Goal: Task Accomplishment & Management: Use online tool/utility

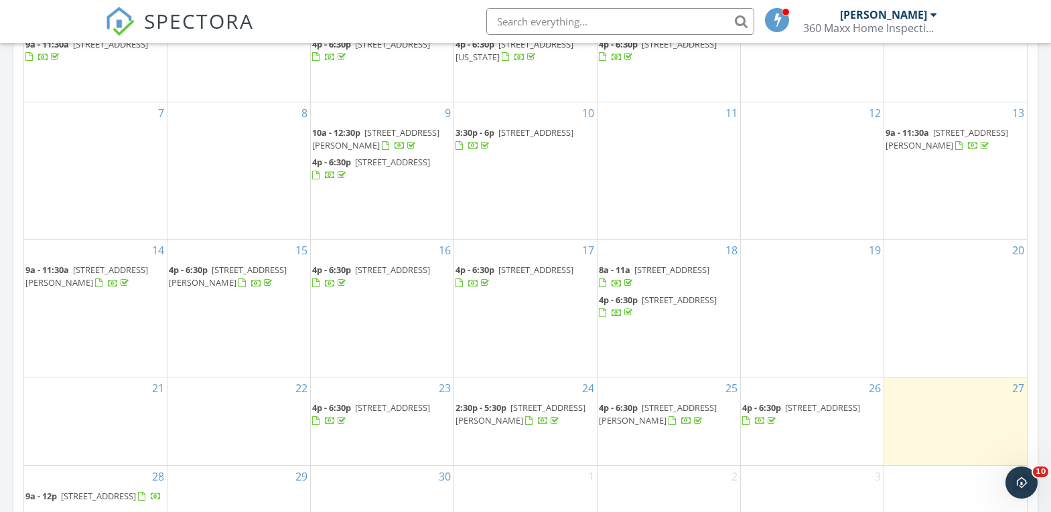
scroll to position [737, 0]
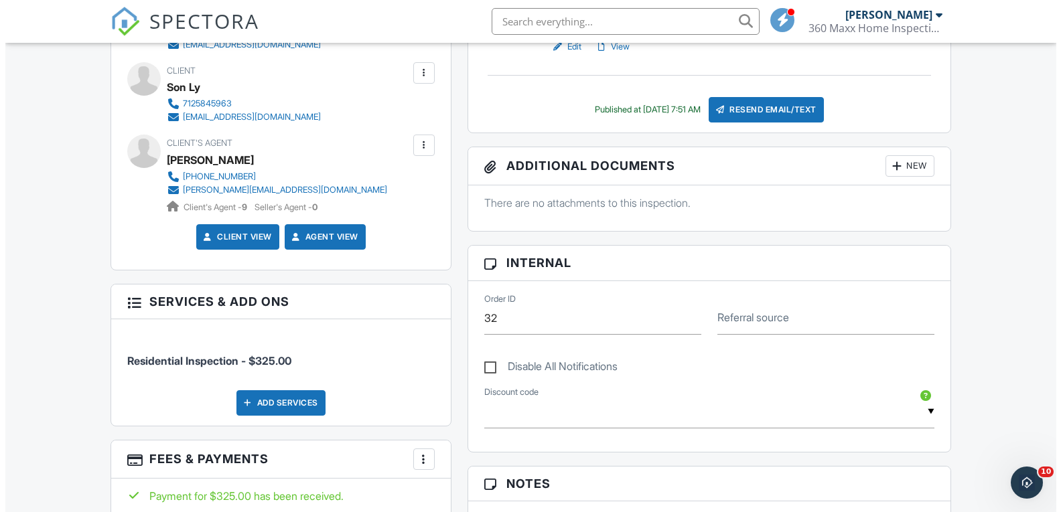
scroll to position [335, 0]
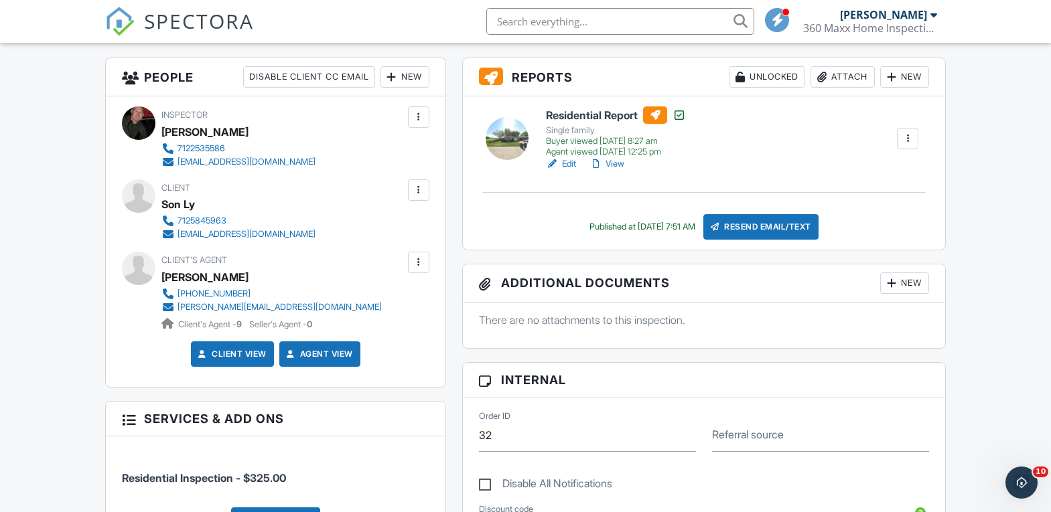
click at [421, 265] on div at bounding box center [418, 262] width 13 height 13
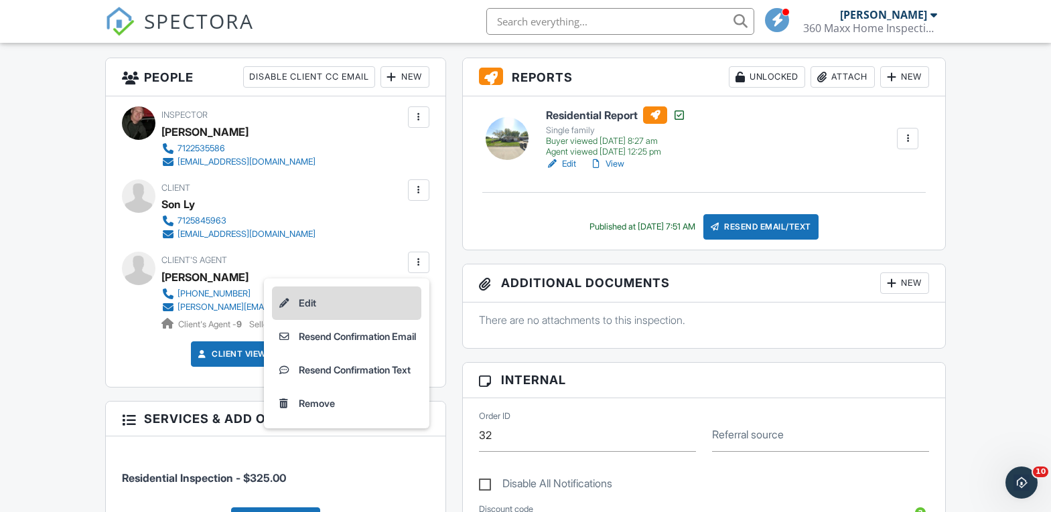
click at [301, 298] on li "Edit" at bounding box center [346, 303] width 149 height 33
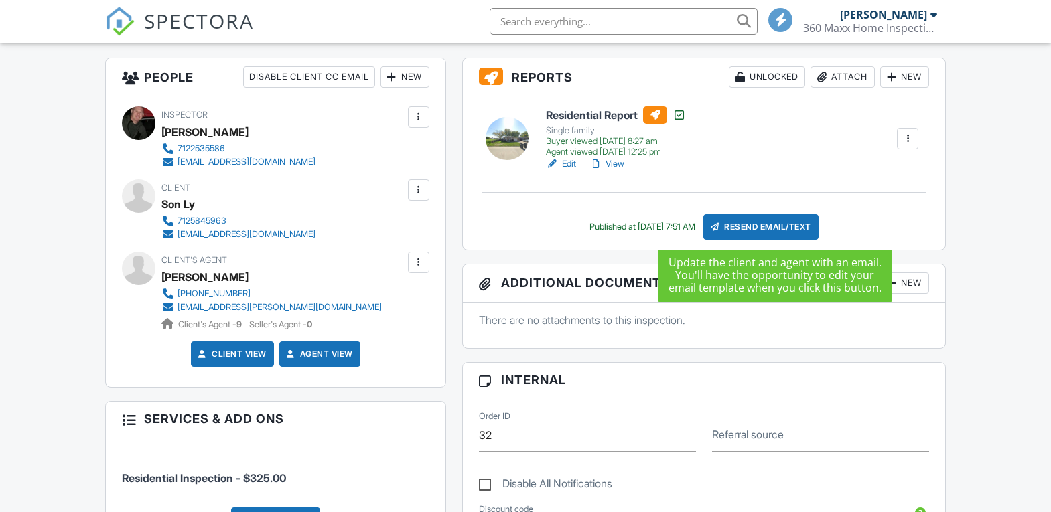
click at [776, 228] on div "Resend Email/Text" at bounding box center [760, 226] width 115 height 25
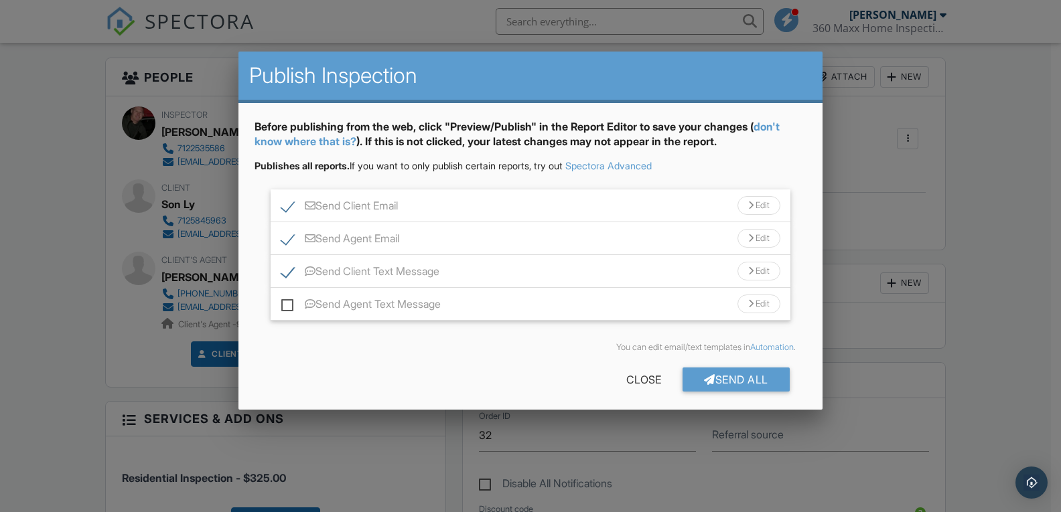
click at [288, 274] on label "Send Client Text Message" at bounding box center [360, 273] width 158 height 17
checkbox input "false"
click at [284, 204] on label "Send Client Email" at bounding box center [339, 208] width 117 height 17
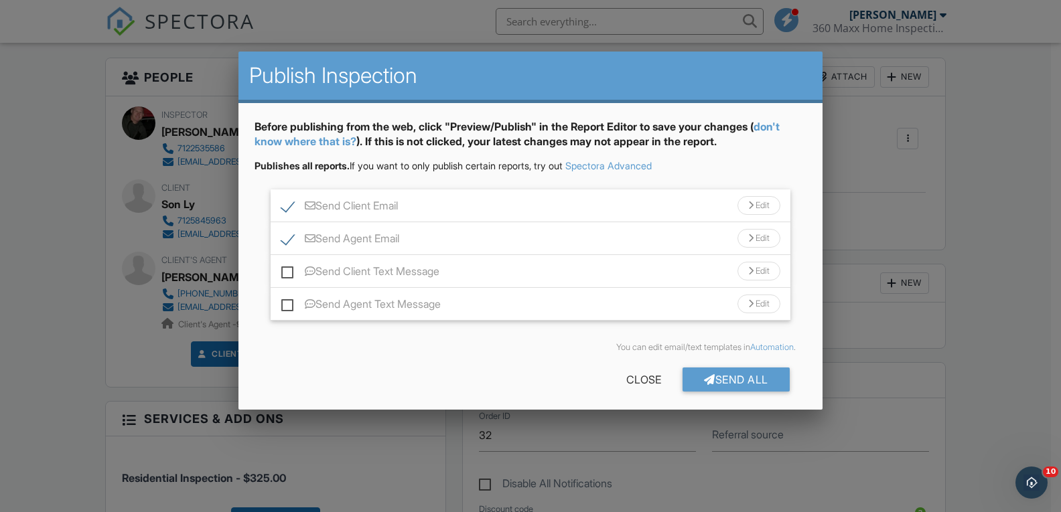
checkbox input "false"
click at [714, 384] on div "Send All" at bounding box center [735, 380] width 107 height 24
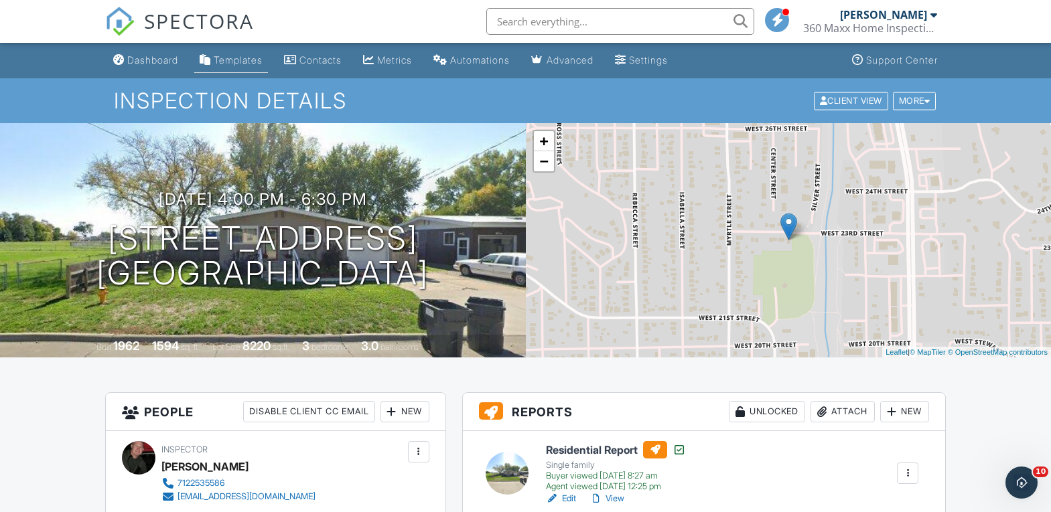
click at [233, 56] on div "Templates" at bounding box center [238, 59] width 49 height 11
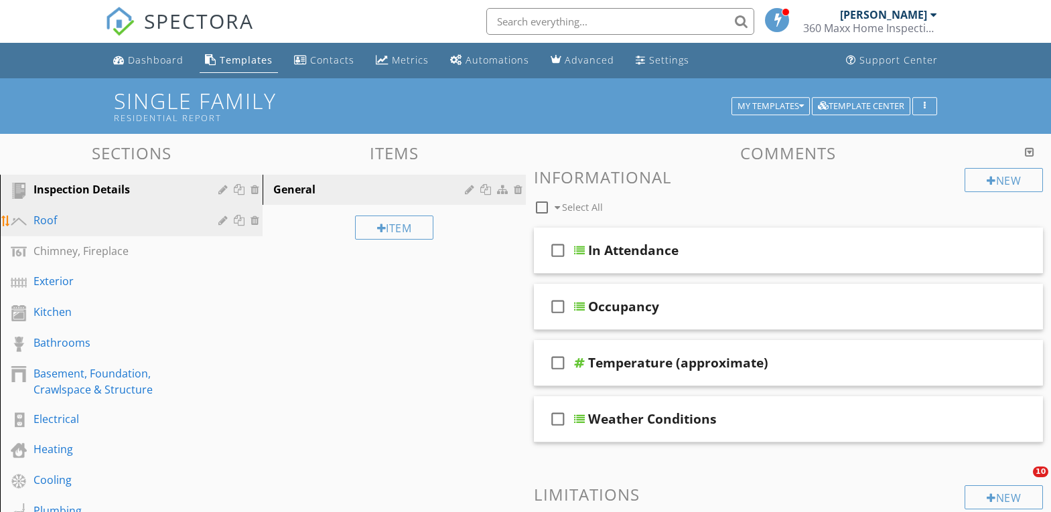
click at [134, 219] on div "Roof" at bounding box center [115, 220] width 165 height 16
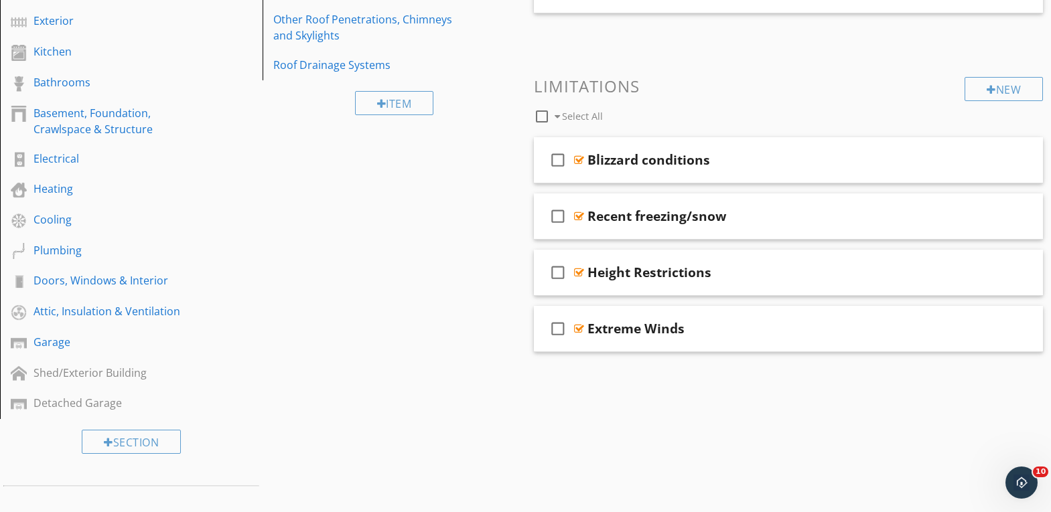
scroll to position [78, 0]
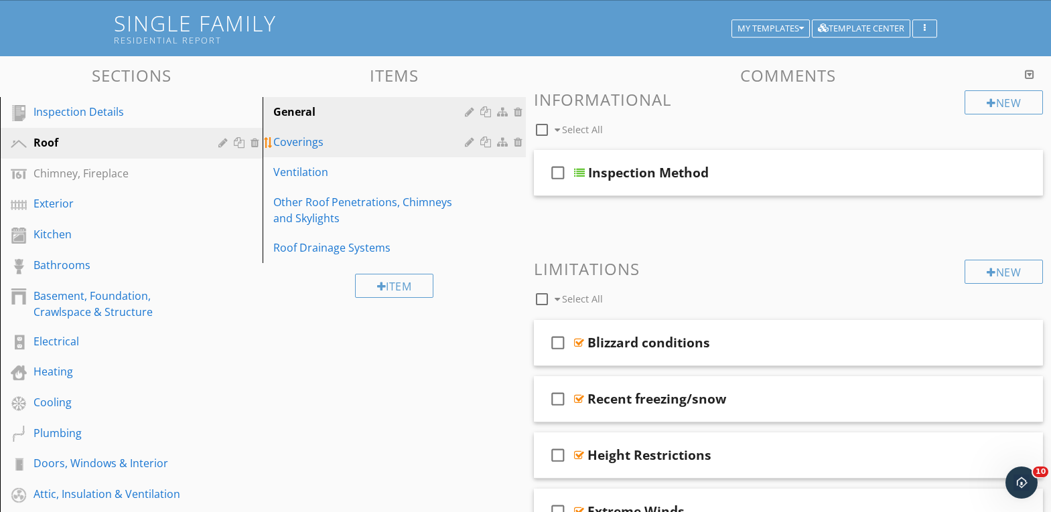
click at [372, 141] on div "Coverings" at bounding box center [370, 142] width 195 height 16
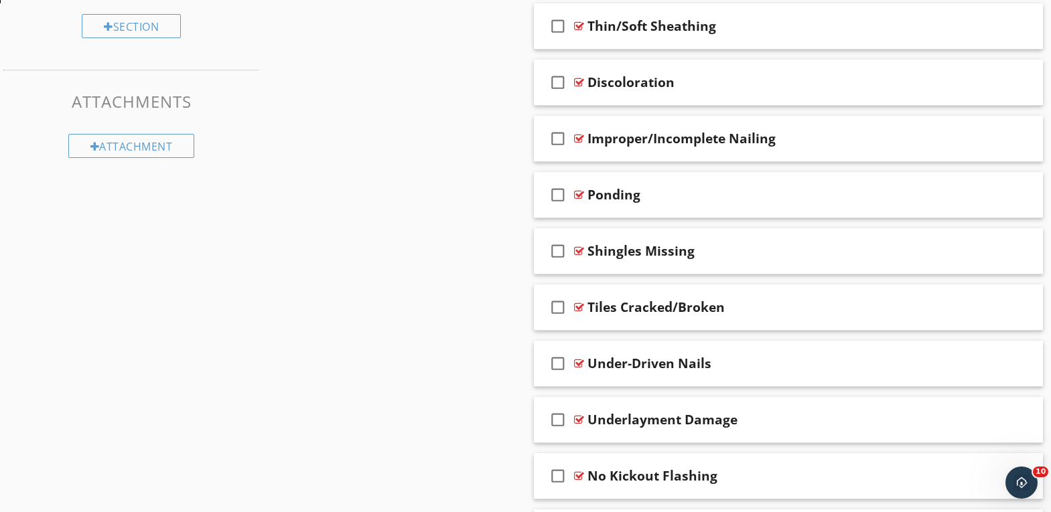
scroll to position [680, 0]
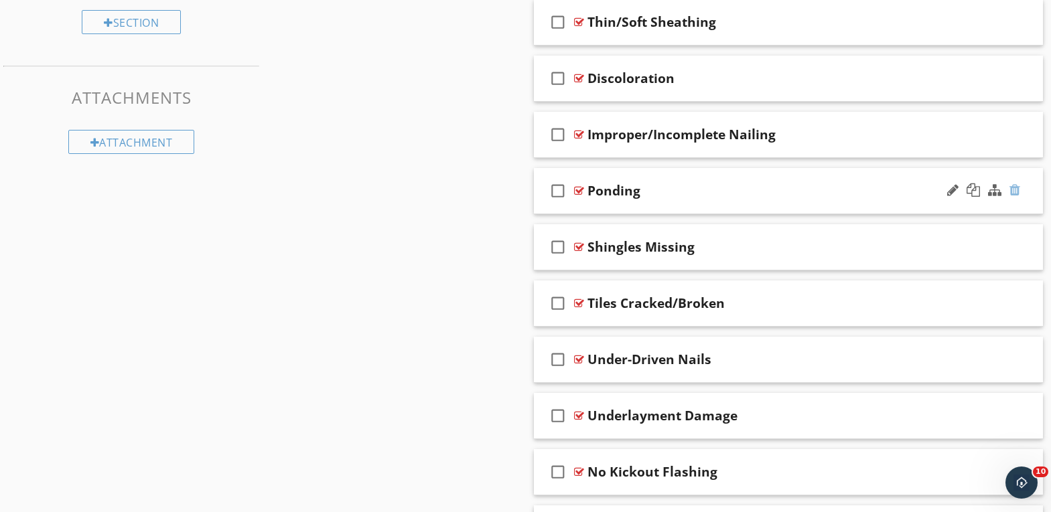
click at [1013, 192] on div at bounding box center [1014, 189] width 11 height 13
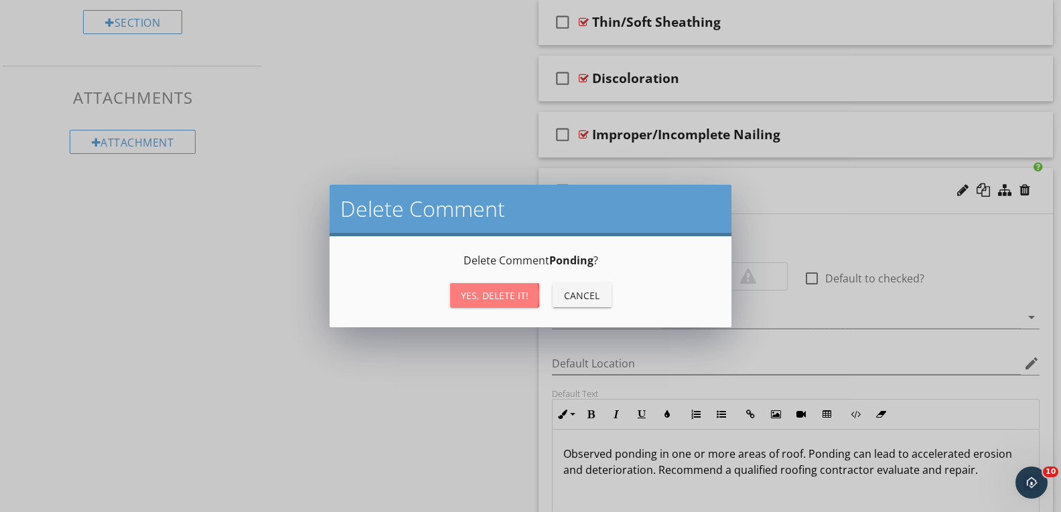
click at [517, 297] on div "Yes, Delete it!" at bounding box center [495, 296] width 68 height 14
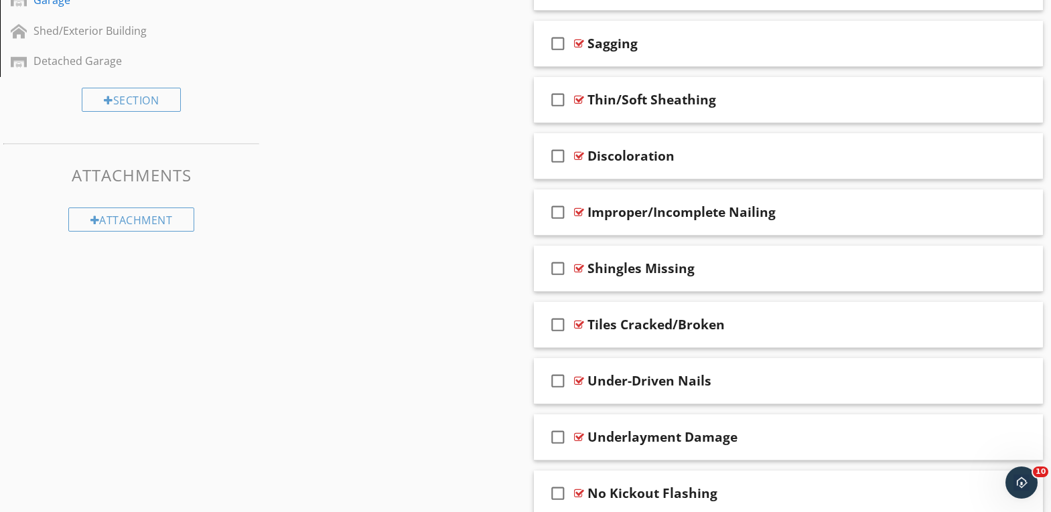
scroll to position [599, 0]
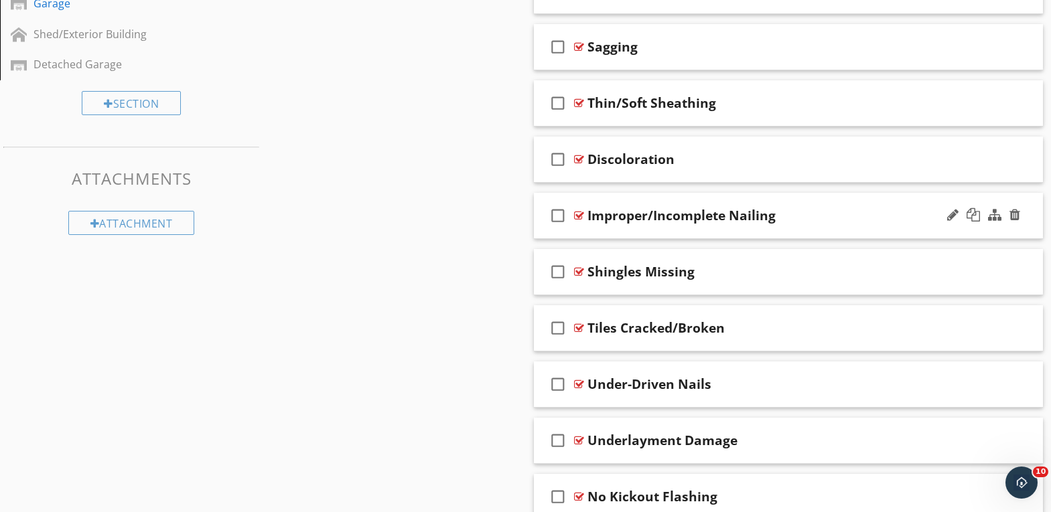
click at [833, 219] on div "Improper/Incomplete Nailing" at bounding box center [768, 216] width 362 height 16
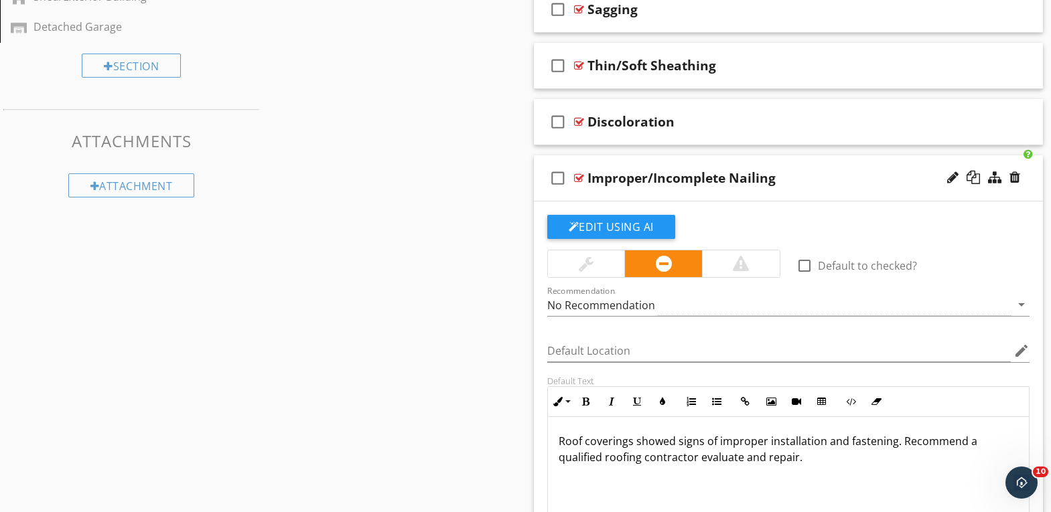
scroll to position [666, 0]
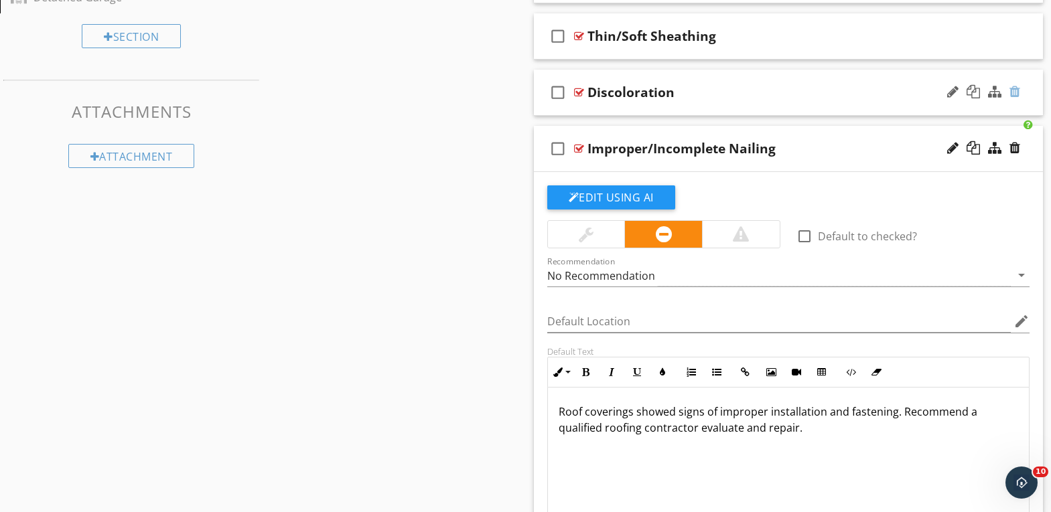
click at [1016, 91] on div at bounding box center [1014, 91] width 11 height 13
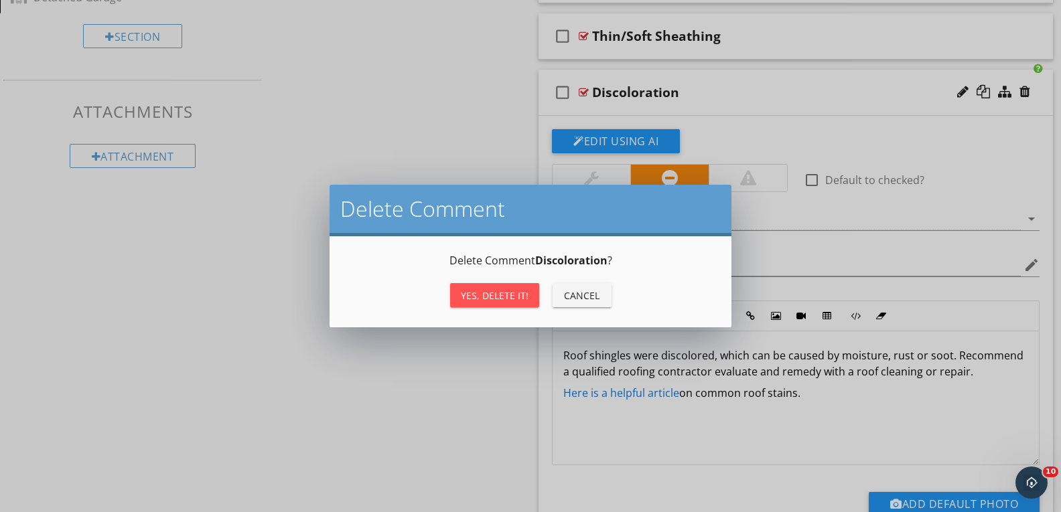
click at [484, 297] on div "Yes, Delete it!" at bounding box center [495, 296] width 68 height 14
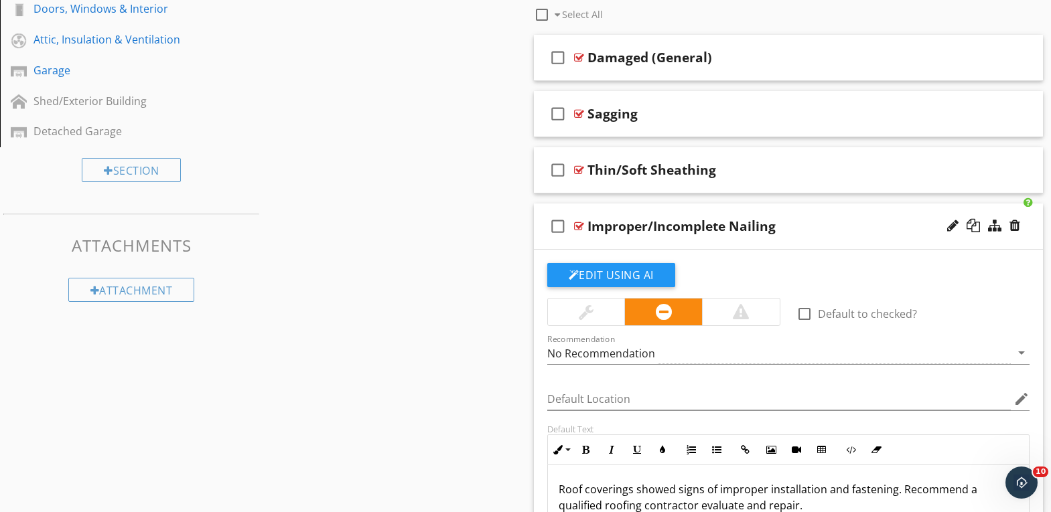
scroll to position [465, 0]
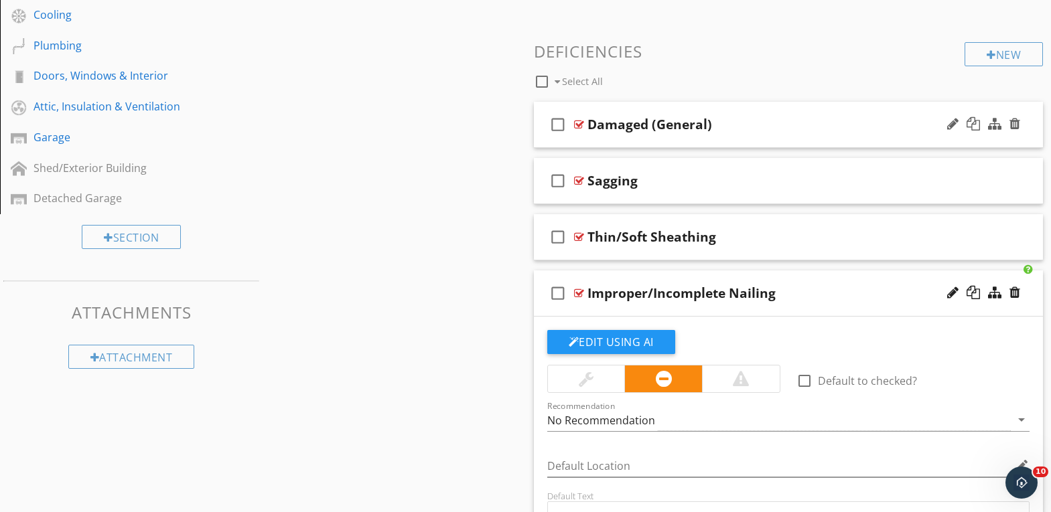
click at [755, 125] on div "Damaged (General)" at bounding box center [768, 125] width 362 height 16
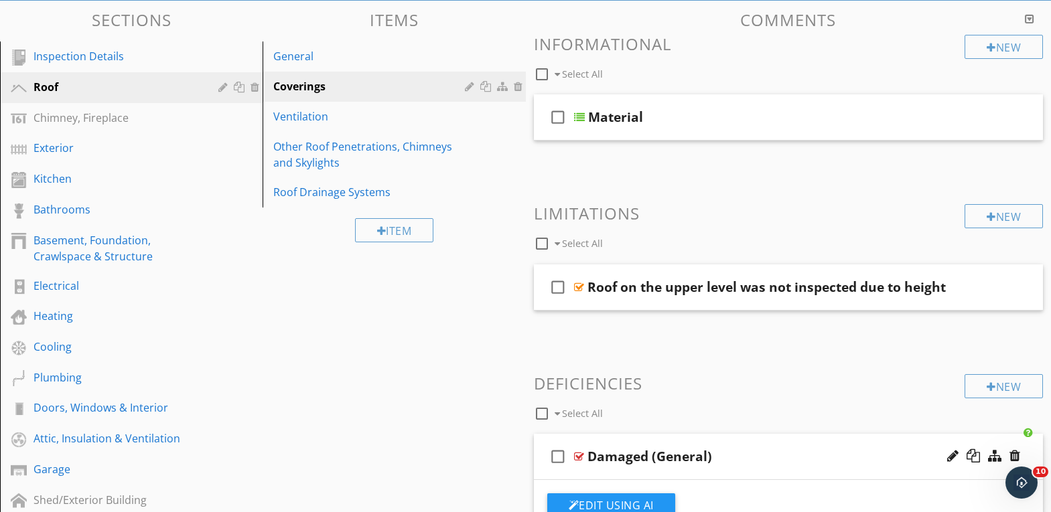
scroll to position [131, 0]
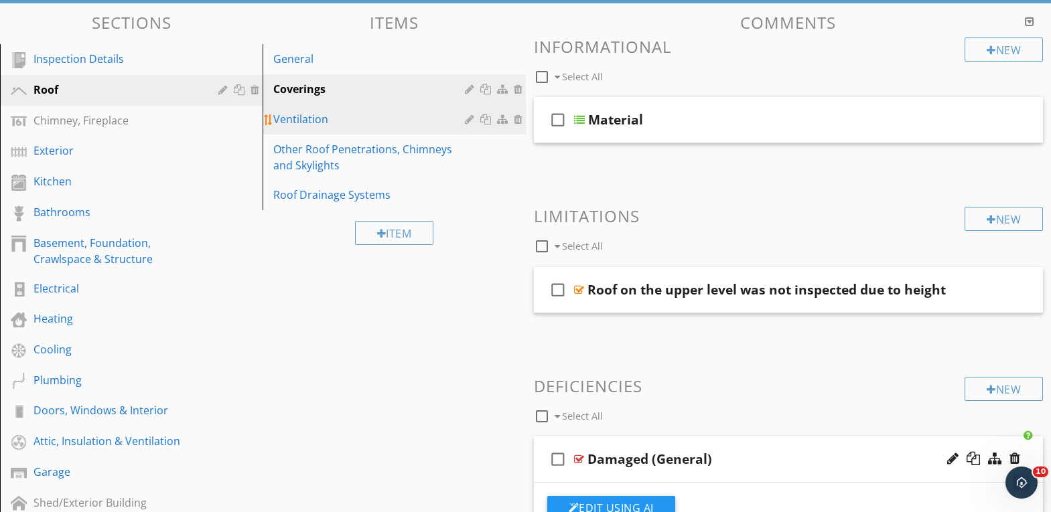
click at [312, 116] on div "Ventilation" at bounding box center [370, 119] width 195 height 16
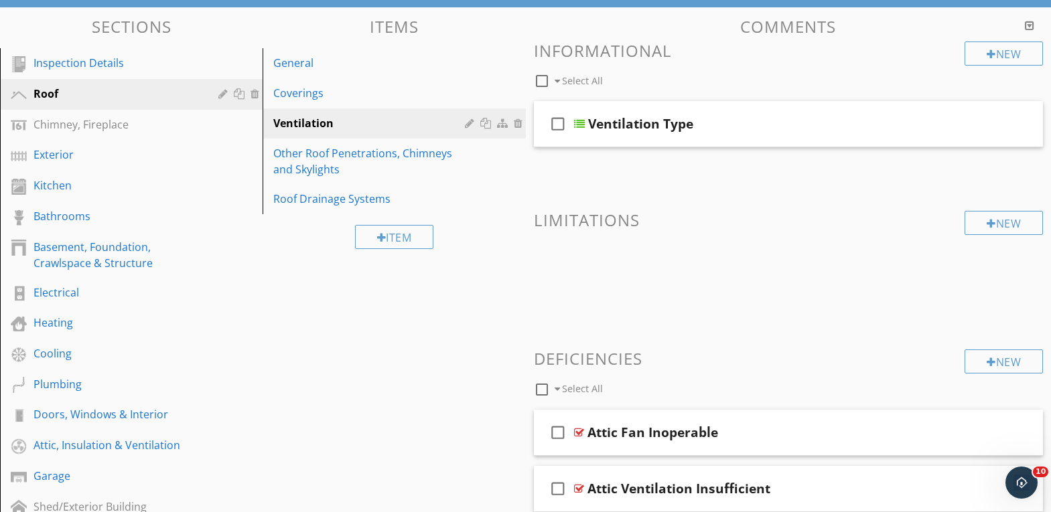
scroll to position [84, 0]
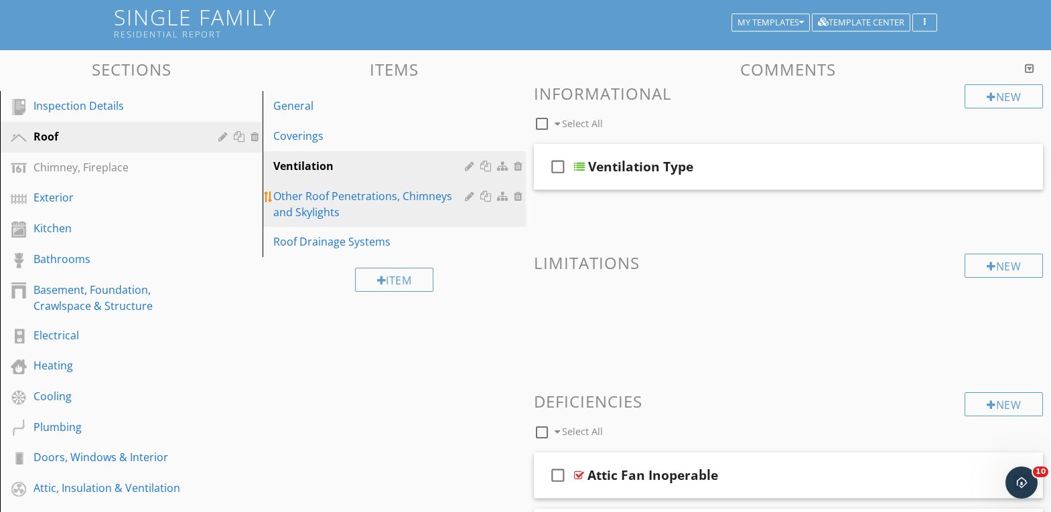
click at [366, 199] on div "Other Roof Penetrations, Chimneys and Skylights" at bounding box center [370, 204] width 195 height 32
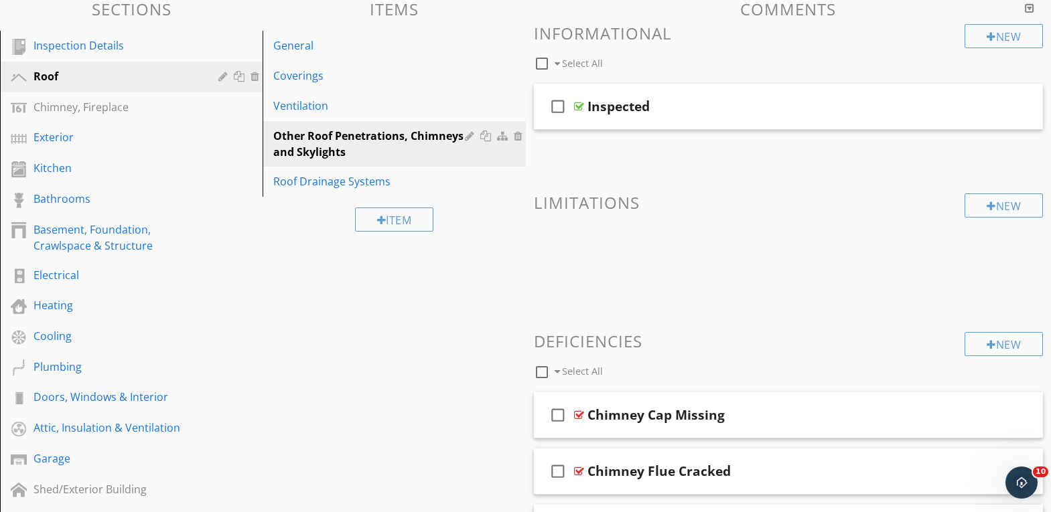
scroll to position [143, 0]
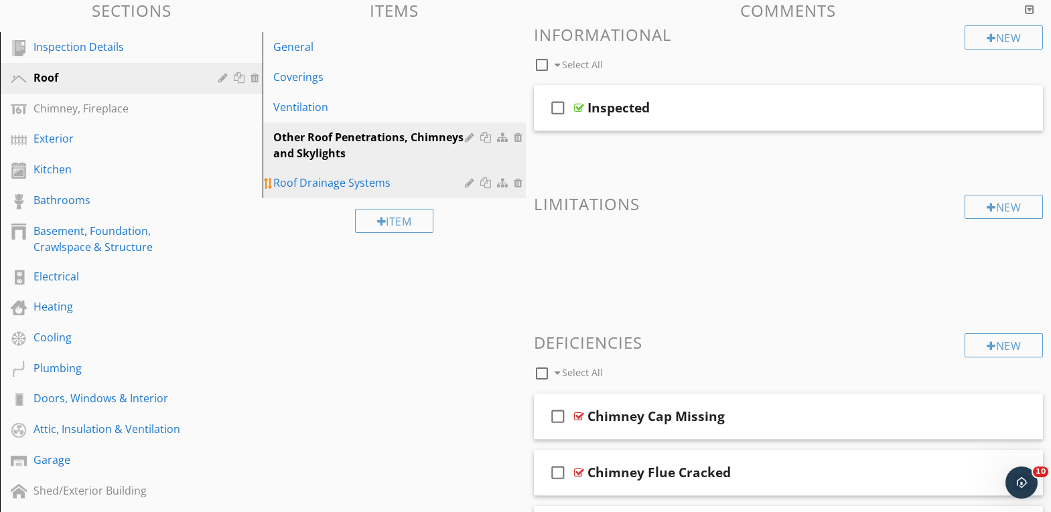
click at [325, 183] on div "Roof Drainage Systems" at bounding box center [370, 183] width 195 height 16
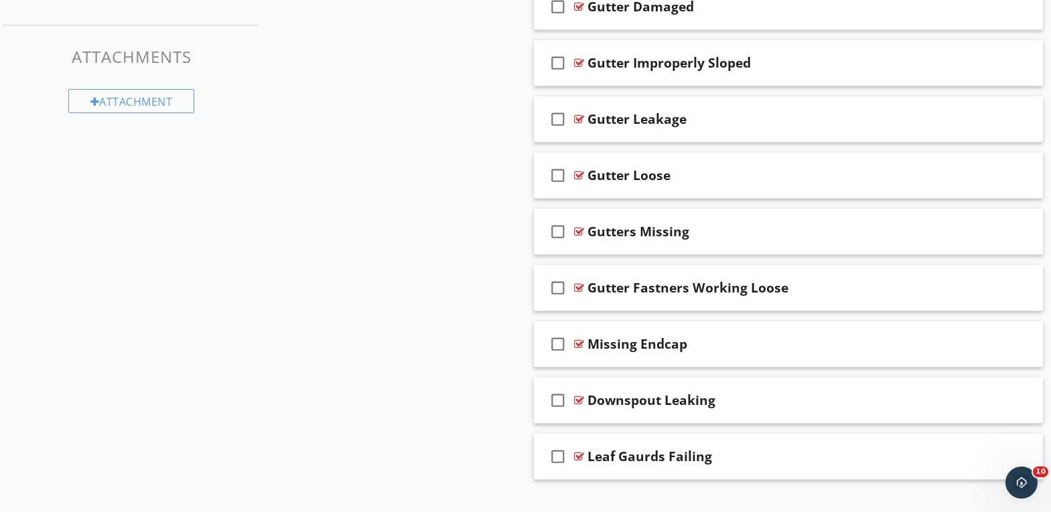
scroll to position [745, 0]
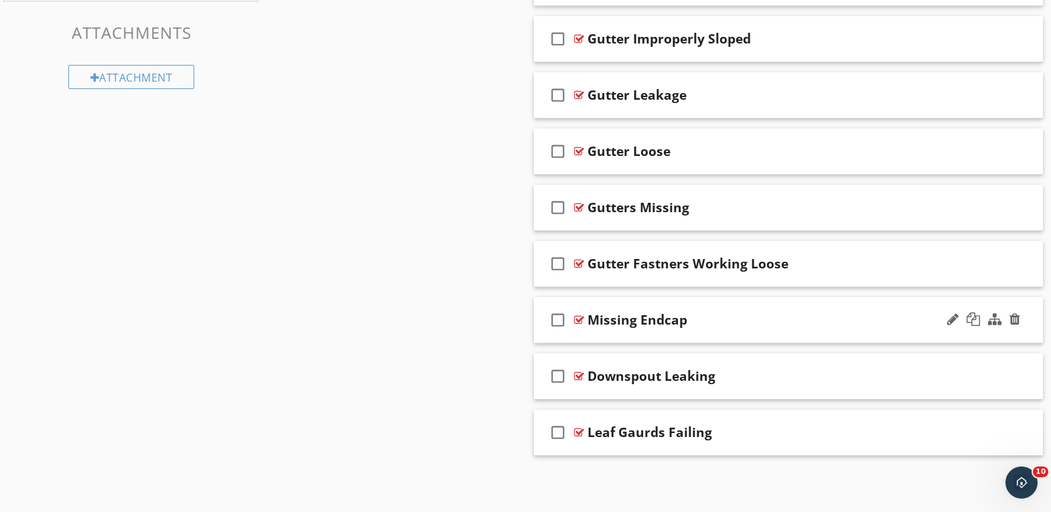
click at [780, 329] on div "check_box_outline_blank Missing Endcap" at bounding box center [789, 320] width 510 height 46
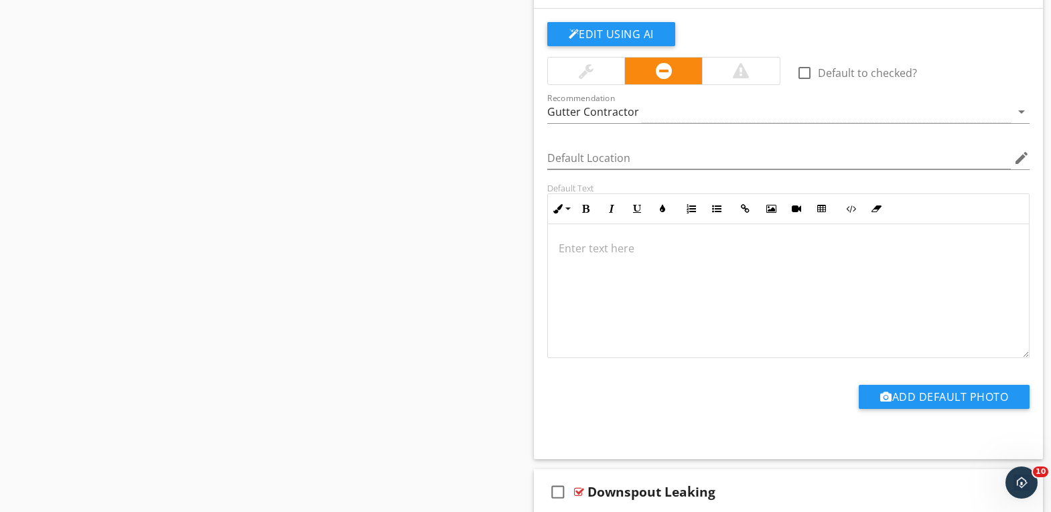
scroll to position [1196, 0]
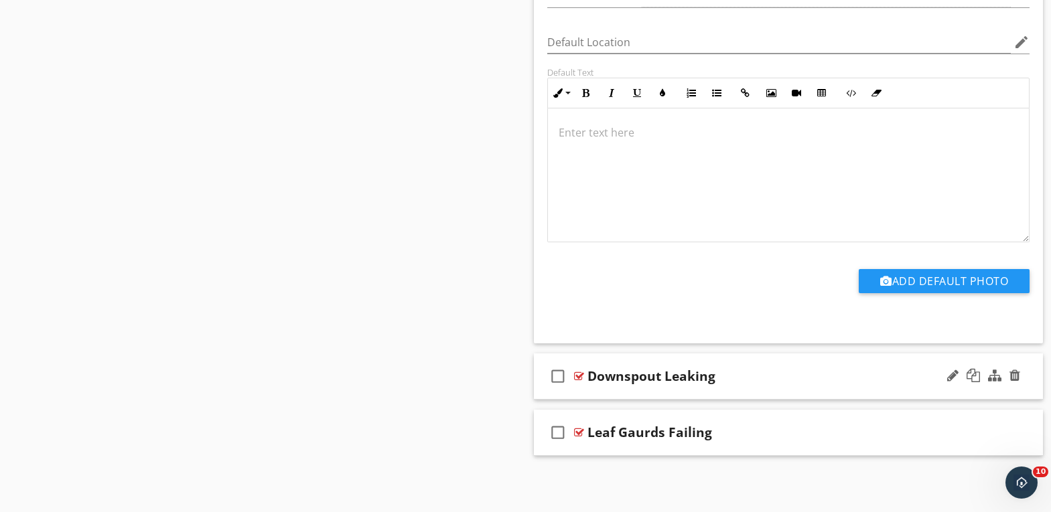
click at [753, 379] on div "Downspout Leaking" at bounding box center [768, 376] width 362 height 16
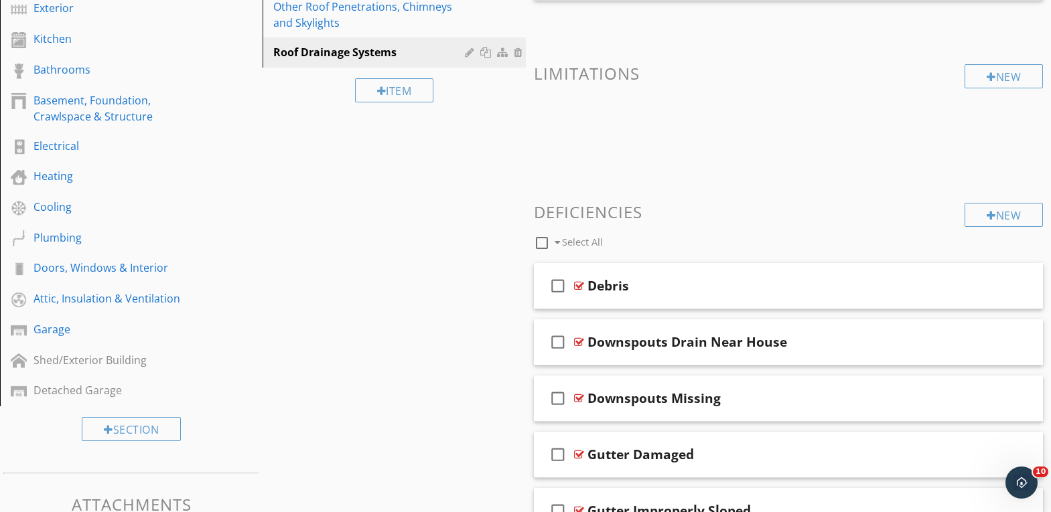
scroll to position [106, 0]
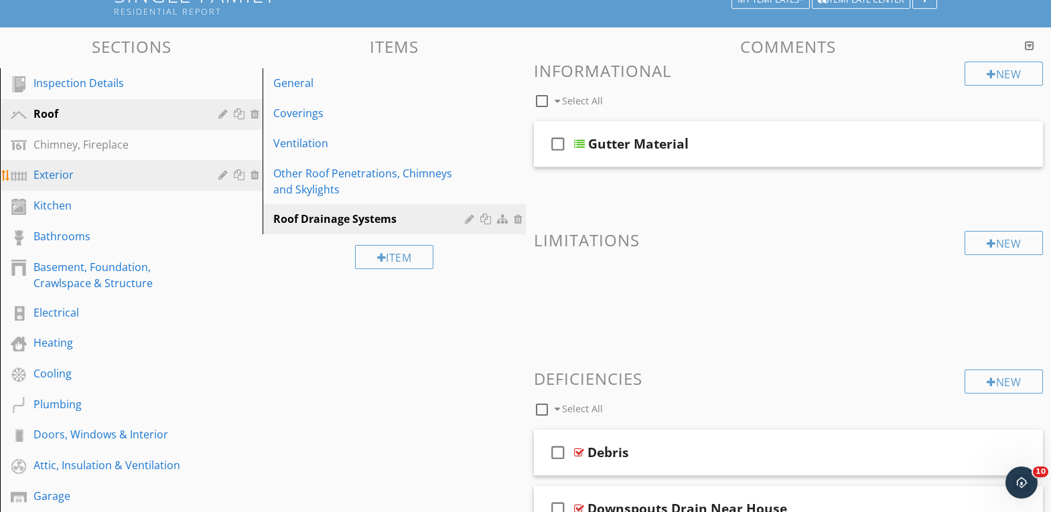
click at [66, 172] on div "Exterior" at bounding box center [115, 175] width 165 height 16
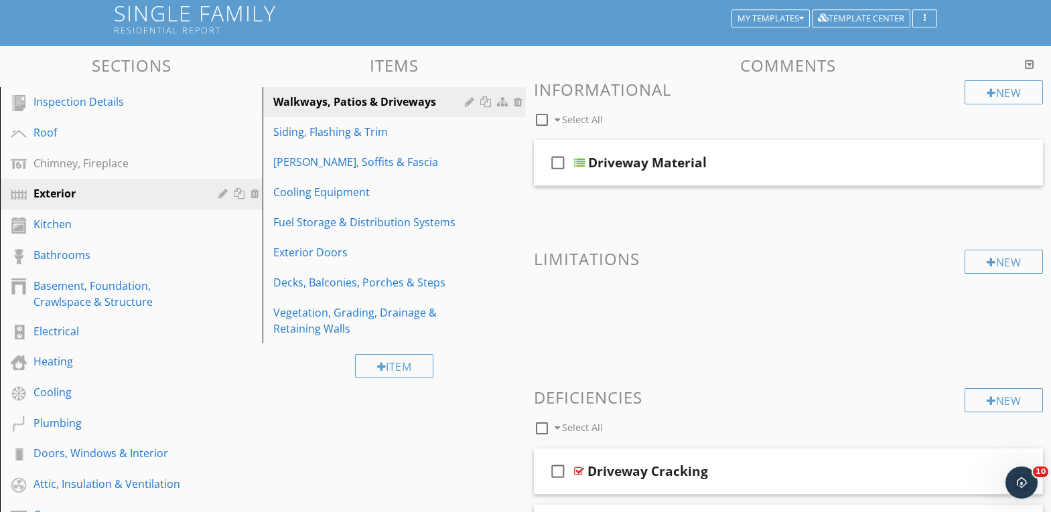
scroll to position [86, 0]
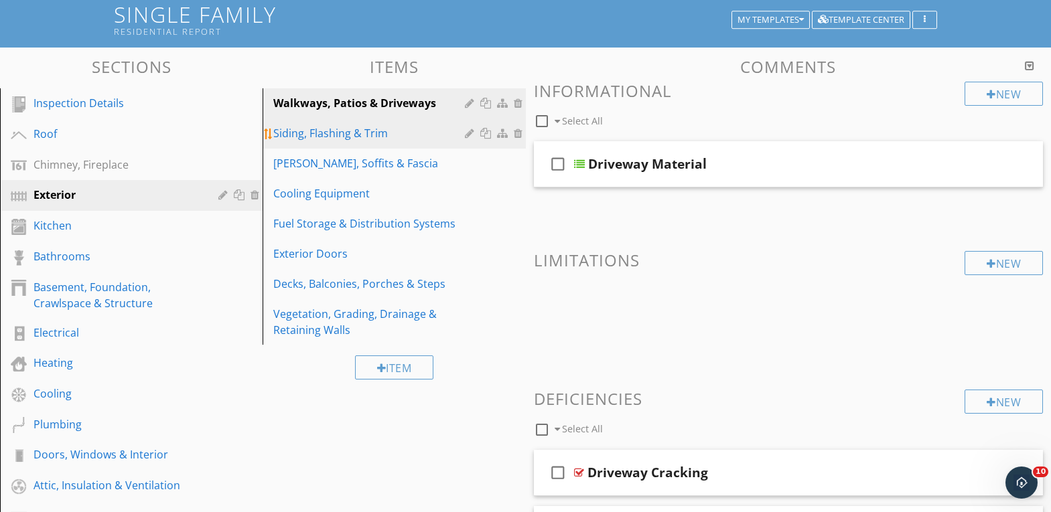
click at [342, 135] on div "Siding, Flashing & Trim" at bounding box center [370, 133] width 195 height 16
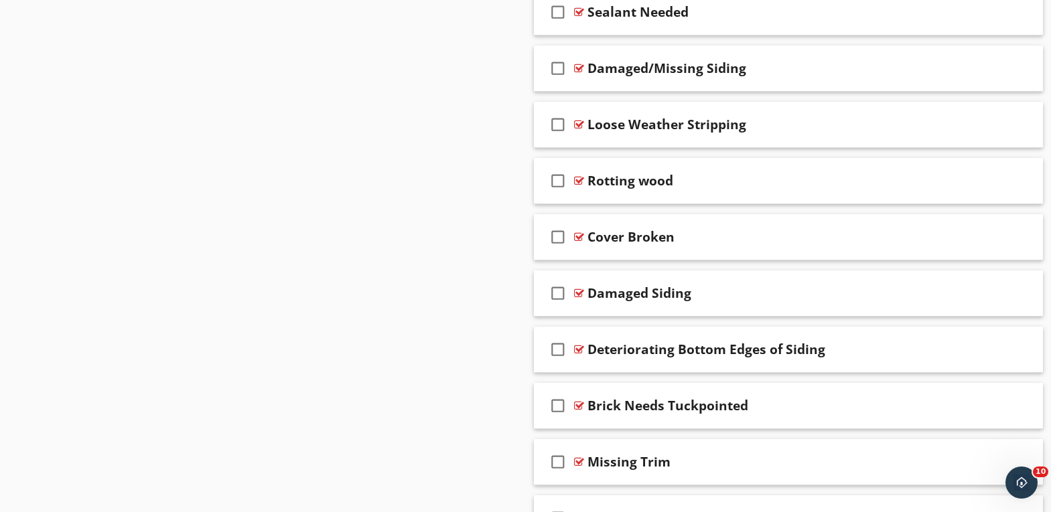
scroll to position [1225, 0]
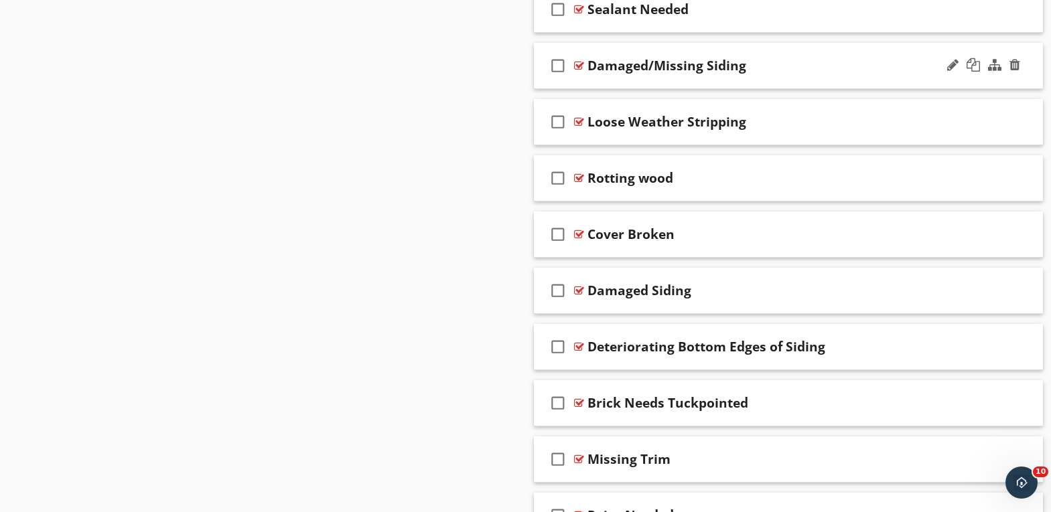
click at [784, 66] on div "Damaged/Missing Siding" at bounding box center [768, 66] width 362 height 16
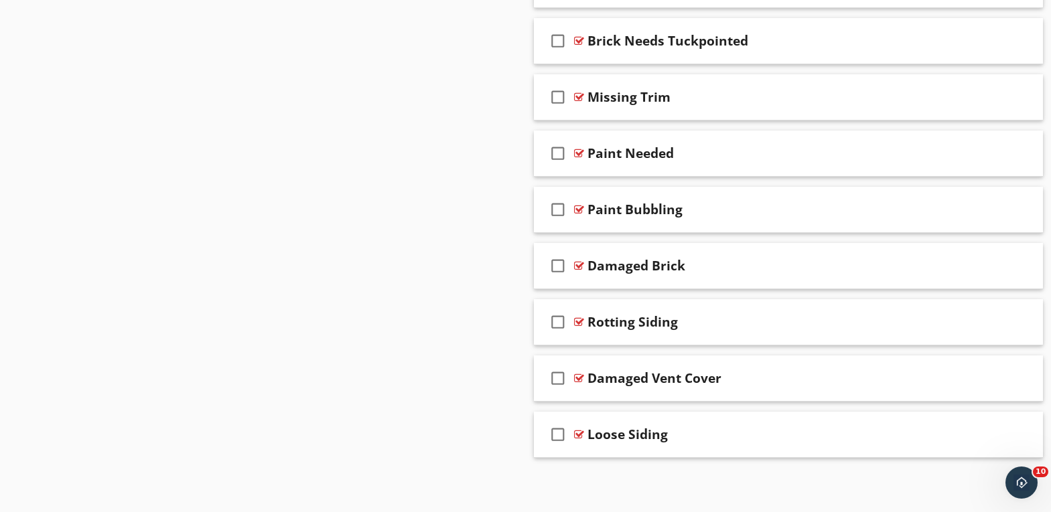
scroll to position [2040, 0]
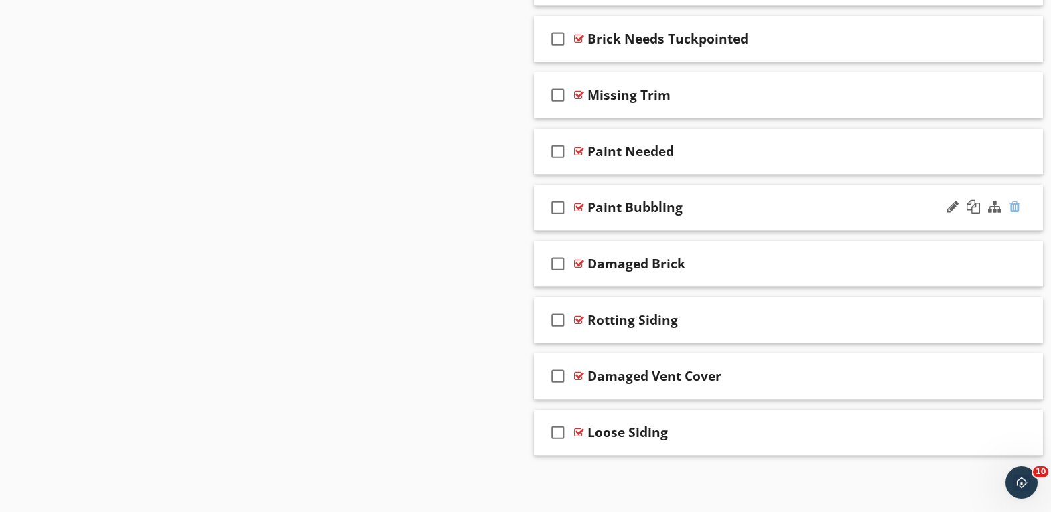
click at [1013, 207] on div at bounding box center [1014, 206] width 11 height 13
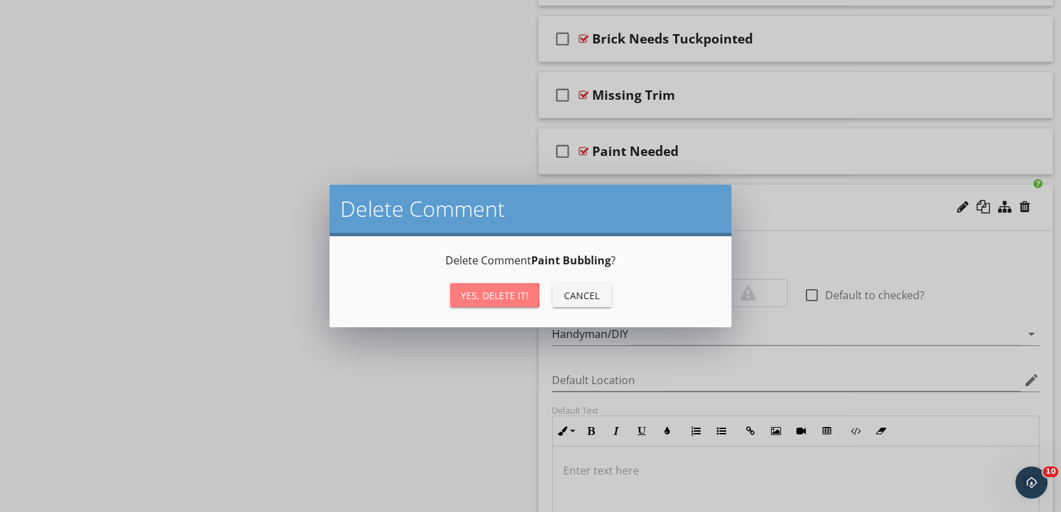
click at [466, 293] on div "Yes, Delete it!" at bounding box center [495, 296] width 68 height 14
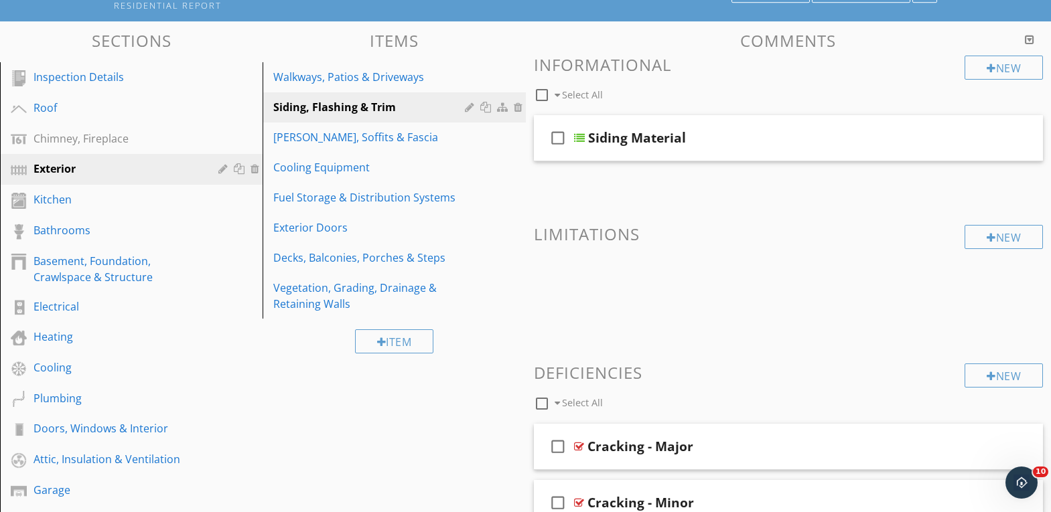
scroll to position [108, 0]
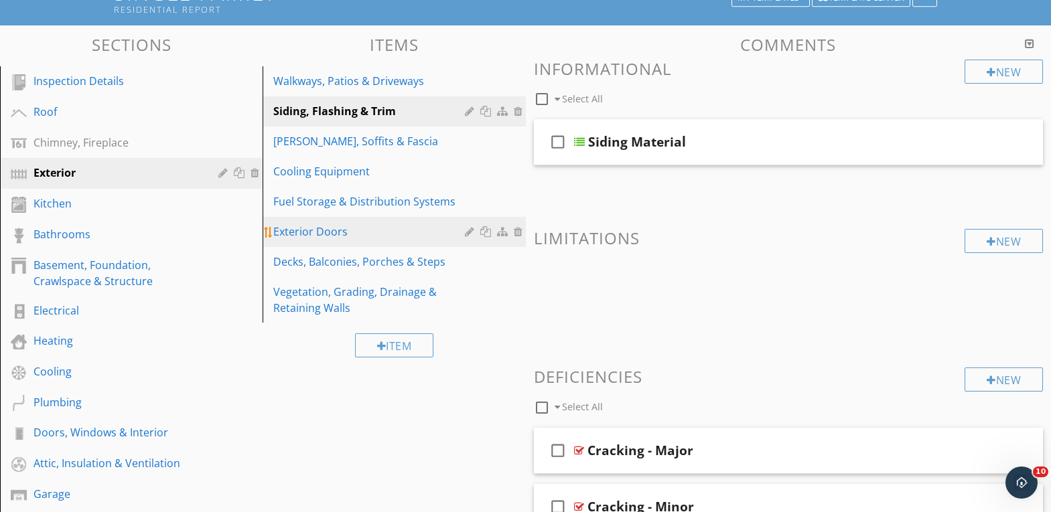
click at [334, 230] on div "Exterior Doors" at bounding box center [370, 232] width 195 height 16
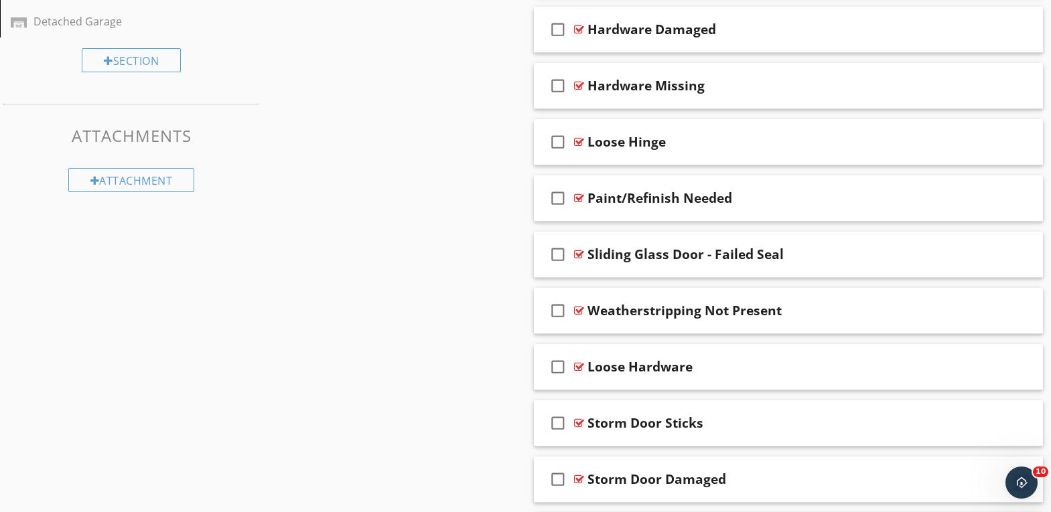
scroll to position [644, 0]
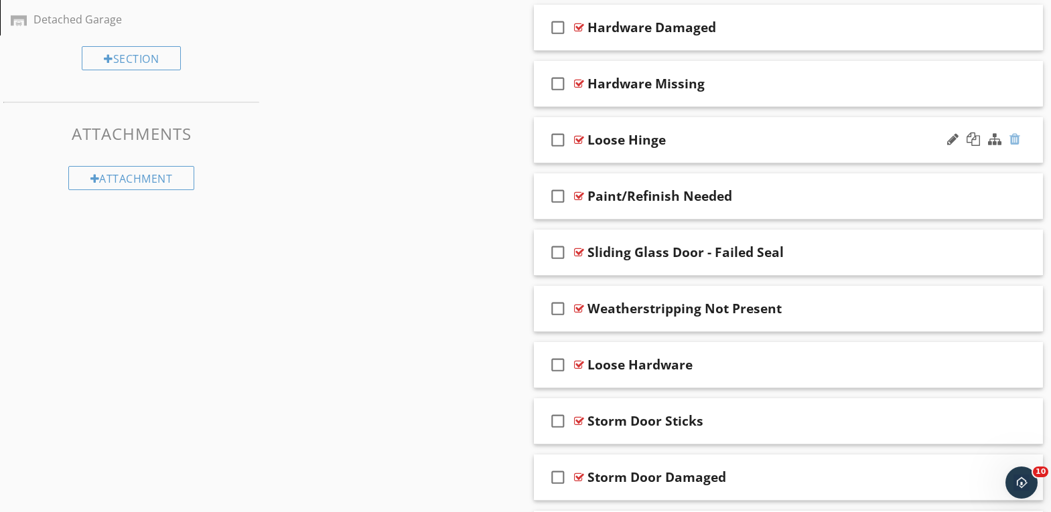
click at [1015, 139] on div at bounding box center [1014, 139] width 11 height 13
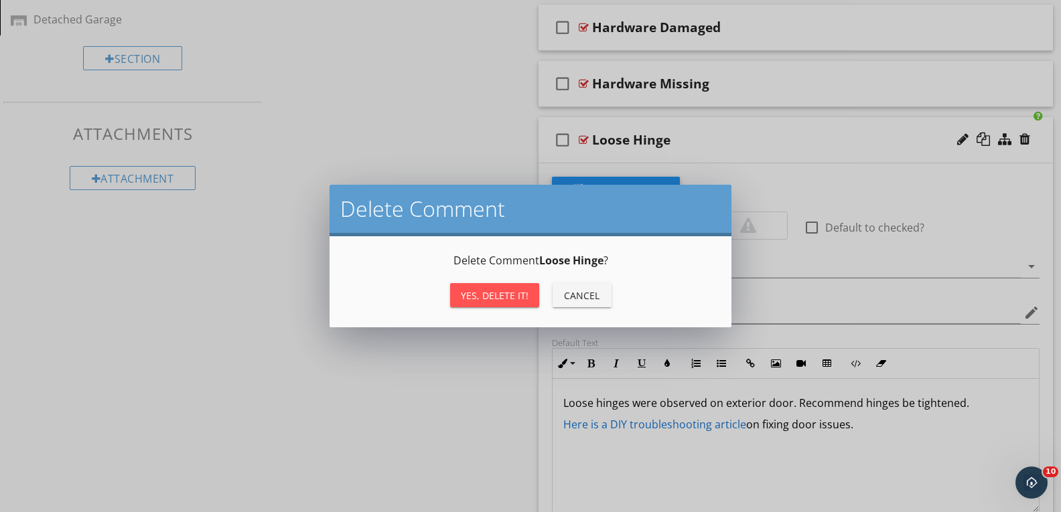
click at [507, 290] on div "Yes, Delete it!" at bounding box center [495, 296] width 68 height 14
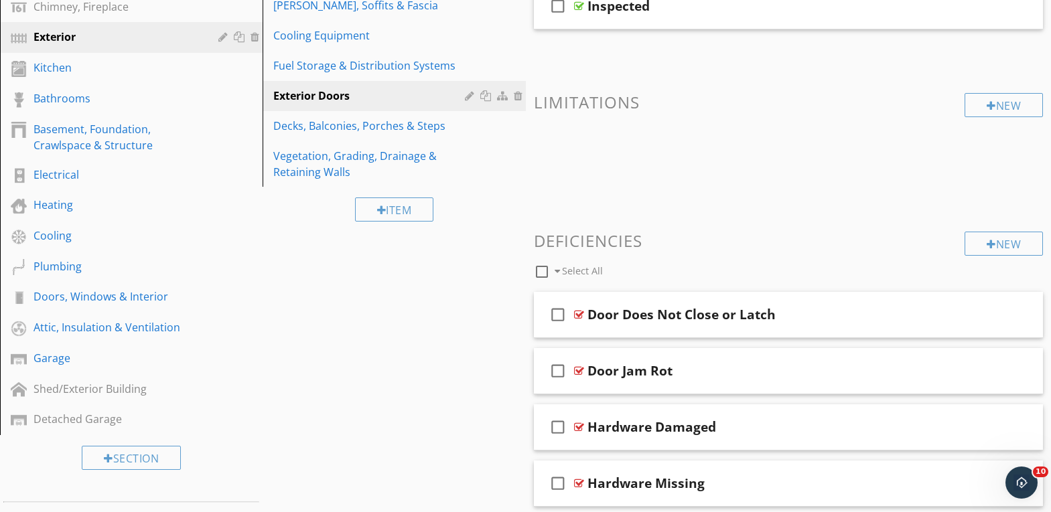
scroll to position [111, 0]
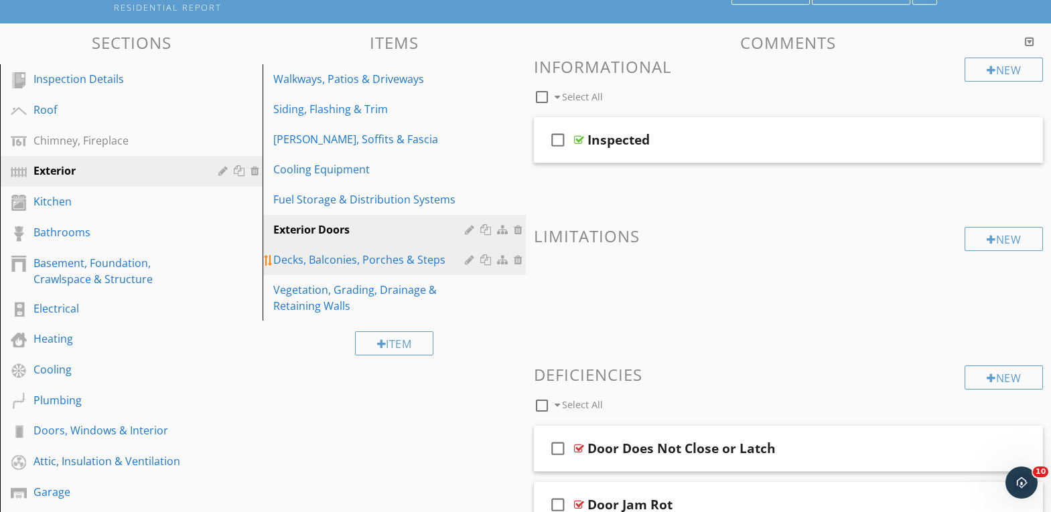
click at [403, 263] on div "Decks, Balconies, Porches & Steps" at bounding box center [370, 260] width 195 height 16
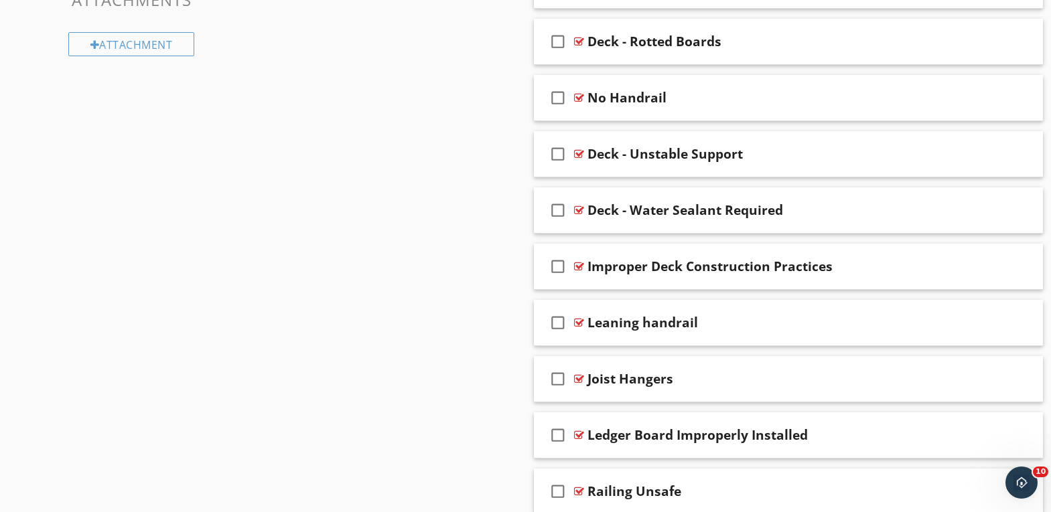
scroll to position [780, 0]
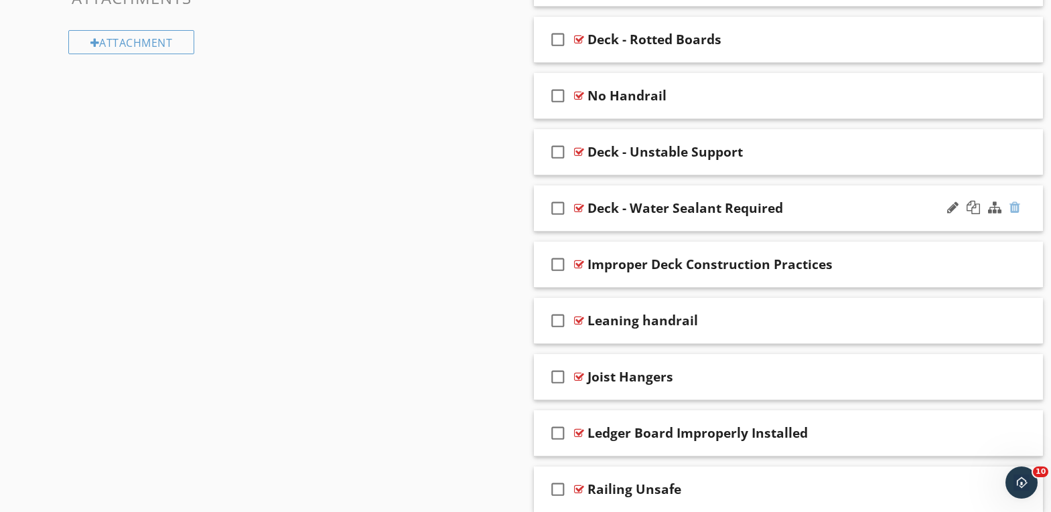
click at [1014, 208] on div at bounding box center [1014, 207] width 11 height 13
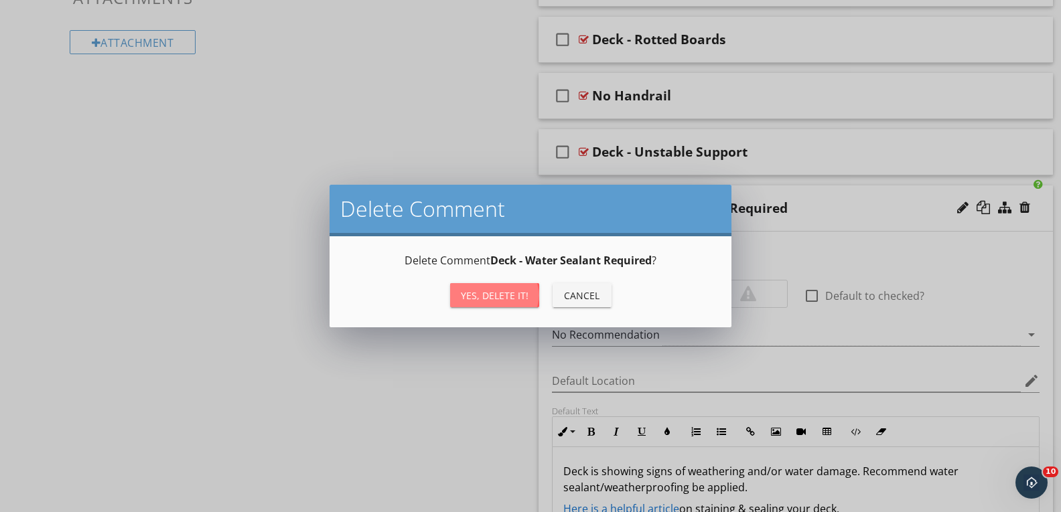
click at [521, 298] on div "Yes, Delete it!" at bounding box center [495, 296] width 68 height 14
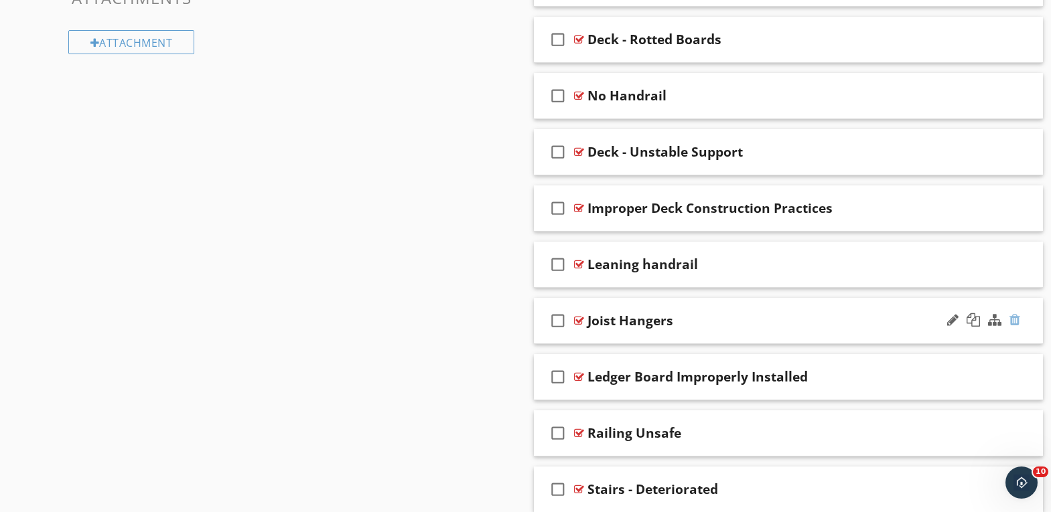
click at [1015, 320] on div at bounding box center [1014, 319] width 11 height 13
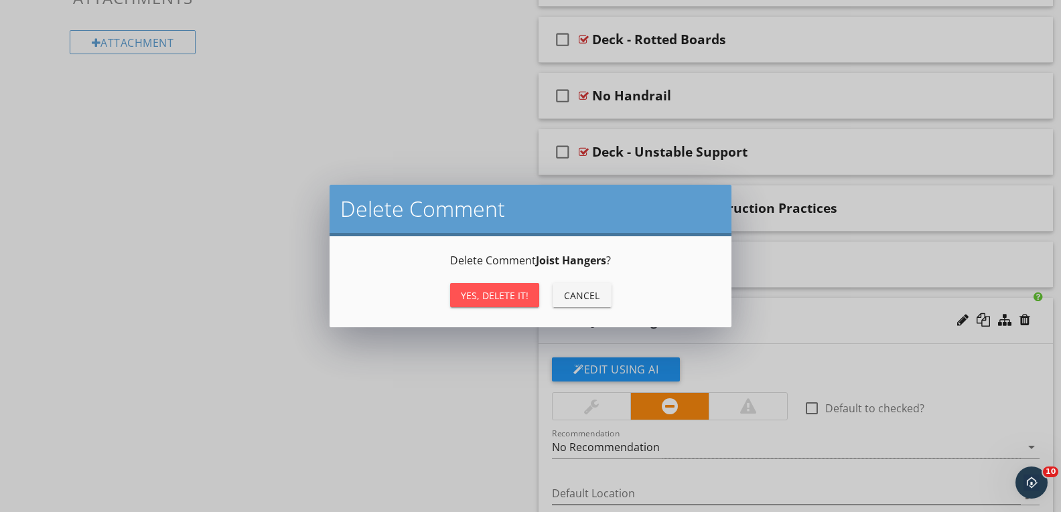
click at [482, 297] on div "Yes, Delete it!" at bounding box center [495, 296] width 68 height 14
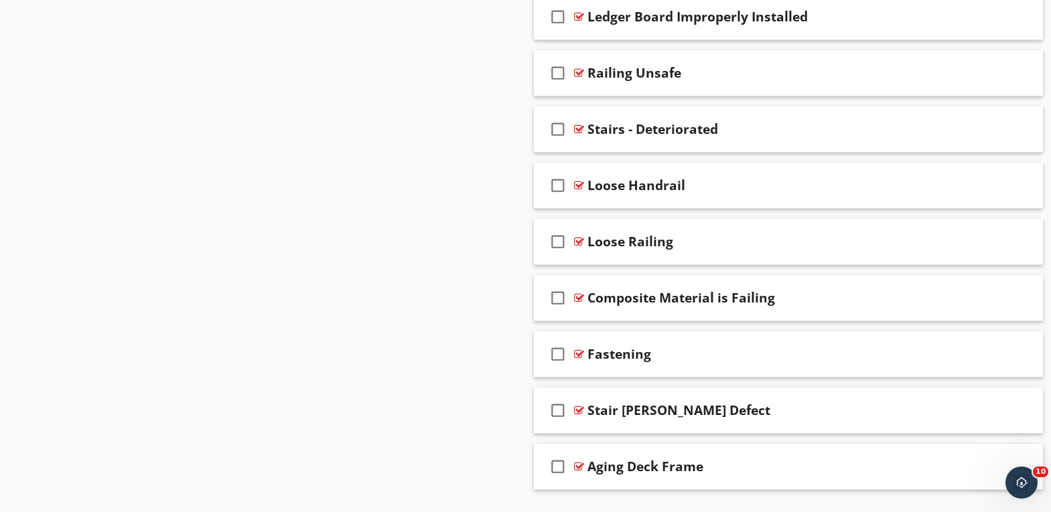
scroll to position [1115, 0]
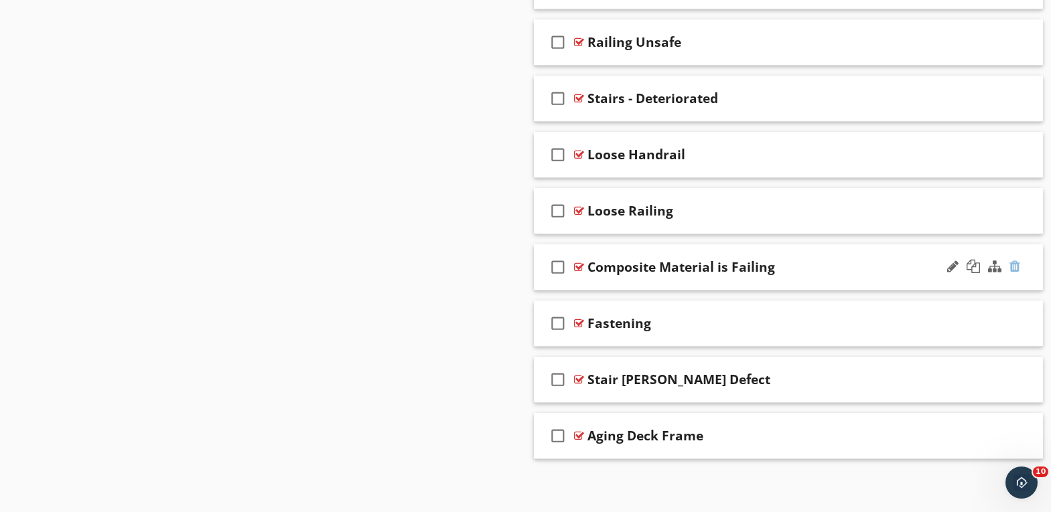
click at [1015, 267] on div at bounding box center [1014, 266] width 11 height 13
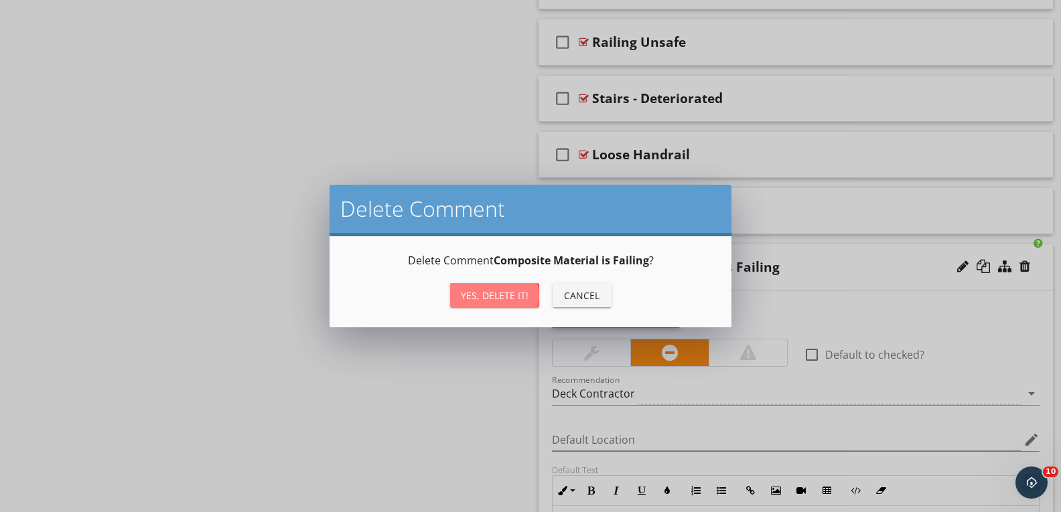
click at [507, 295] on div "Yes, Delete it!" at bounding box center [495, 296] width 68 height 14
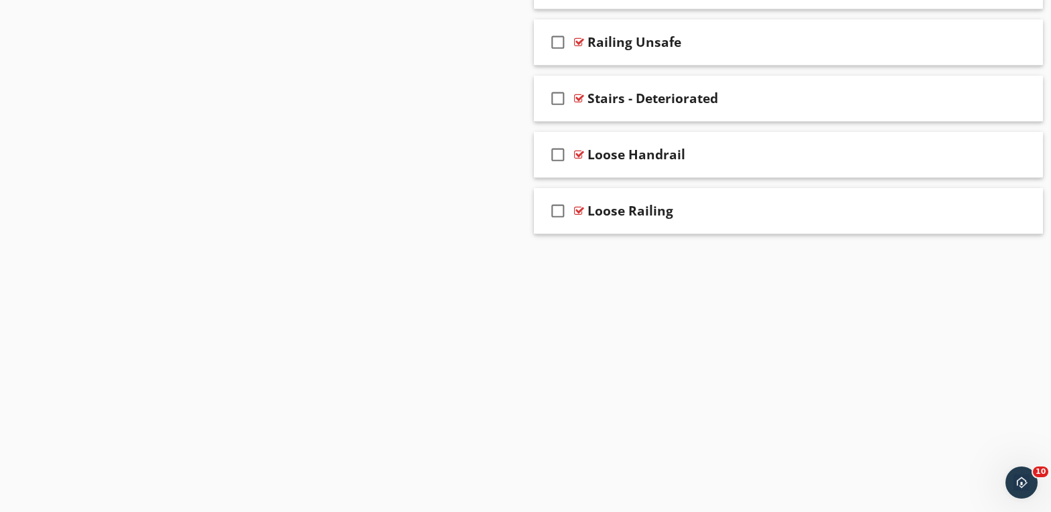
scroll to position [1062, 0]
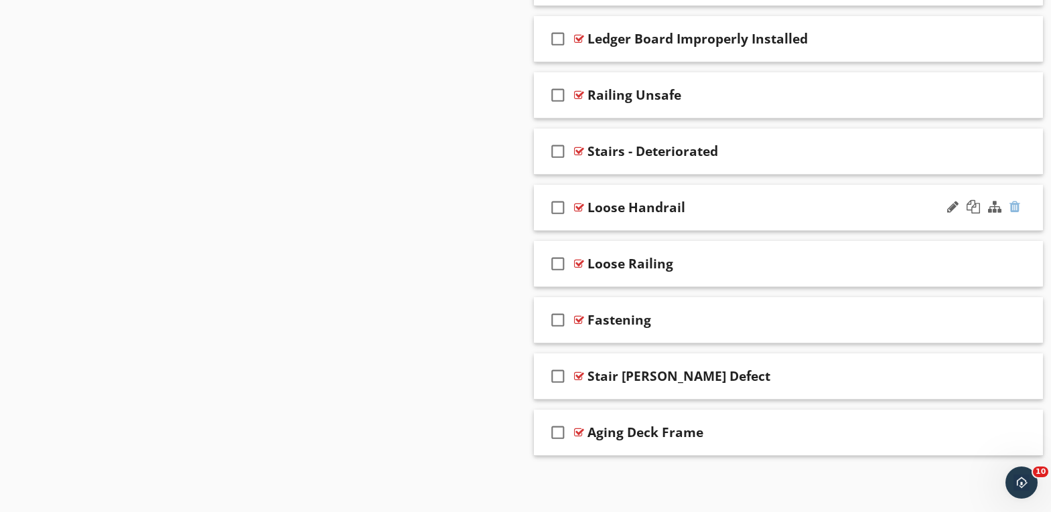
click at [1013, 206] on div at bounding box center [1014, 206] width 11 height 13
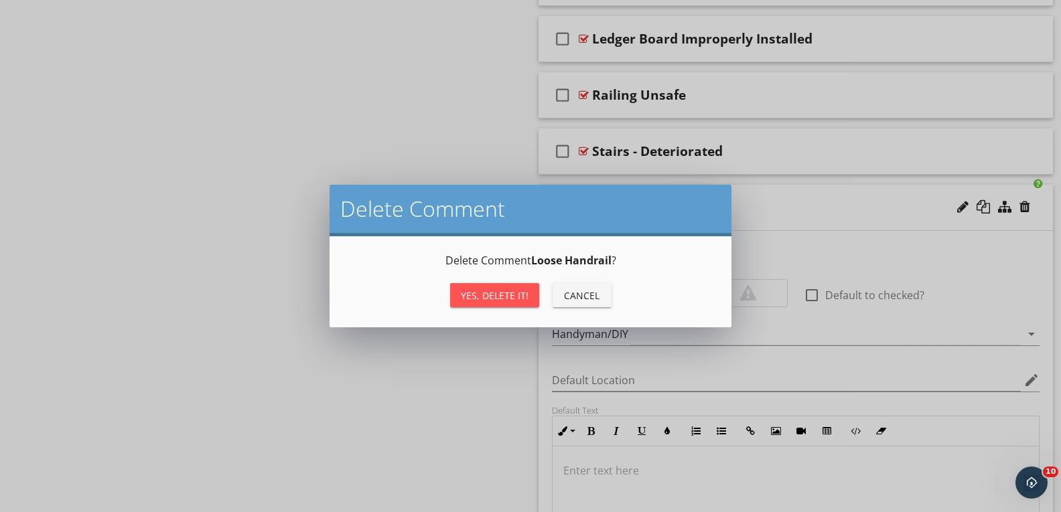
click at [512, 301] on div "Yes, Delete it!" at bounding box center [495, 296] width 68 height 14
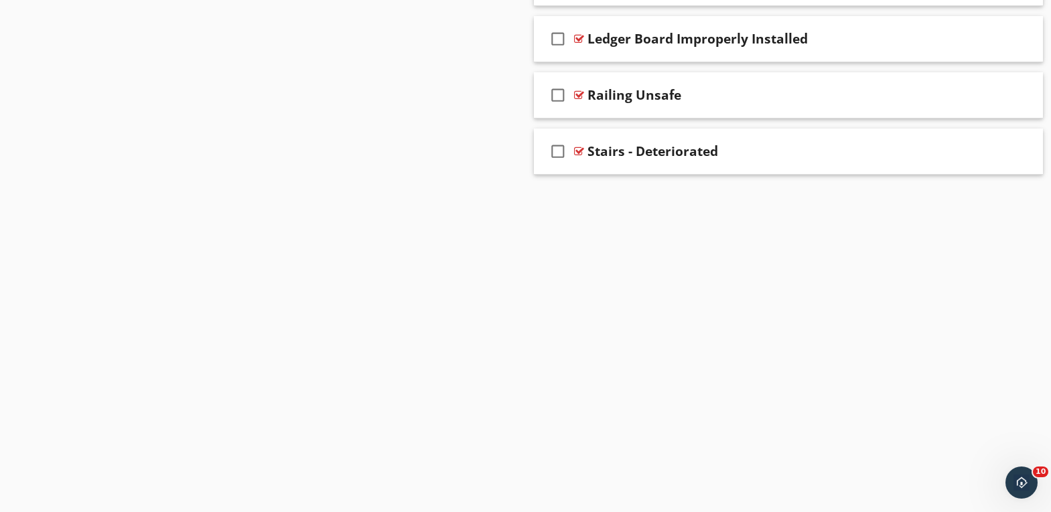
scroll to position [1006, 0]
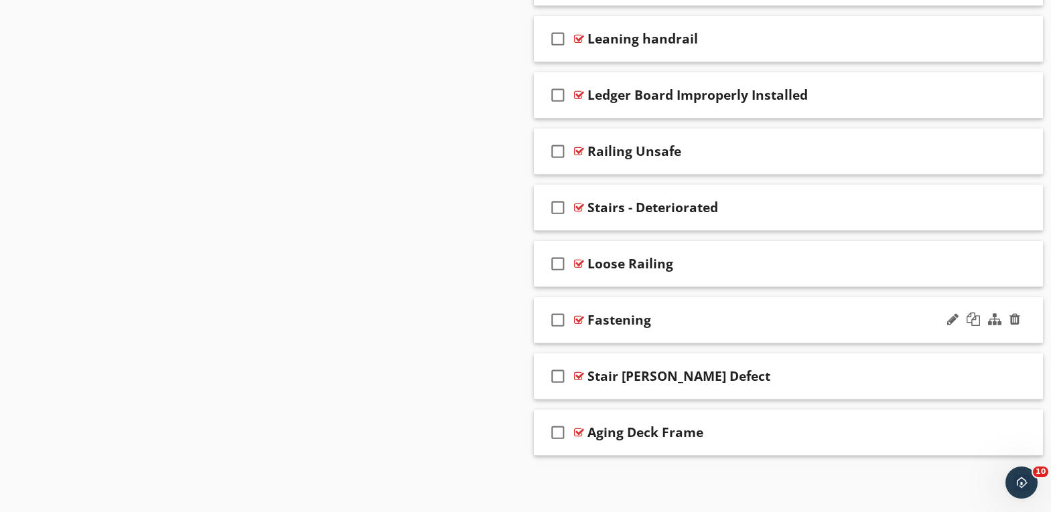
click at [747, 312] on div "Fastening" at bounding box center [768, 320] width 362 height 16
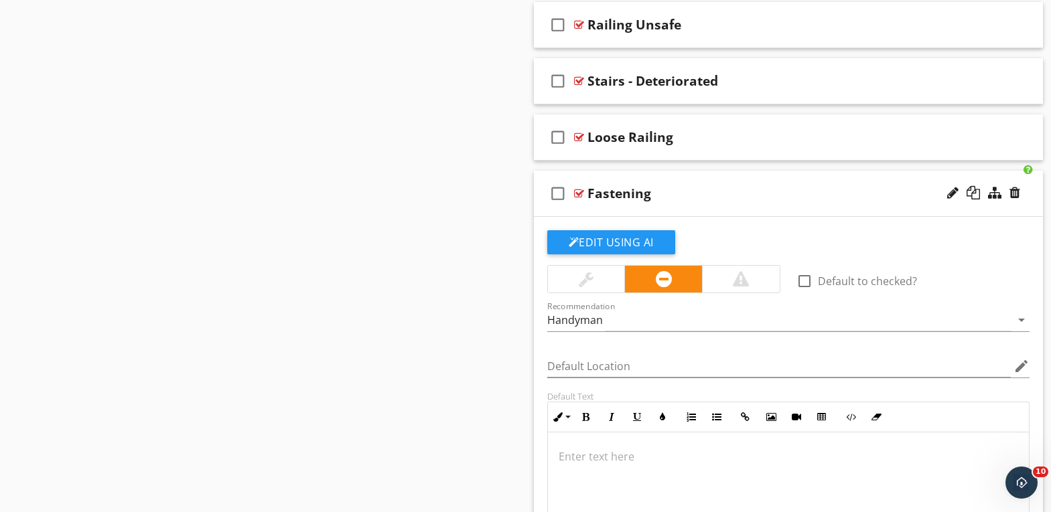
scroll to position [1129, 0]
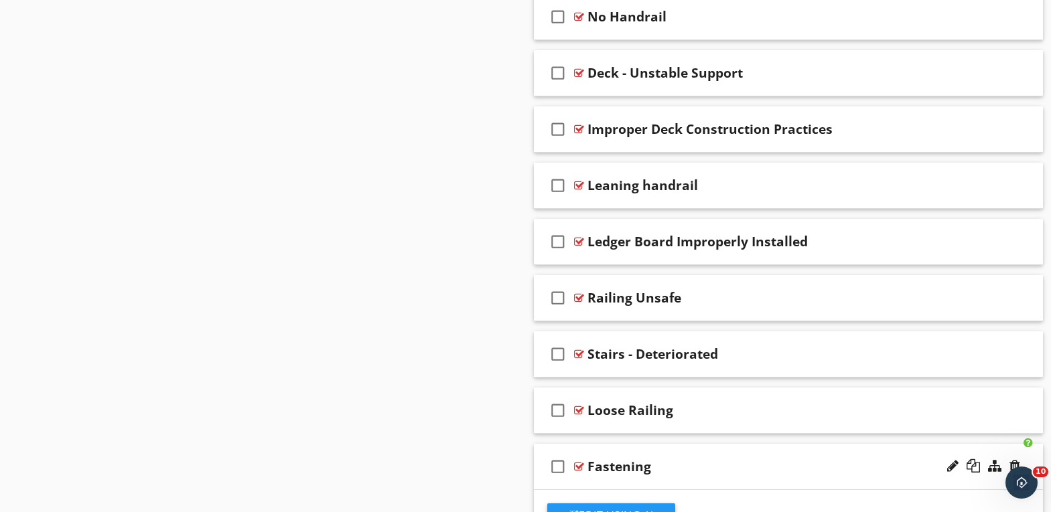
scroll to position [794, 0]
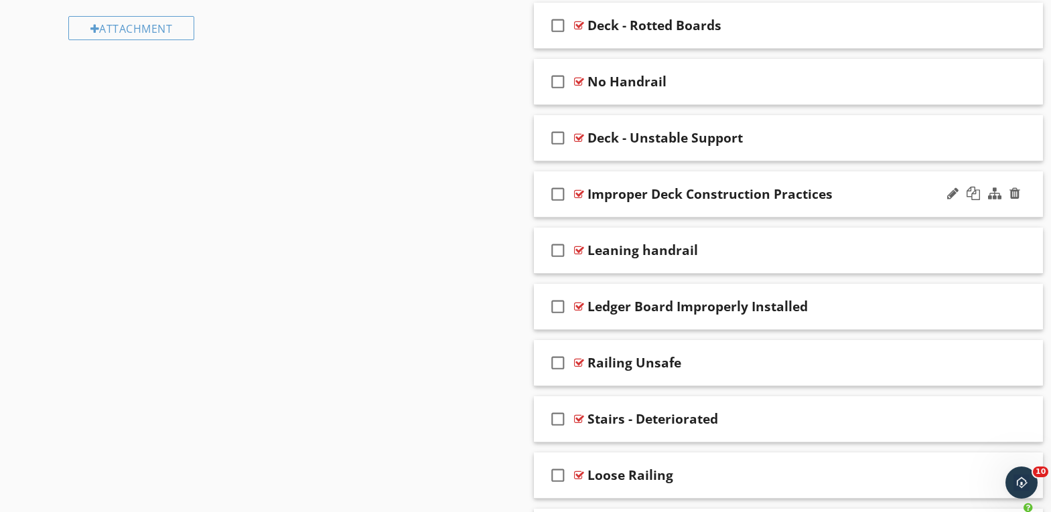
click at [866, 190] on div "Improper Deck Construction Practices" at bounding box center [768, 194] width 362 height 16
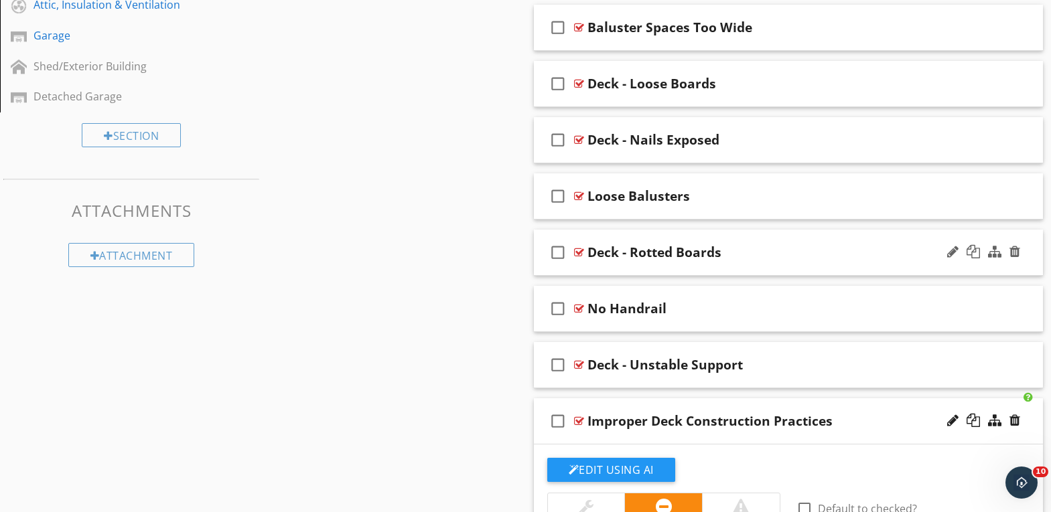
scroll to position [593, 0]
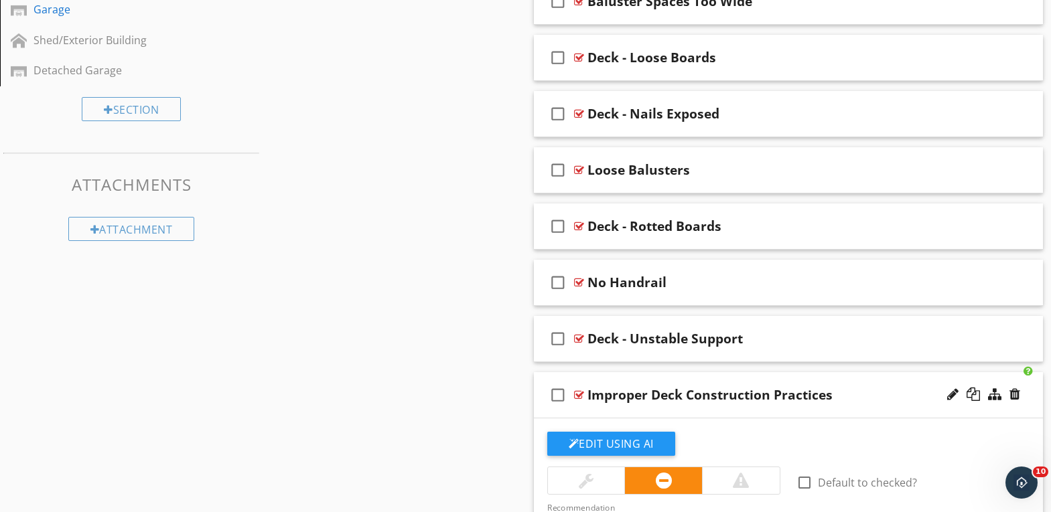
click at [556, 396] on icon "check_box_outline_blank" at bounding box center [557, 395] width 21 height 32
click at [556, 396] on icon "check_box" at bounding box center [557, 395] width 21 height 32
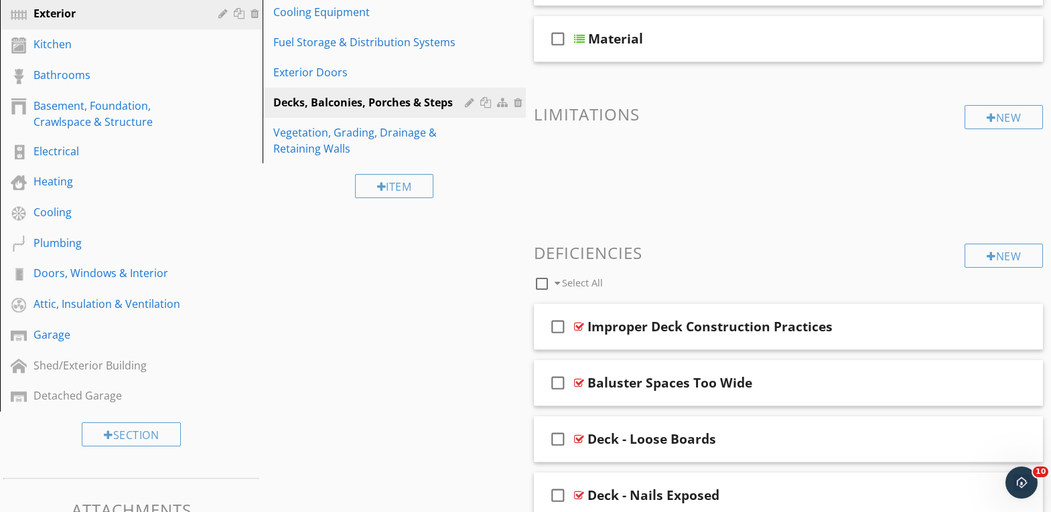
scroll to position [385, 0]
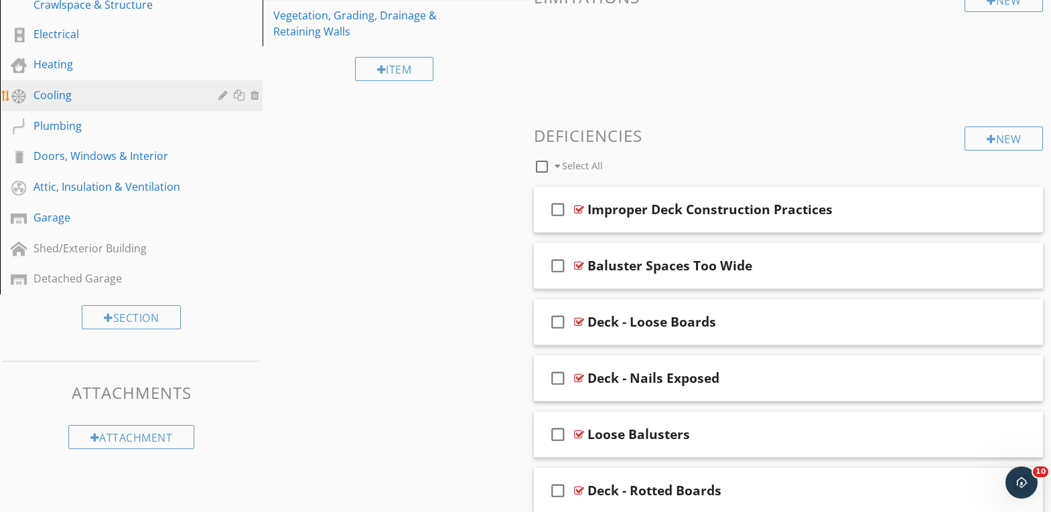
click at [49, 94] on div "Cooling" at bounding box center [115, 95] width 165 height 16
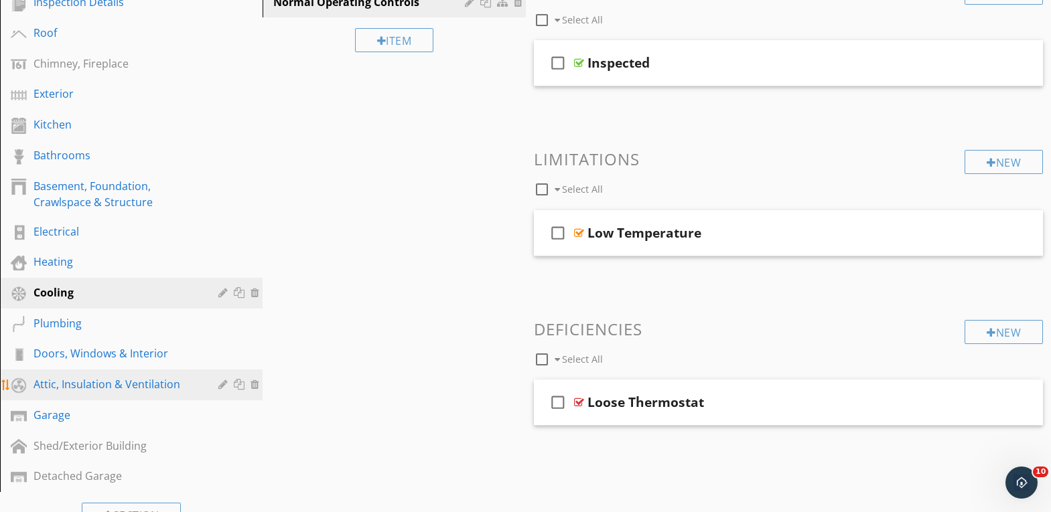
scroll to position [145, 0]
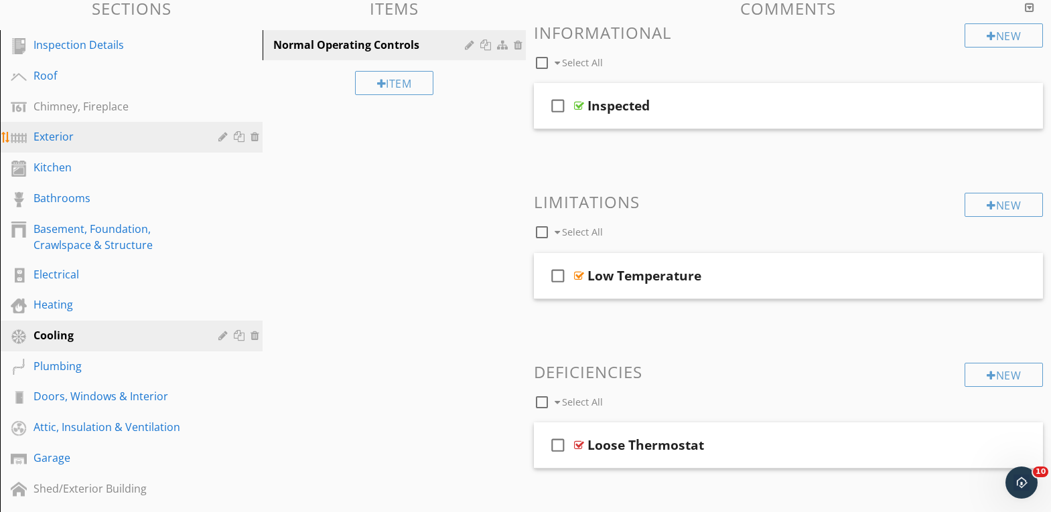
click at [56, 135] on div "Exterior" at bounding box center [115, 137] width 165 height 16
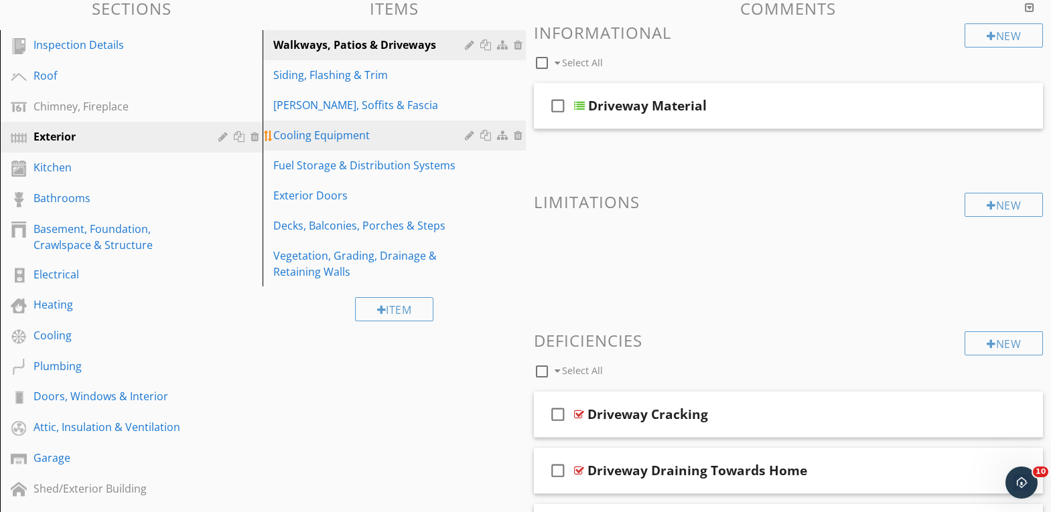
click at [408, 127] on div "Cooling Equipment" at bounding box center [370, 135] width 195 height 16
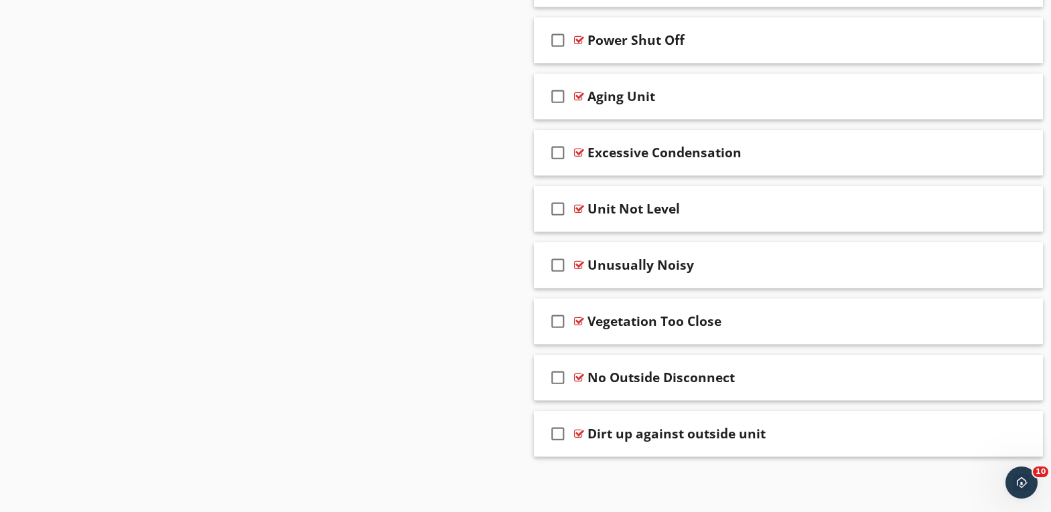
scroll to position [924, 0]
click at [1015, 435] on div at bounding box center [1014, 431] width 11 height 13
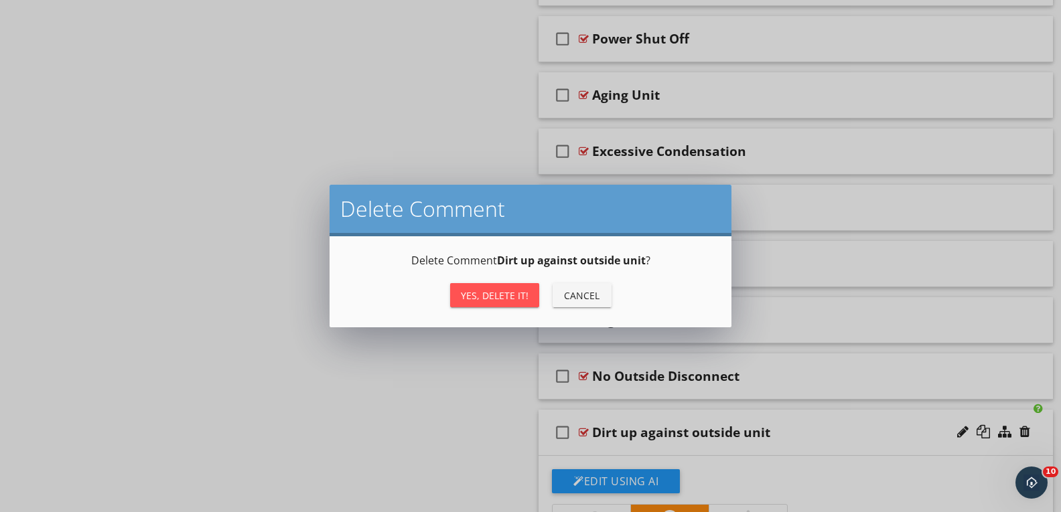
click at [482, 291] on div "Yes, Delete it!" at bounding box center [495, 296] width 68 height 14
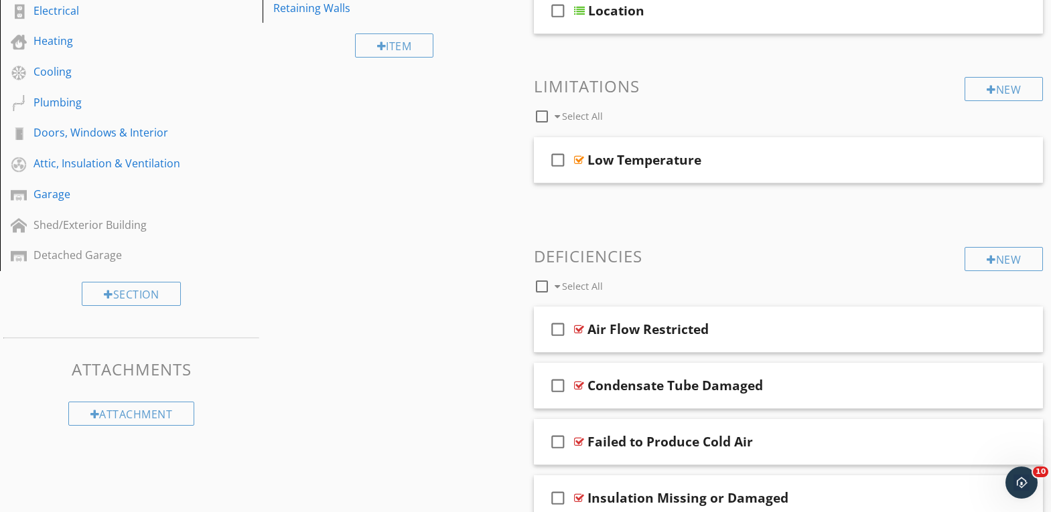
scroll to position [198, 0]
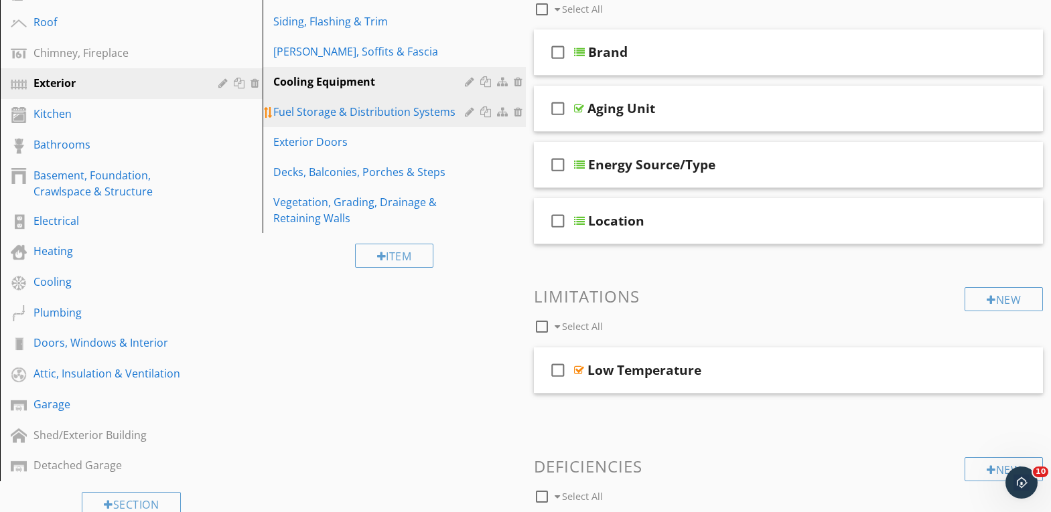
click at [360, 113] on div "Fuel Storage & Distribution Systems" at bounding box center [370, 112] width 195 height 16
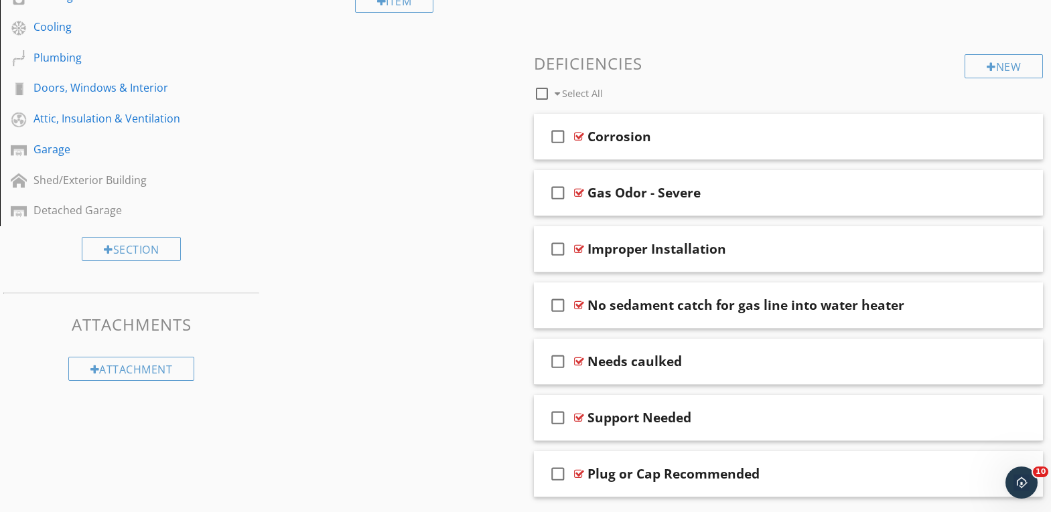
scroll to position [466, 0]
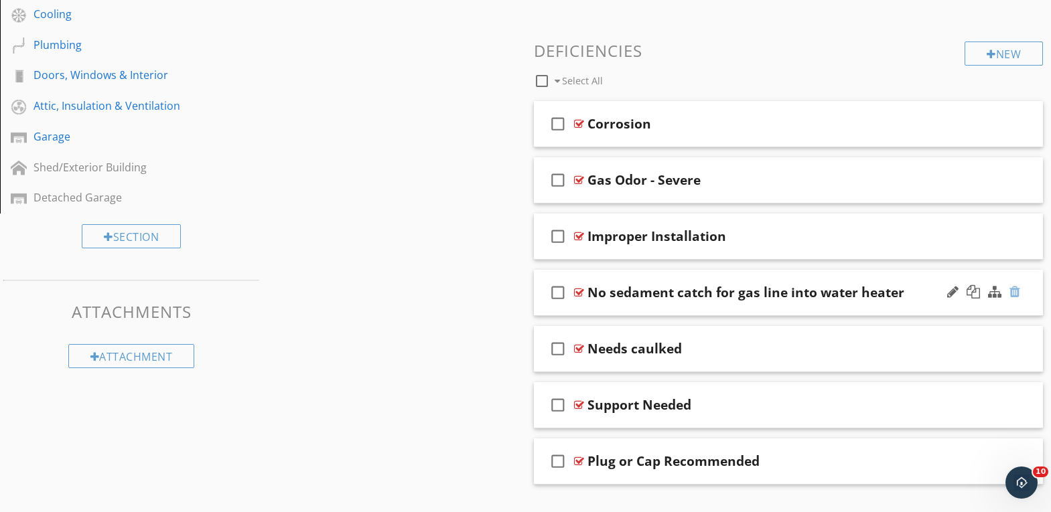
click at [1015, 291] on div at bounding box center [1014, 291] width 11 height 13
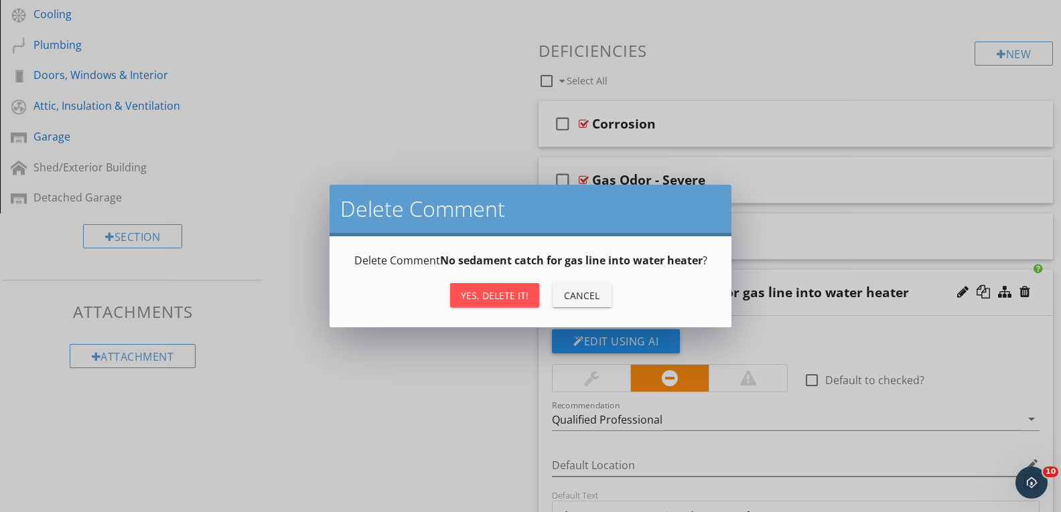
click at [492, 295] on div "Yes, Delete it!" at bounding box center [495, 296] width 68 height 14
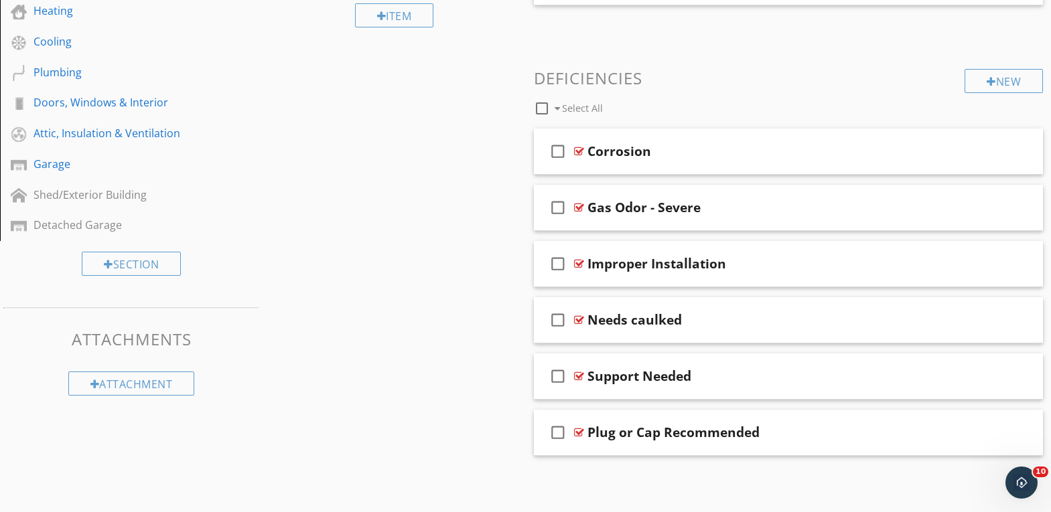
scroll to position [439, 0]
click at [1013, 319] on div at bounding box center [1014, 319] width 11 height 13
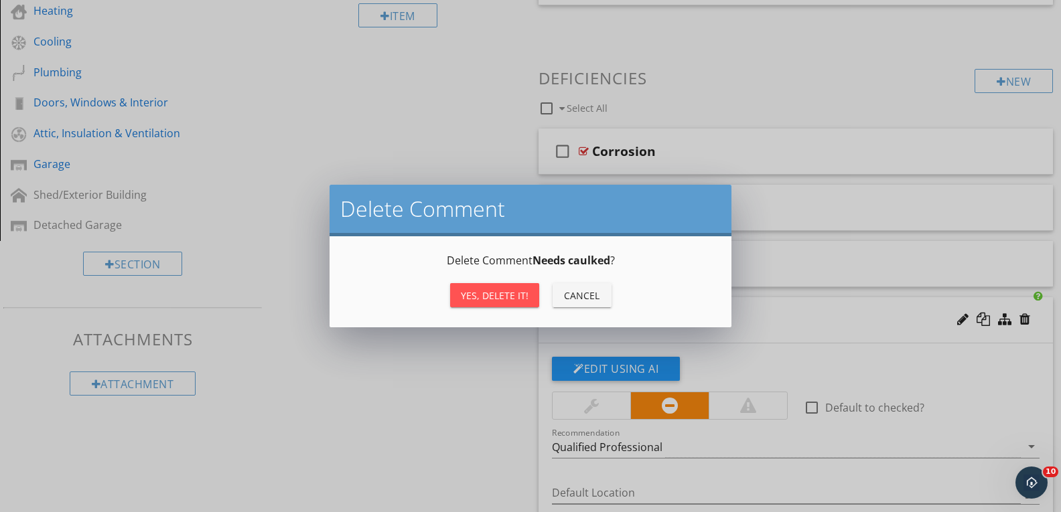
click at [493, 297] on div "Yes, Delete it!" at bounding box center [495, 296] width 68 height 14
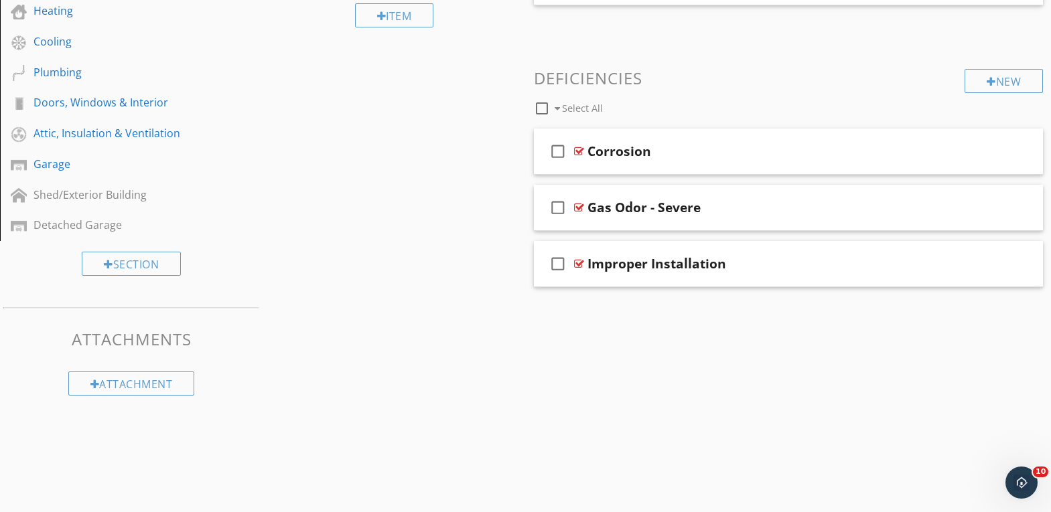
scroll to position [382, 0]
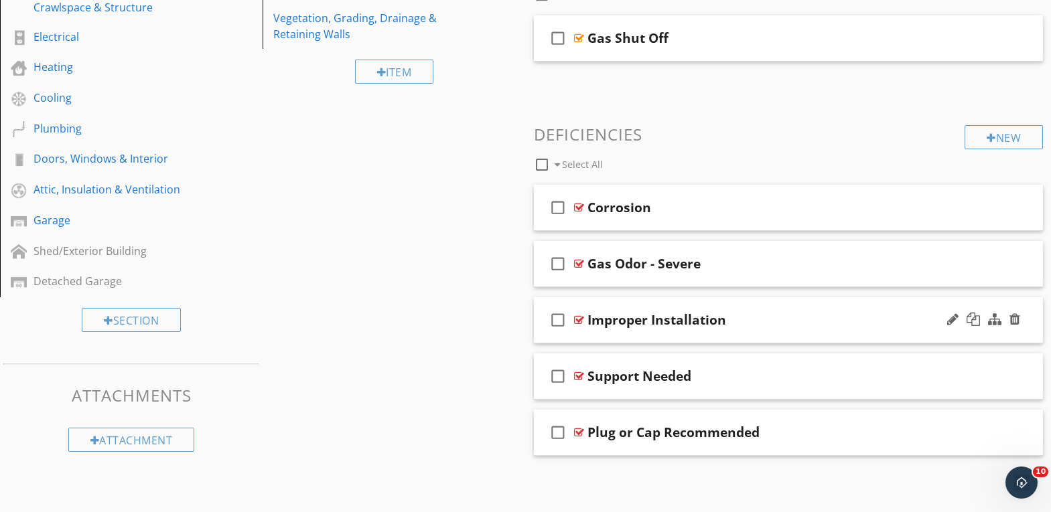
click at [780, 320] on div "Improper Installation" at bounding box center [768, 320] width 362 height 16
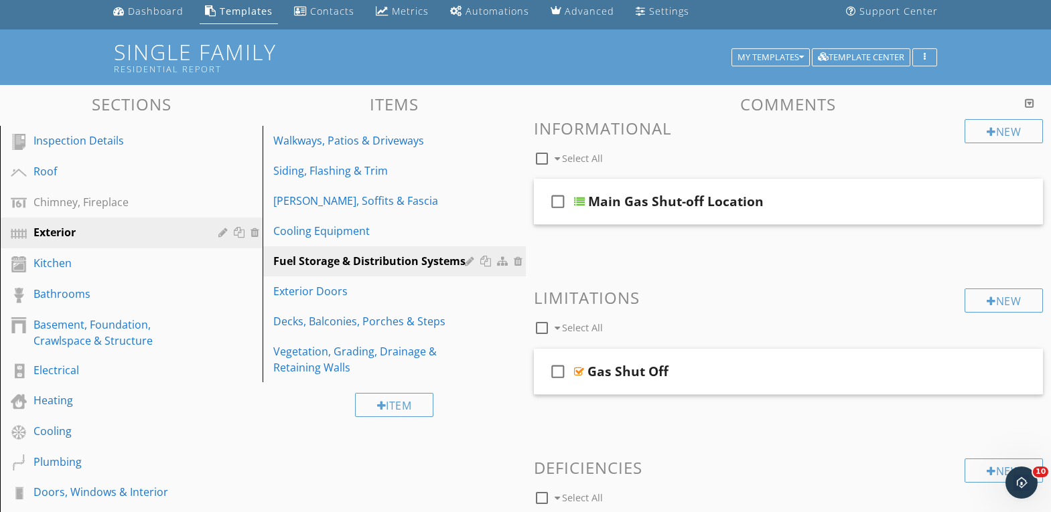
scroll to position [37, 0]
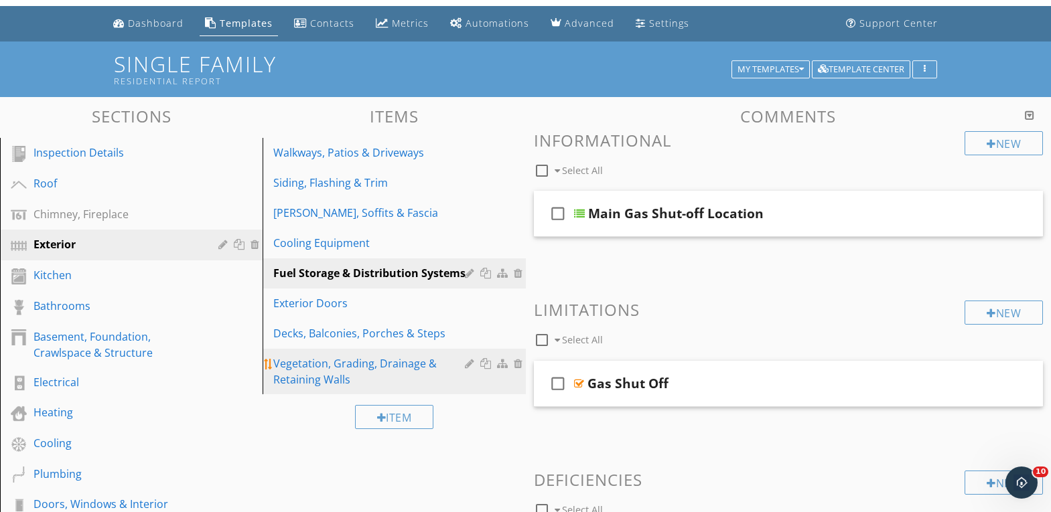
click at [303, 362] on div "Vegetation, Grading, Drainage & Retaining Walls" at bounding box center [370, 372] width 195 height 32
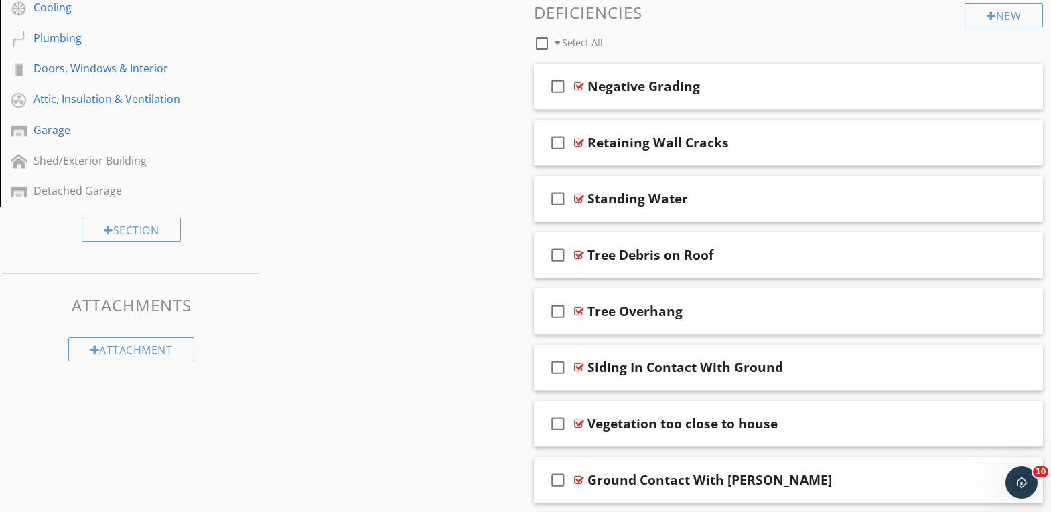
scroll to position [506, 0]
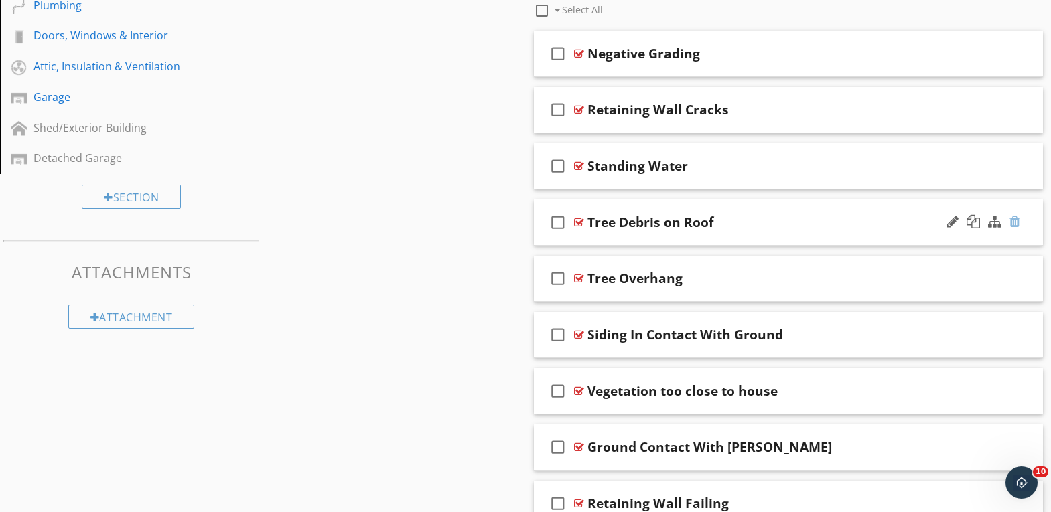
click at [1017, 223] on div at bounding box center [1014, 221] width 11 height 13
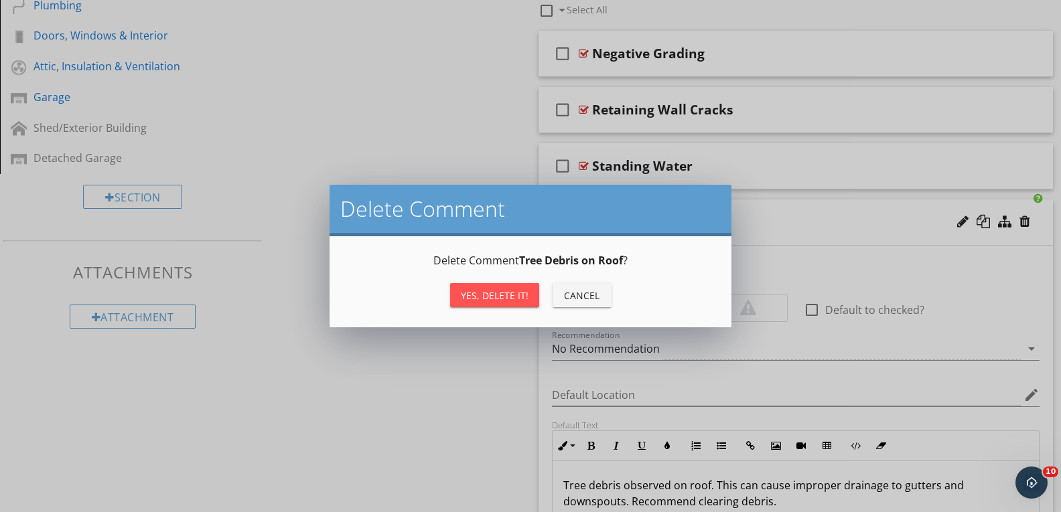
click at [495, 295] on div "Yes, Delete it!" at bounding box center [495, 296] width 68 height 14
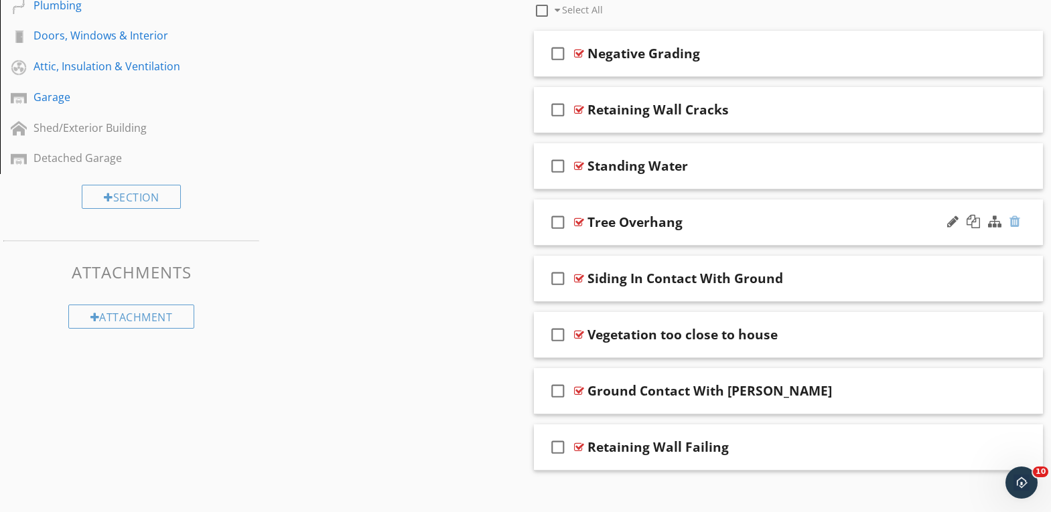
click at [1017, 221] on div at bounding box center [1014, 221] width 11 height 13
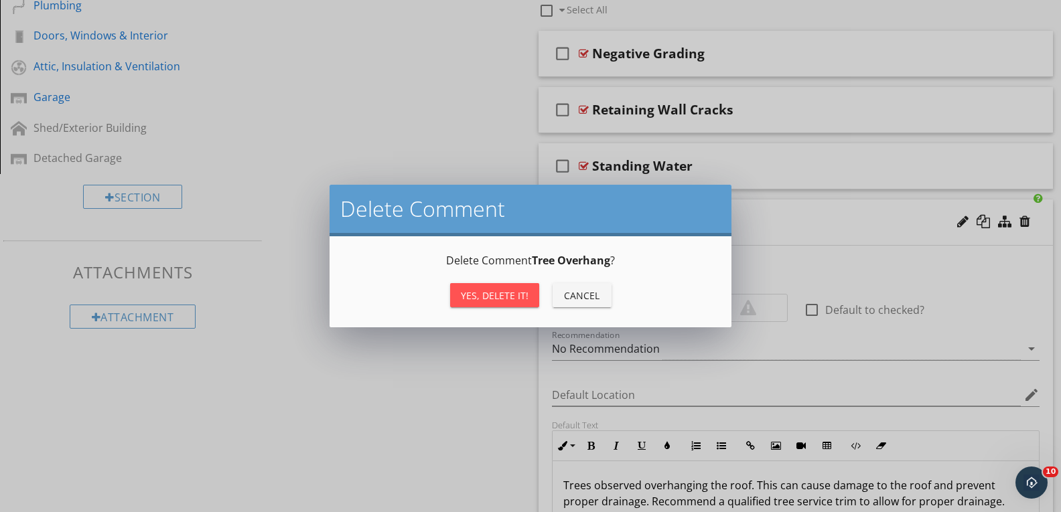
click at [500, 298] on div "Yes, Delete it!" at bounding box center [495, 296] width 68 height 14
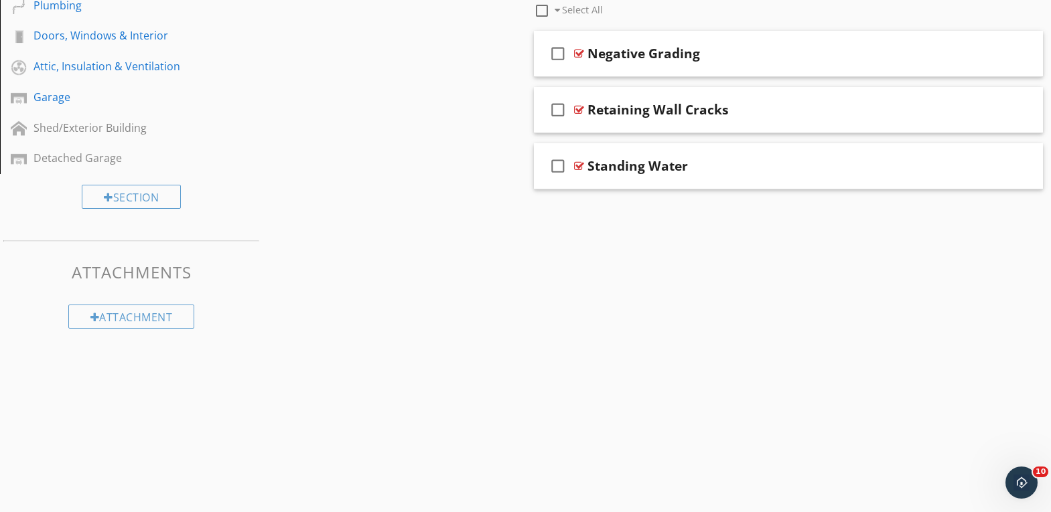
scroll to position [464, 0]
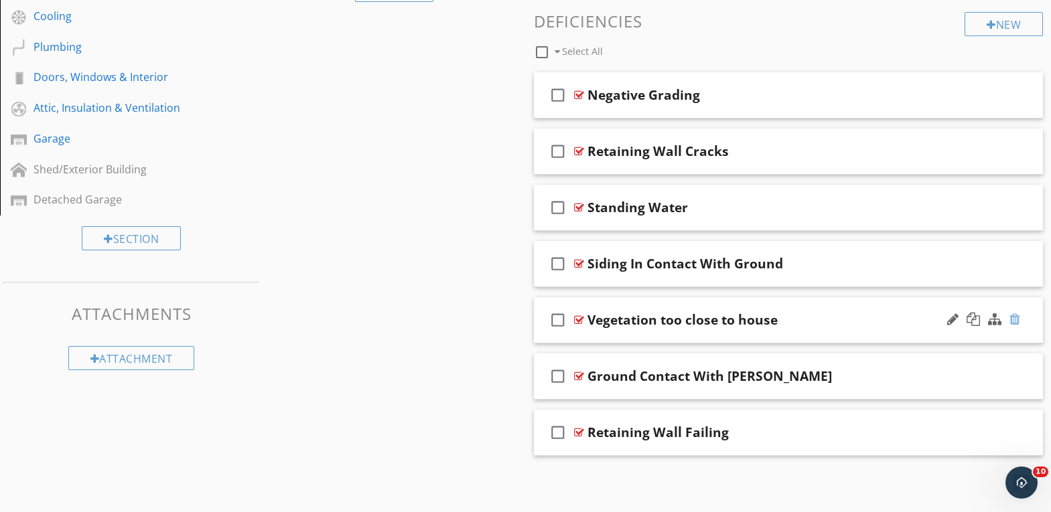
click at [1015, 317] on div at bounding box center [1014, 319] width 11 height 13
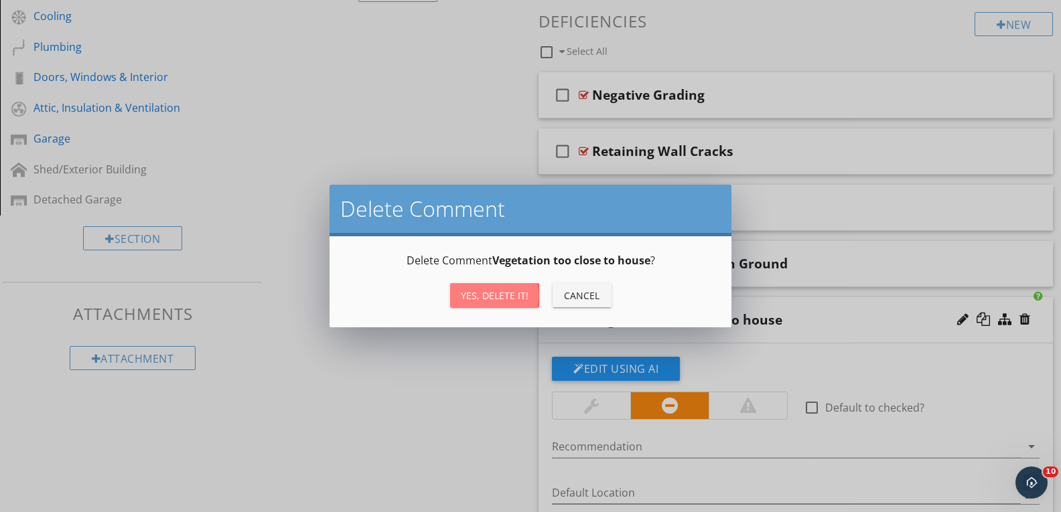
click at [502, 301] on div "Yes, Delete it!" at bounding box center [495, 296] width 68 height 14
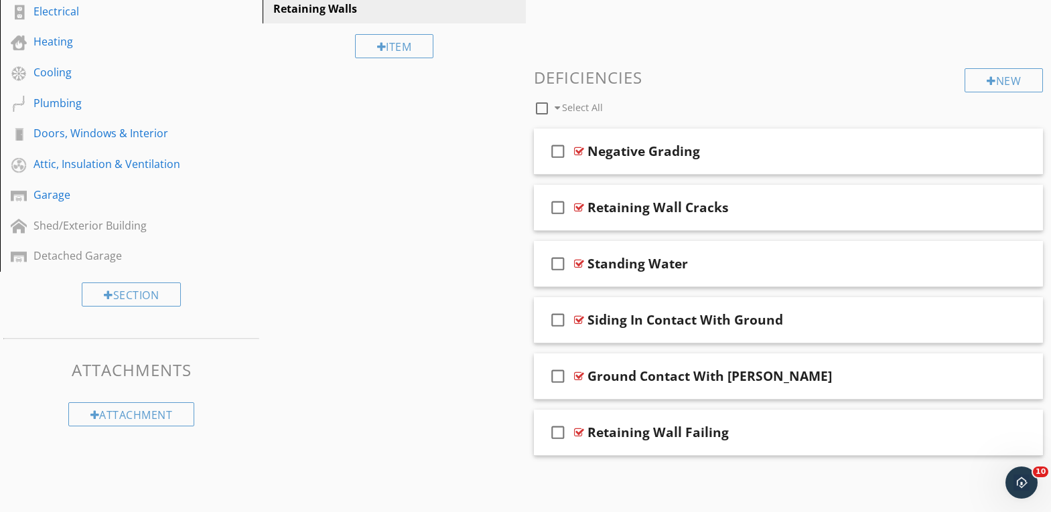
scroll to position [408, 0]
click at [1014, 263] on div at bounding box center [1014, 262] width 11 height 13
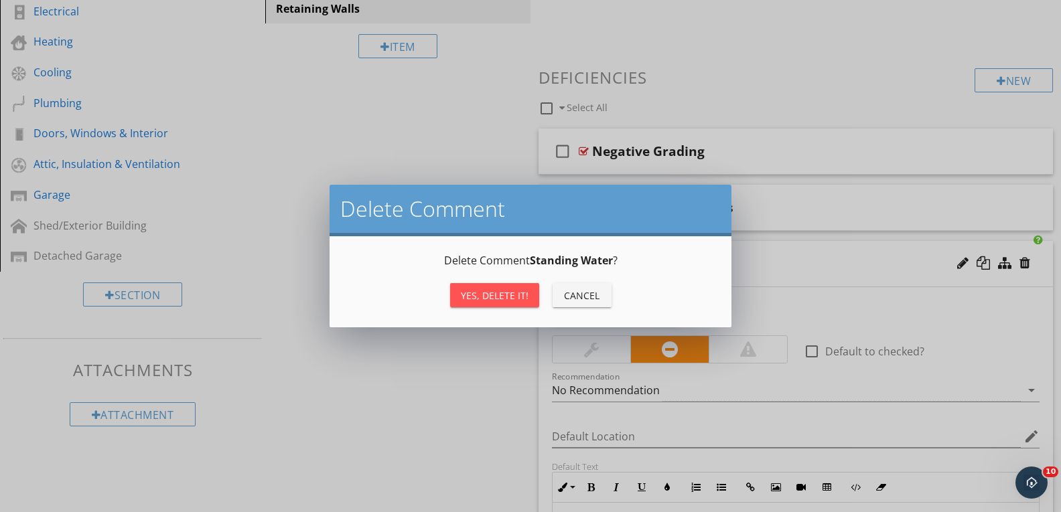
click at [512, 297] on div "Yes, Delete it!" at bounding box center [495, 296] width 68 height 14
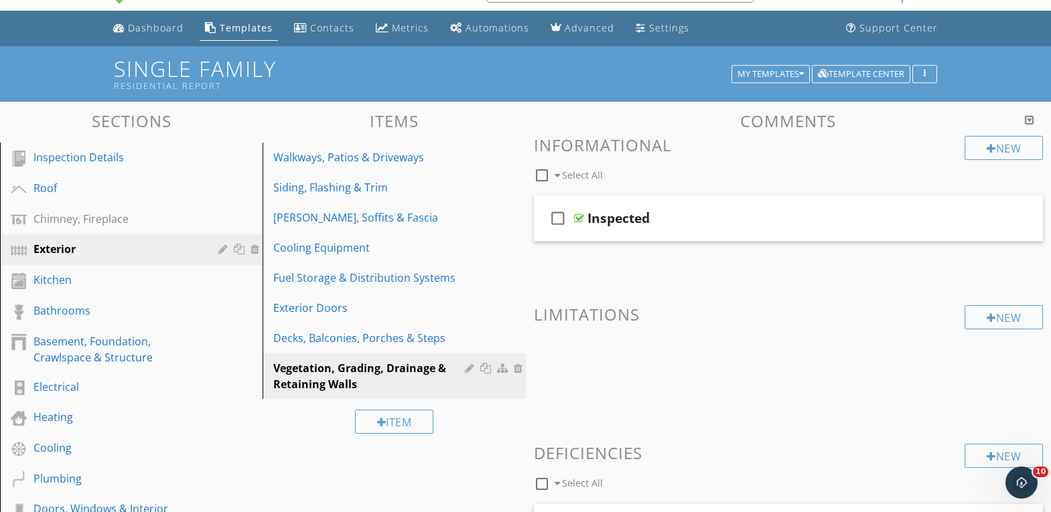
scroll to position [17, 0]
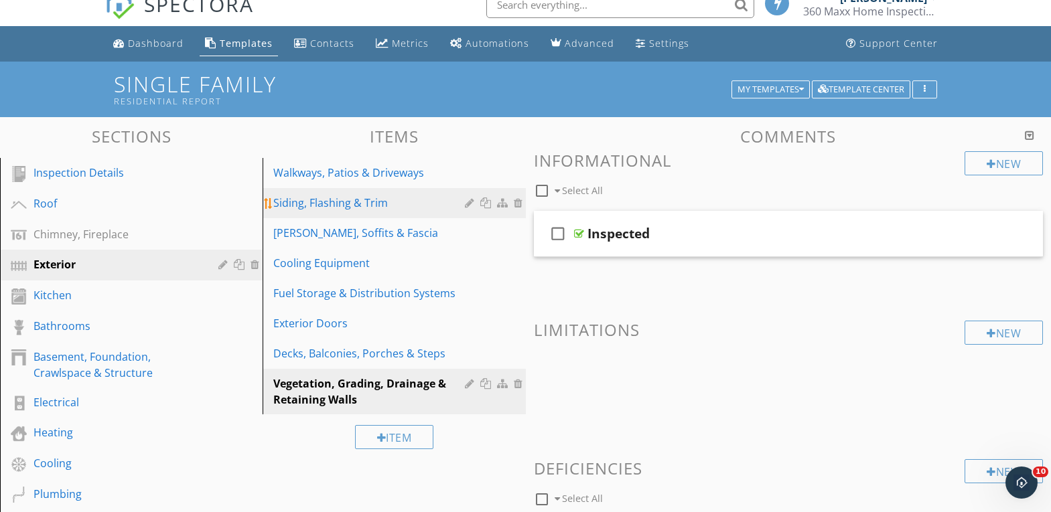
click at [334, 198] on div "Siding, Flashing & Trim" at bounding box center [370, 203] width 195 height 16
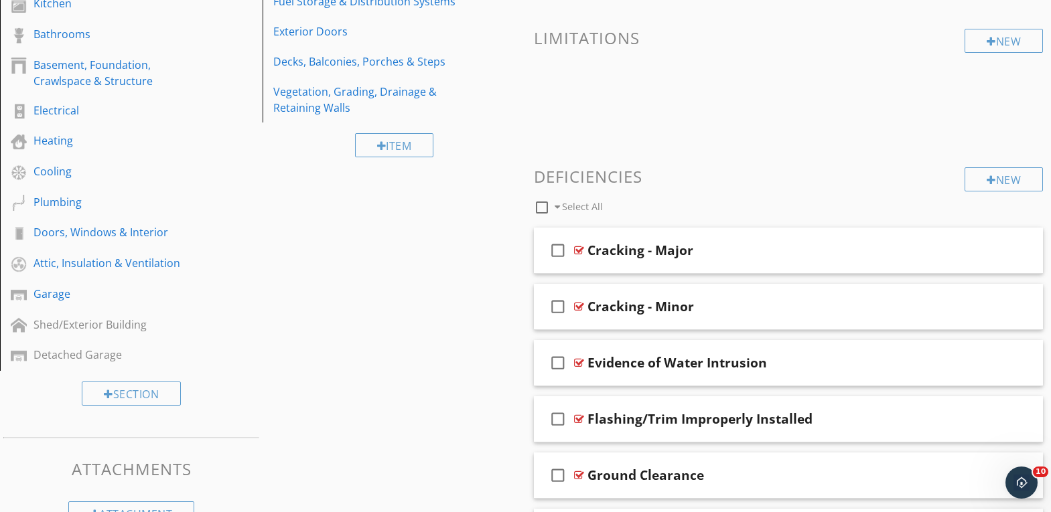
scroll to position [261, 0]
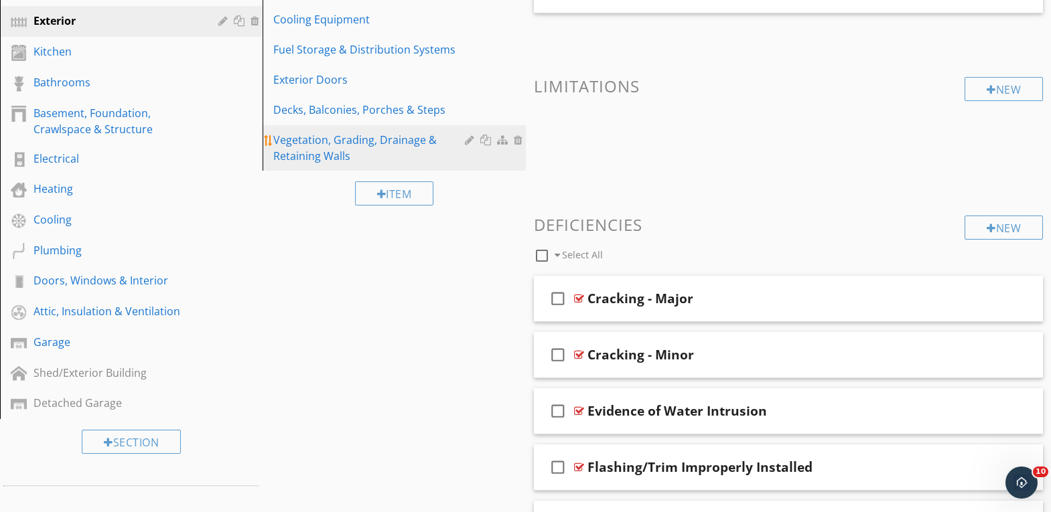
click at [292, 146] on div "Vegetation, Grading, Drainage & Retaining Walls" at bounding box center [370, 148] width 195 height 32
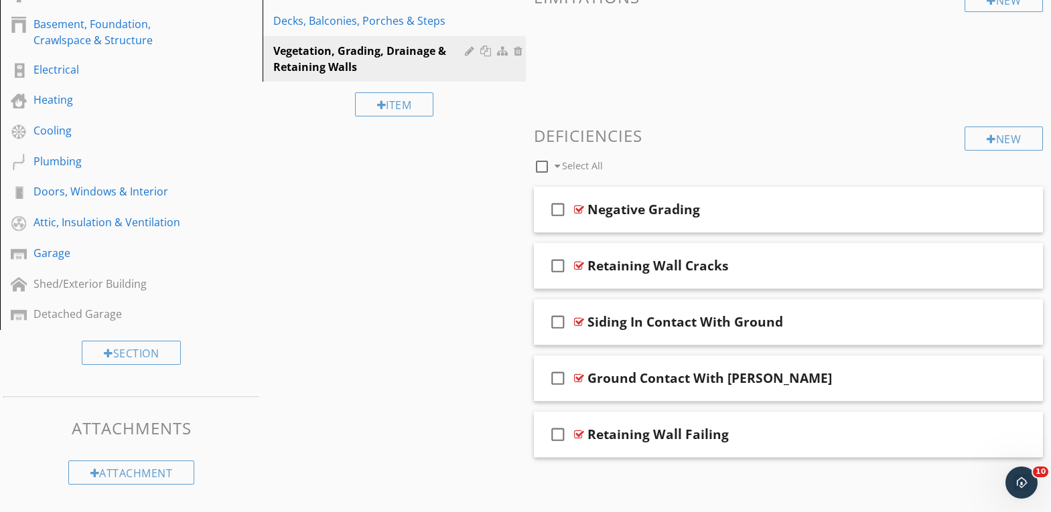
scroll to position [352, 0]
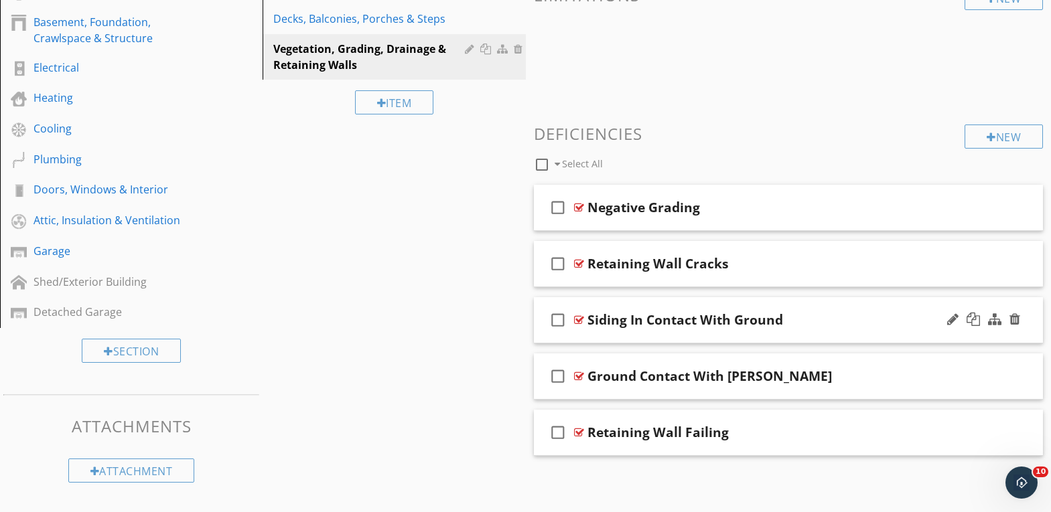
click at [838, 317] on div "Siding In Contact With Ground" at bounding box center [768, 320] width 362 height 16
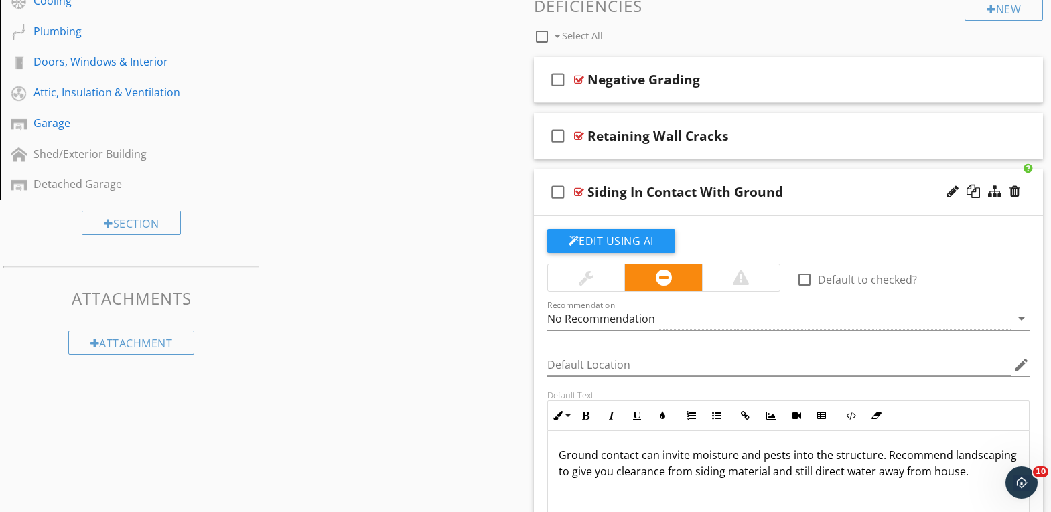
scroll to position [553, 0]
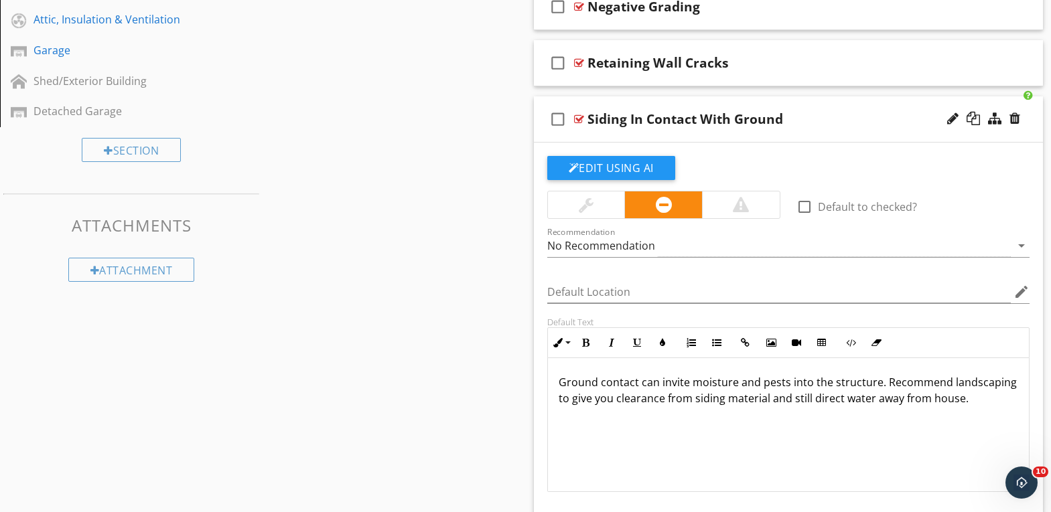
click at [464, 334] on div "Sections Inspection Details Roof Chimney, Fireplace Exterior Kitchen Bathrooms …" at bounding box center [525, 164] width 1051 height 1167
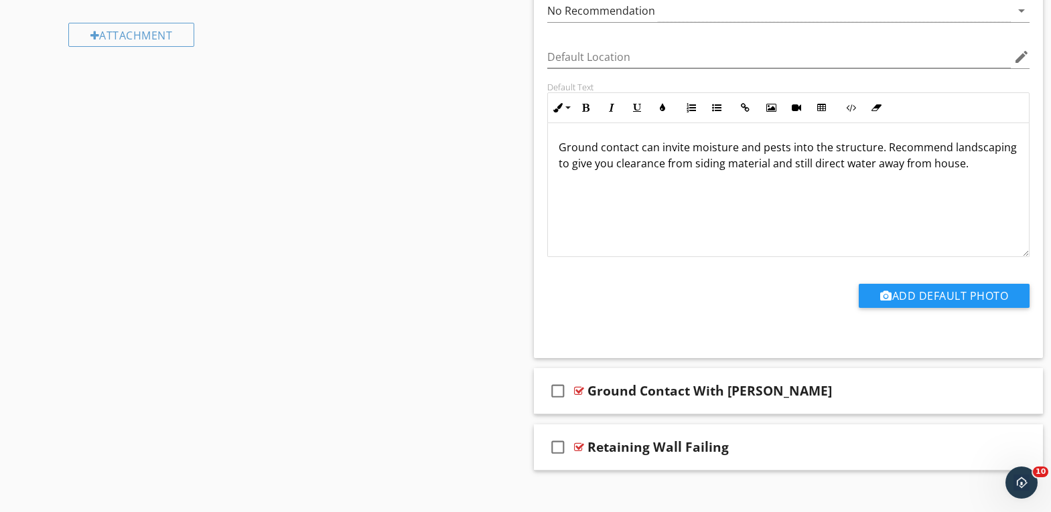
scroll to position [802, 0]
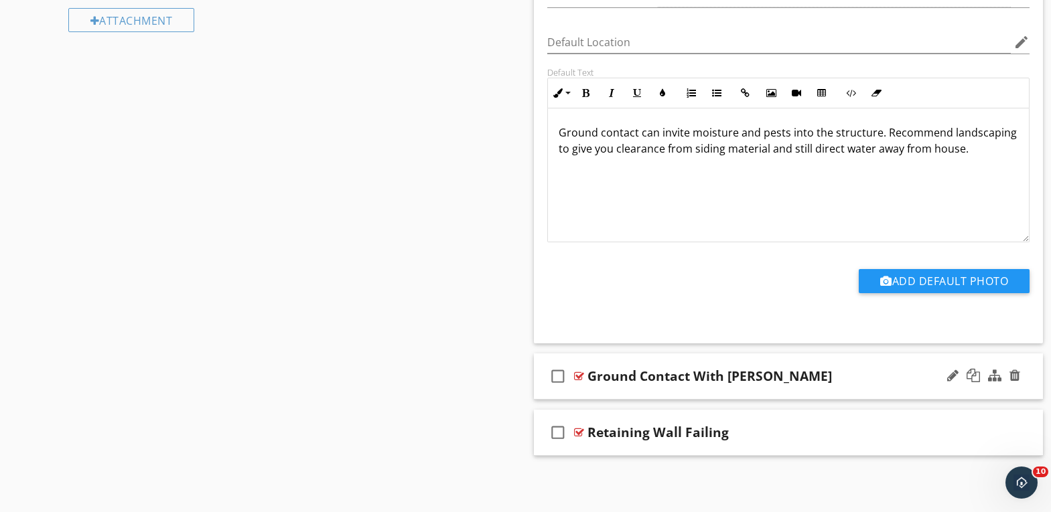
click at [830, 369] on div "Ground Contact With Wood" at bounding box center [768, 376] width 362 height 16
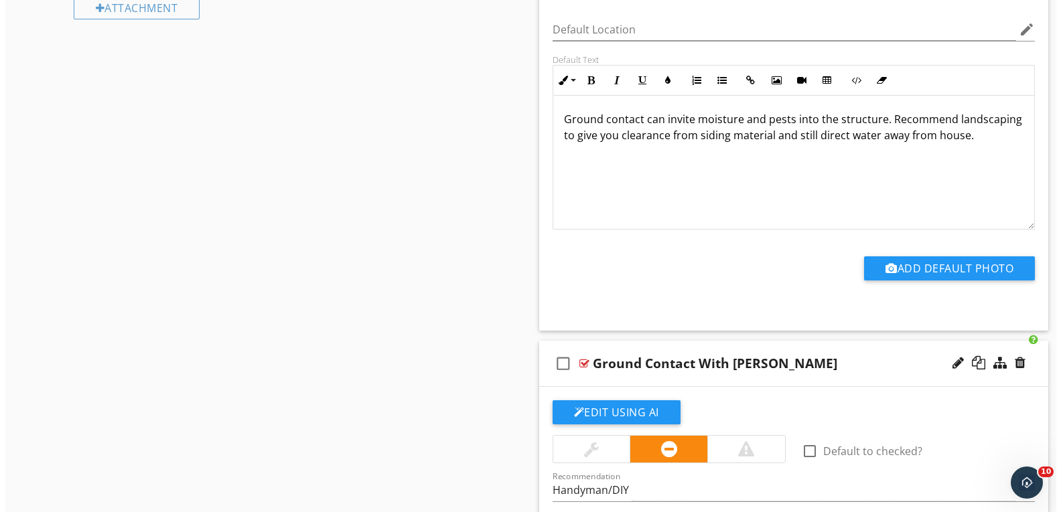
scroll to position [851, 0]
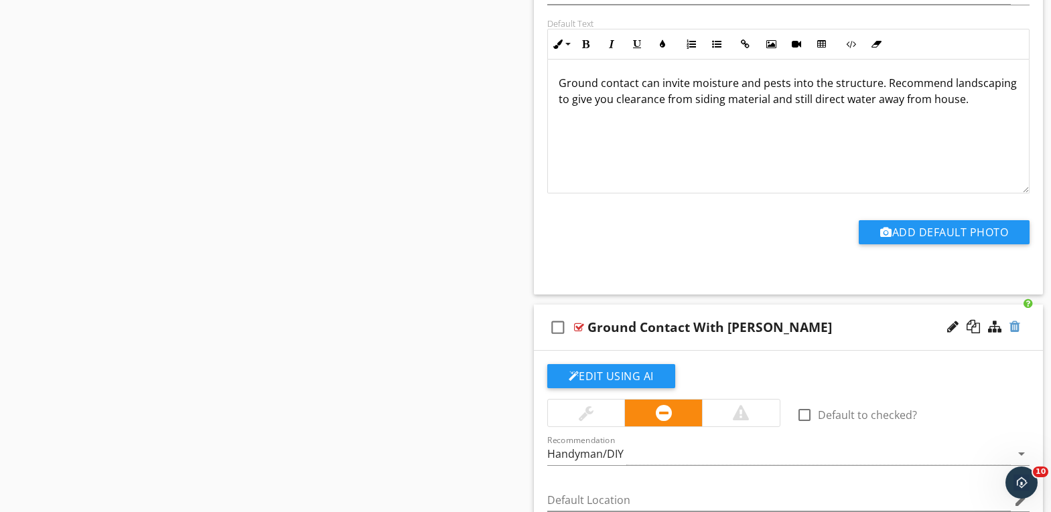
click at [1016, 325] on div at bounding box center [1014, 326] width 11 height 13
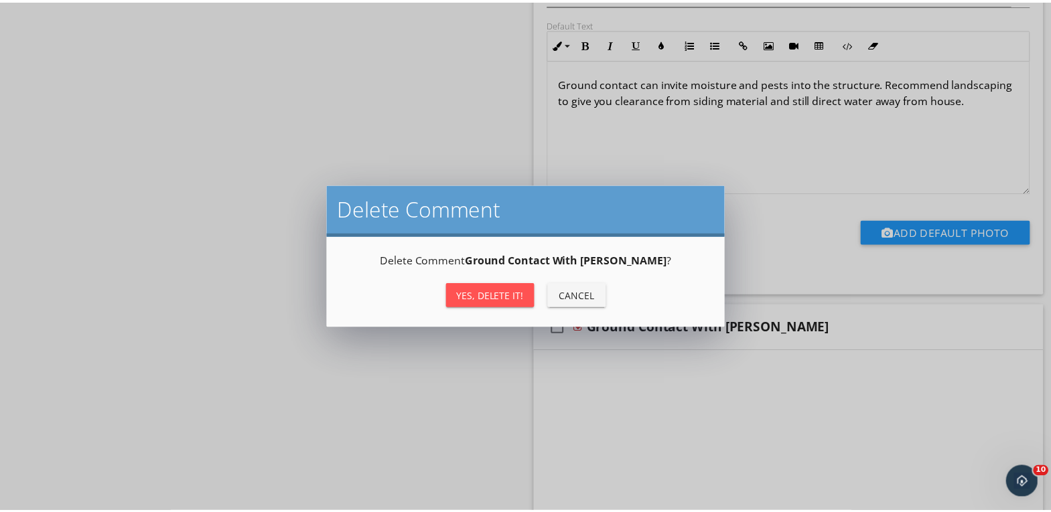
scroll to position [802, 0]
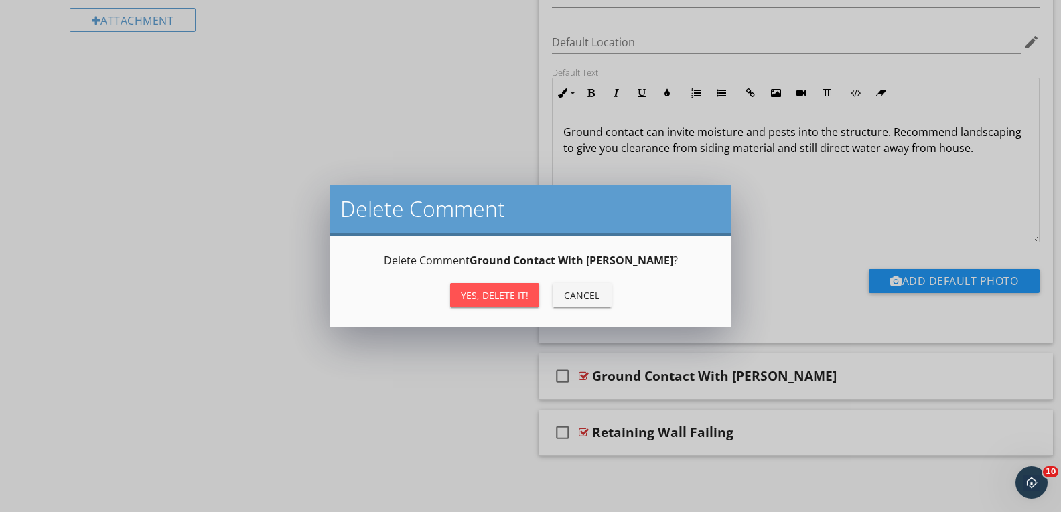
click at [500, 293] on div "Yes, Delete it!" at bounding box center [495, 296] width 68 height 14
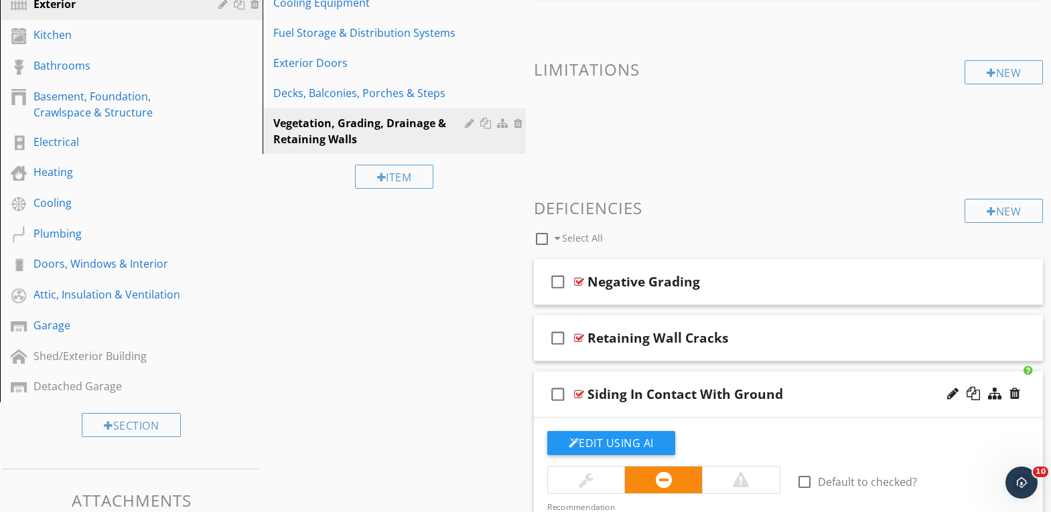
scroll to position [210, 0]
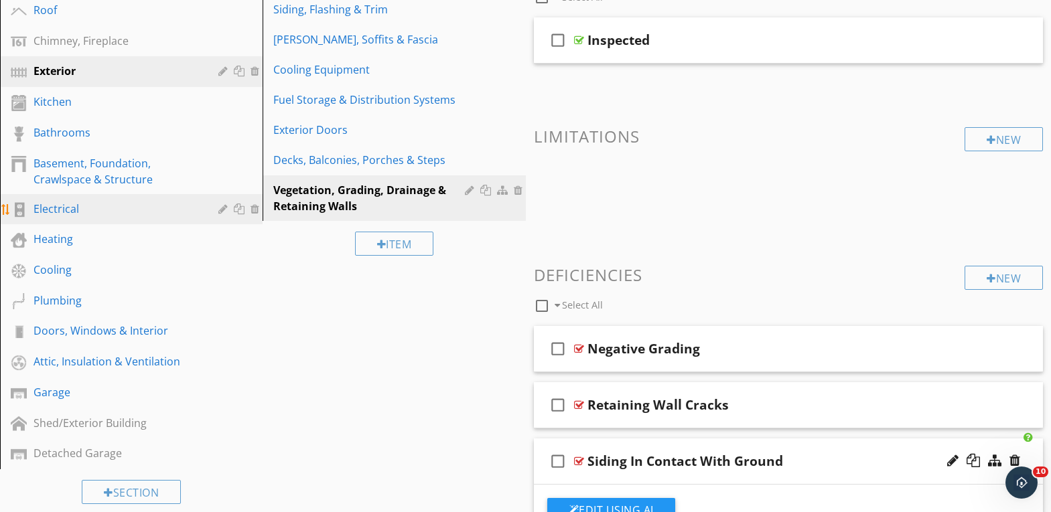
click at [51, 207] on div "Electrical" at bounding box center [115, 209] width 165 height 16
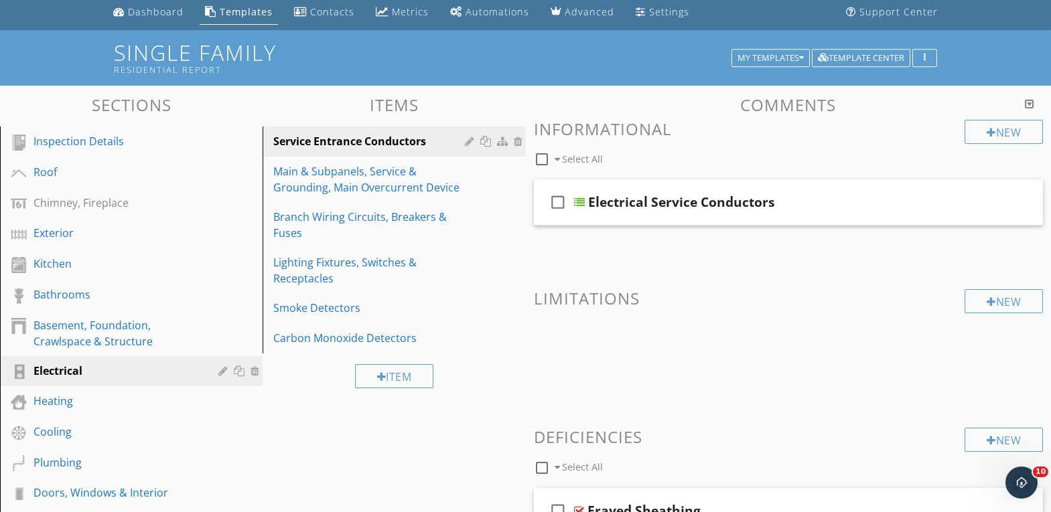
scroll to position [9, 0]
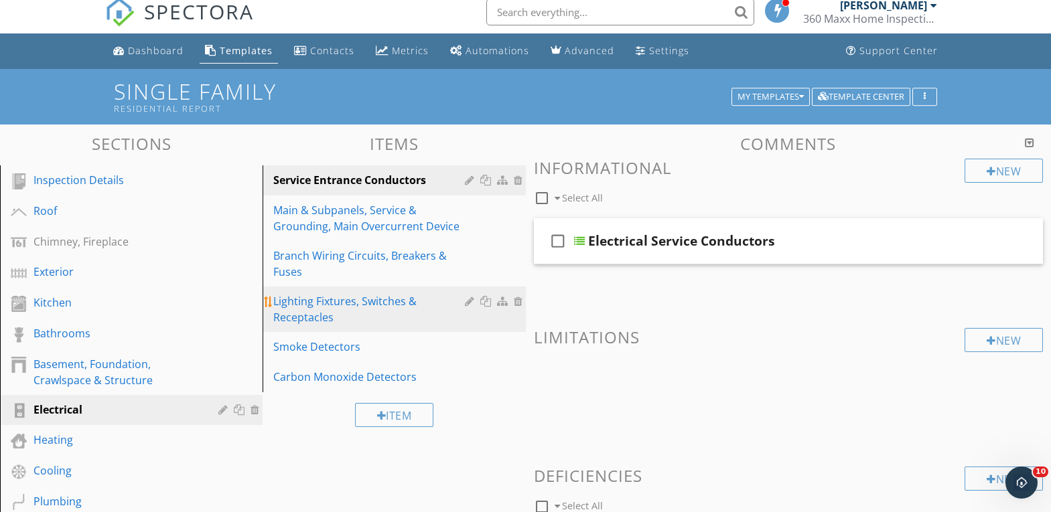
click at [326, 301] on div "Lighting Fixtures, Switches & Receptacles" at bounding box center [370, 309] width 195 height 32
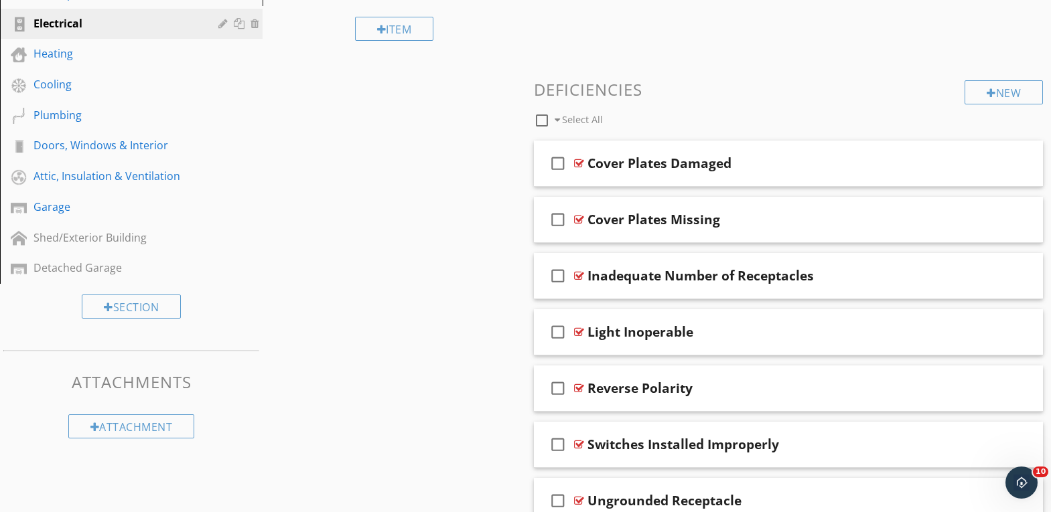
scroll to position [411, 0]
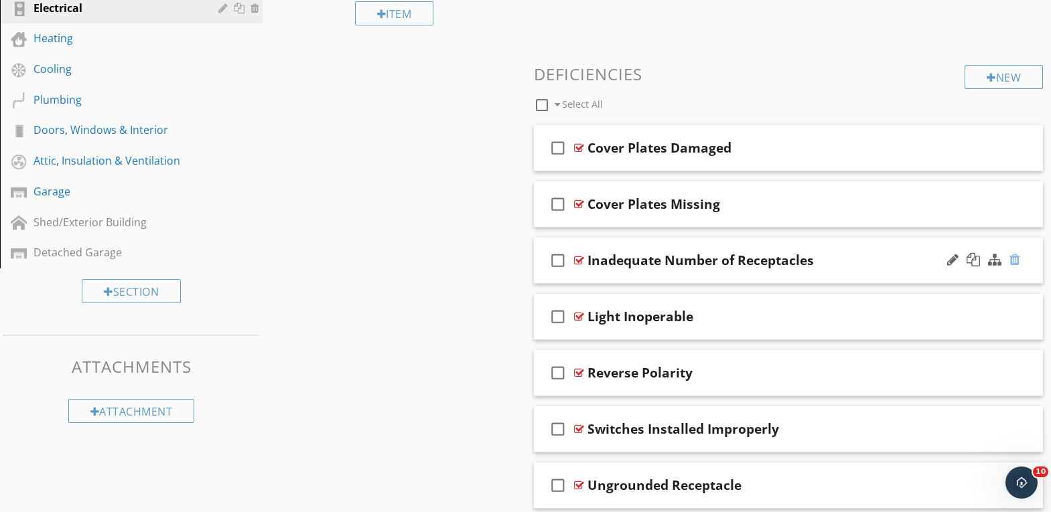
click at [1015, 259] on div at bounding box center [1014, 259] width 11 height 13
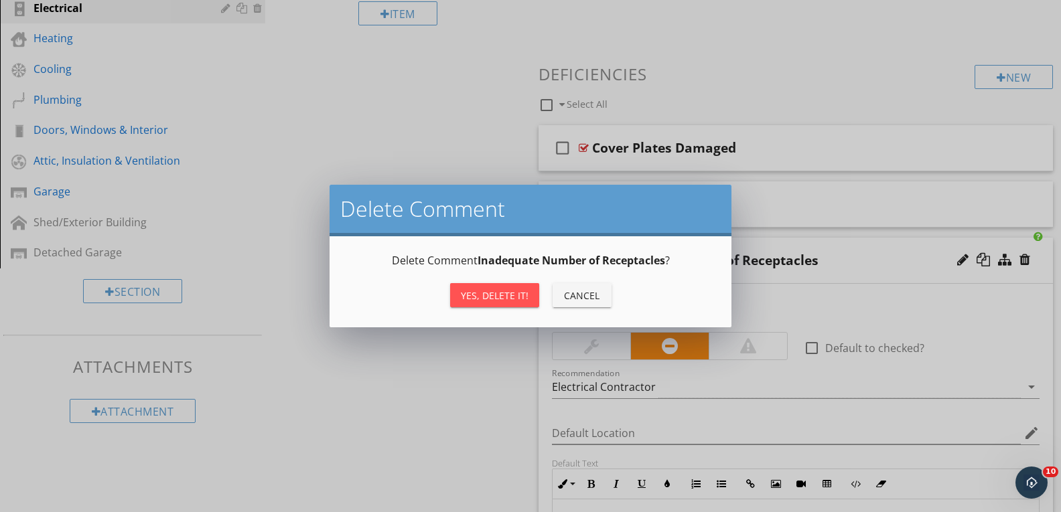
click at [486, 290] on div "Yes, Delete it!" at bounding box center [495, 296] width 68 height 14
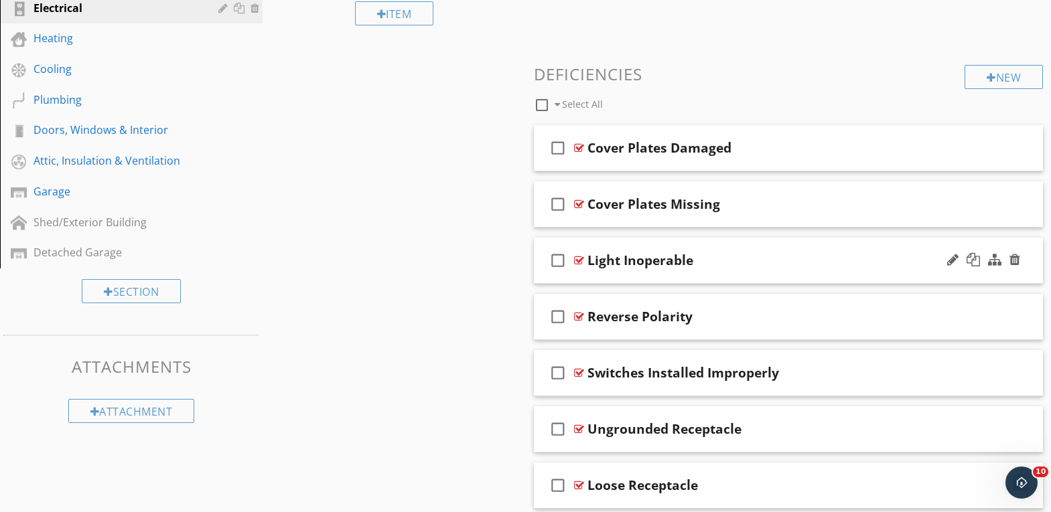
click at [764, 262] on div "Light Inoperable" at bounding box center [768, 260] width 362 height 16
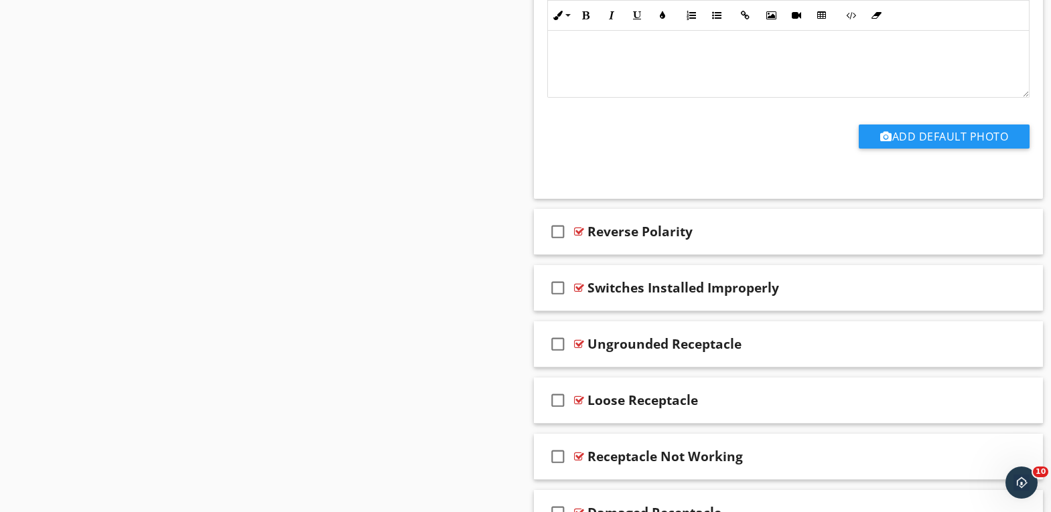
scroll to position [1014, 0]
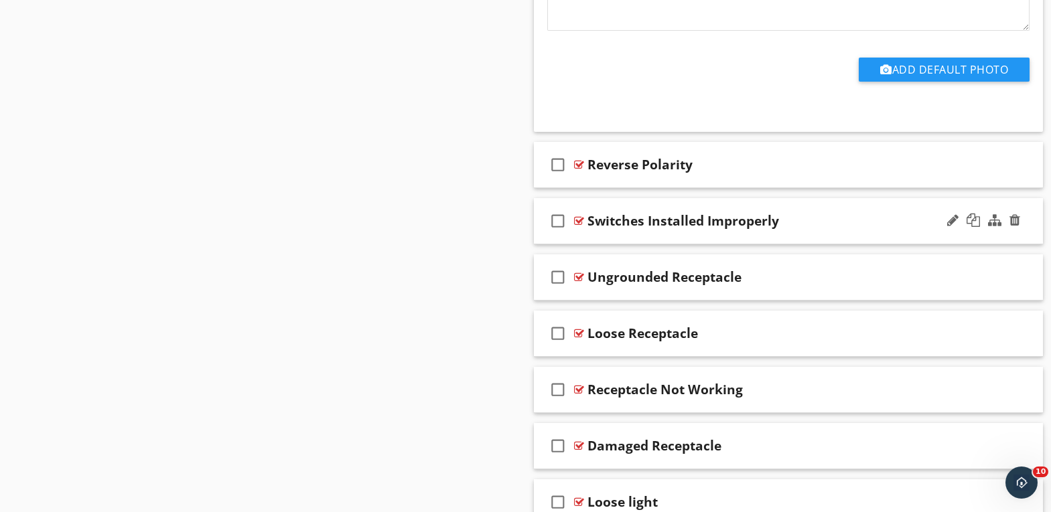
click at [837, 224] on div "Switches Installed Improperly" at bounding box center [768, 221] width 362 height 16
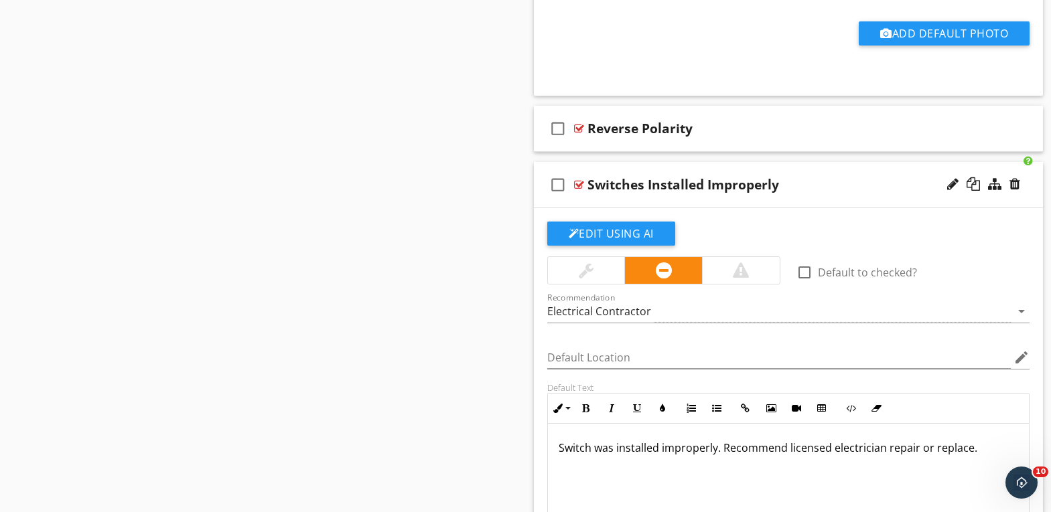
scroll to position [1081, 0]
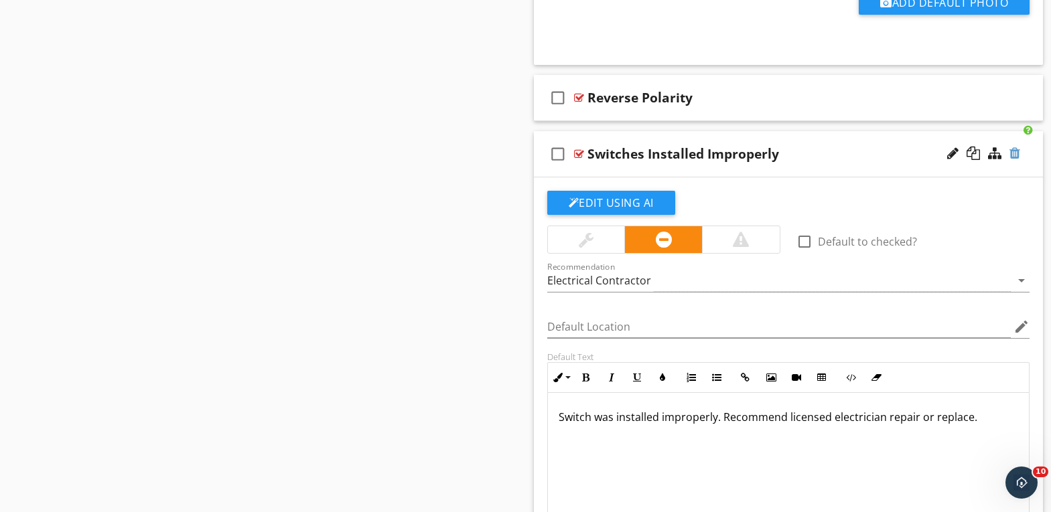
click at [1015, 155] on div at bounding box center [1014, 153] width 11 height 13
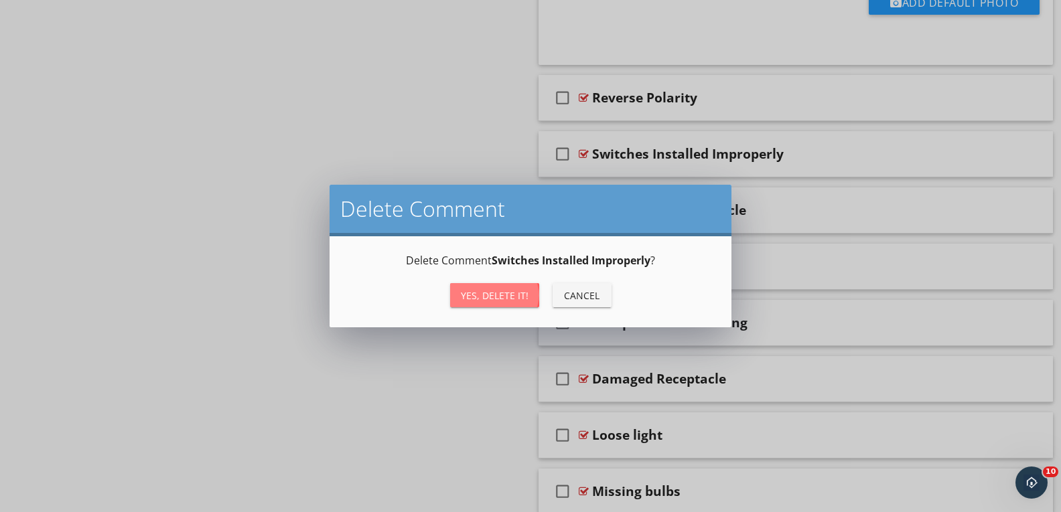
click at [510, 292] on div "Yes, Delete it!" at bounding box center [495, 296] width 68 height 14
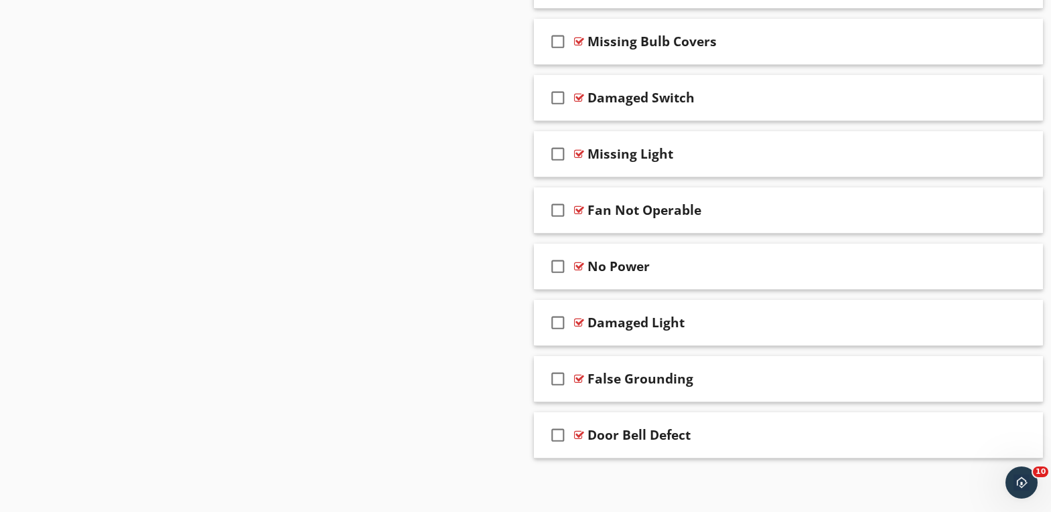
scroll to position [1646, 0]
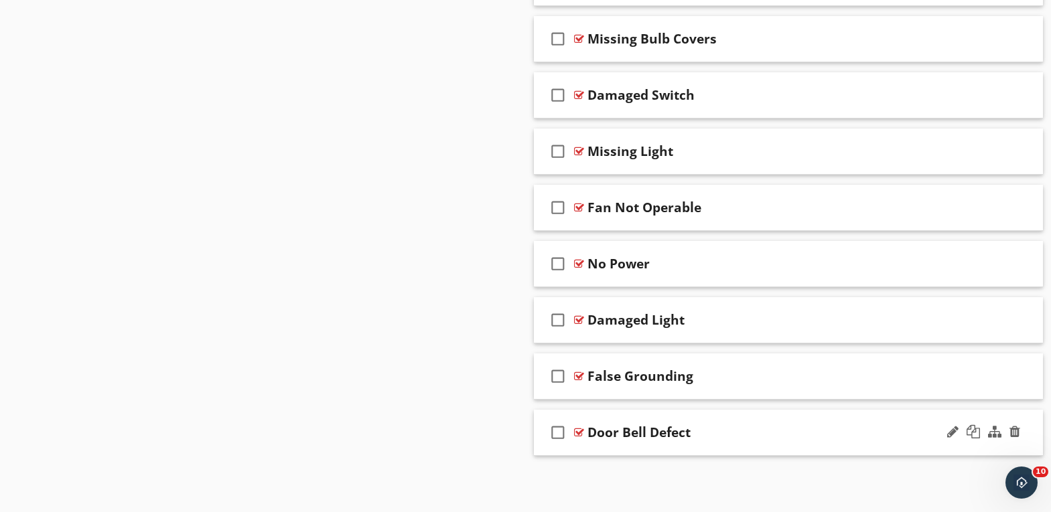
click at [731, 431] on div "Door Bell Defect" at bounding box center [768, 433] width 362 height 16
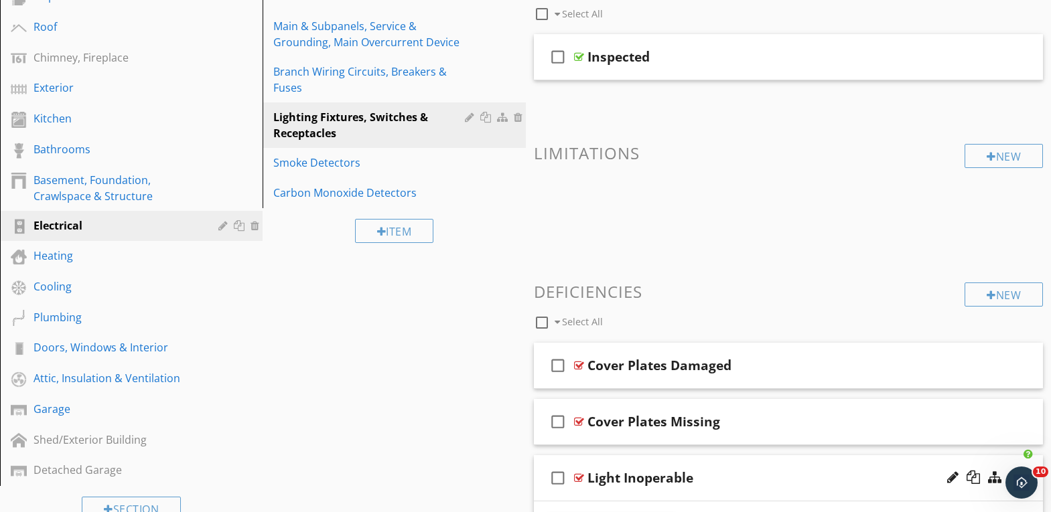
scroll to position [106, 0]
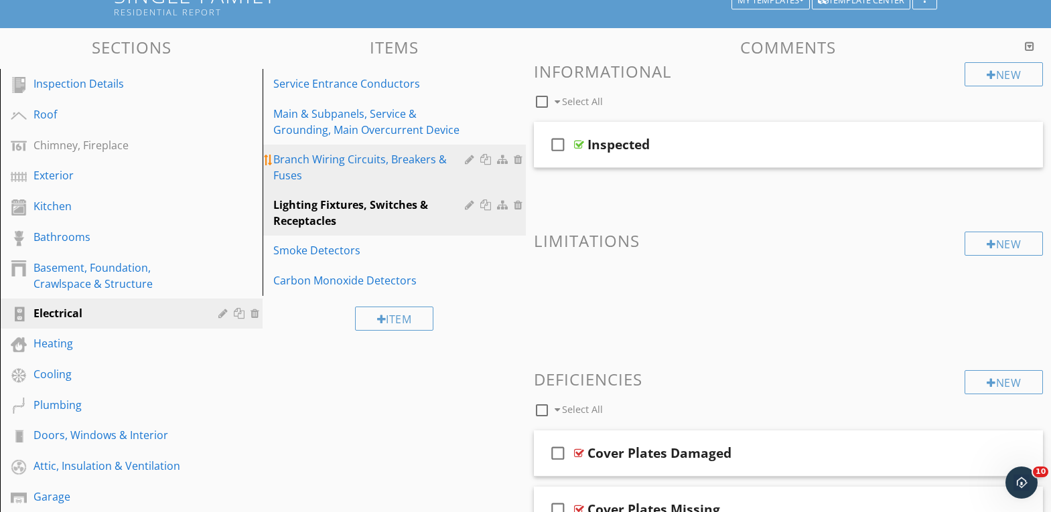
click at [372, 163] on div "Branch Wiring Circuits, Breakers & Fuses" at bounding box center [370, 167] width 195 height 32
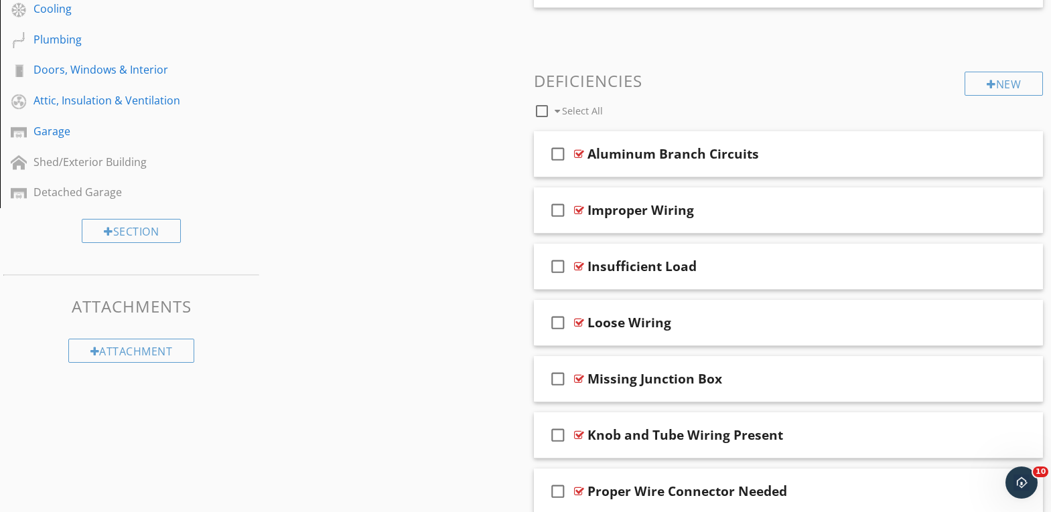
scroll to position [453, 0]
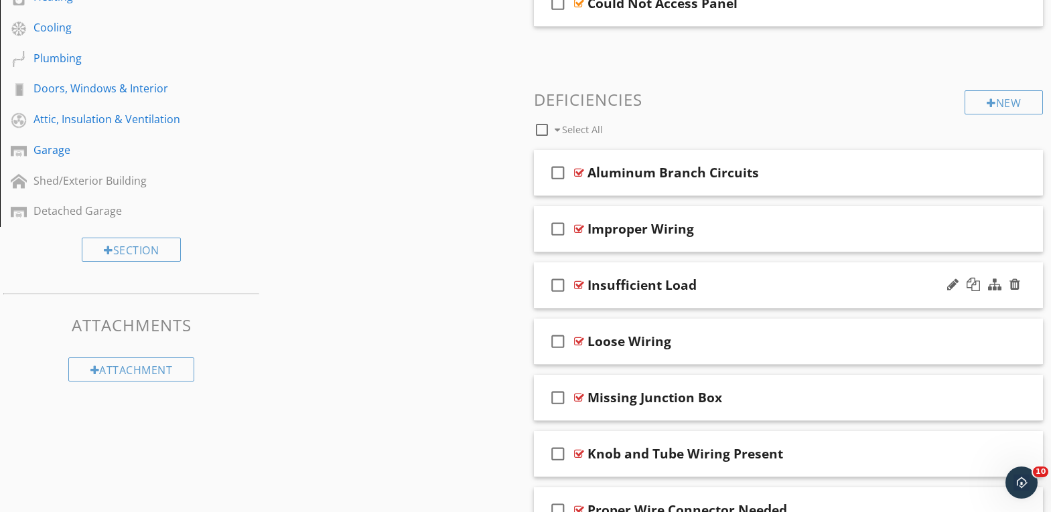
click at [728, 281] on div "Insufficient Load" at bounding box center [768, 285] width 362 height 16
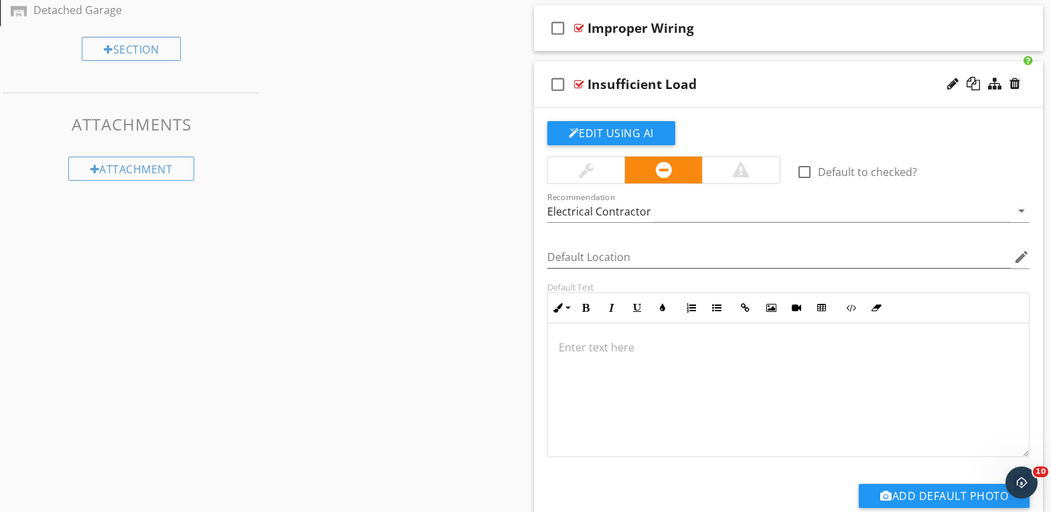
scroll to position [587, 0]
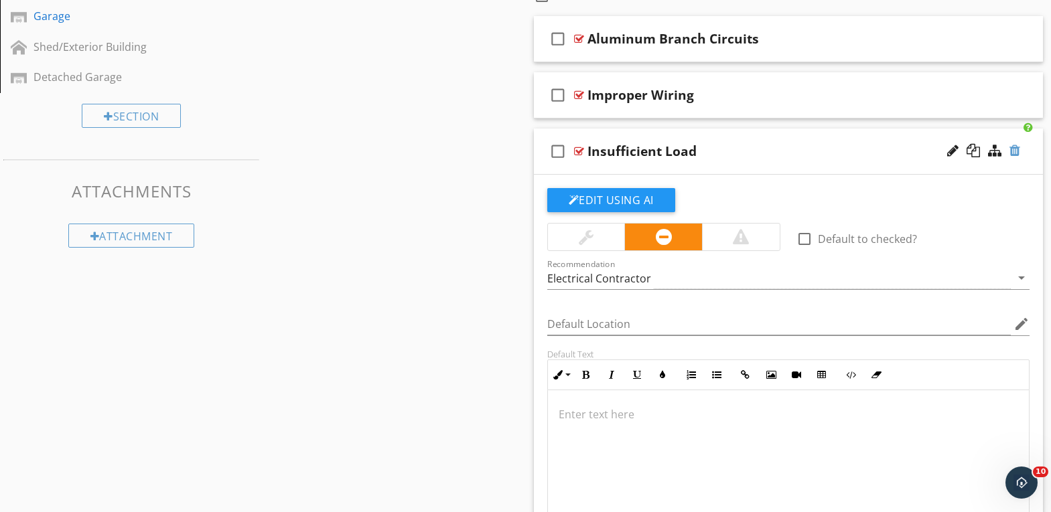
click at [1014, 151] on div at bounding box center [1014, 150] width 11 height 13
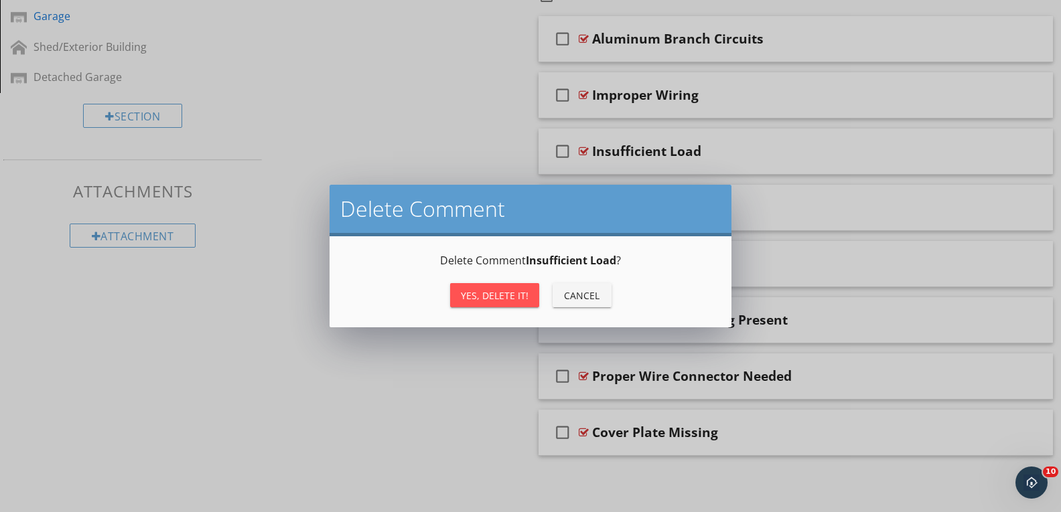
click at [489, 299] on div "Yes, Delete it!" at bounding box center [495, 296] width 68 height 14
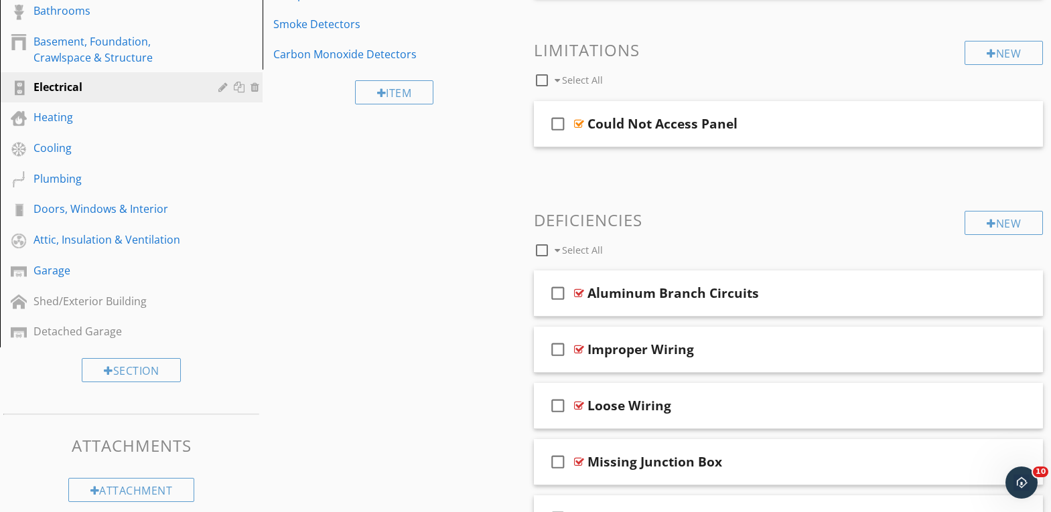
scroll to position [329, 0]
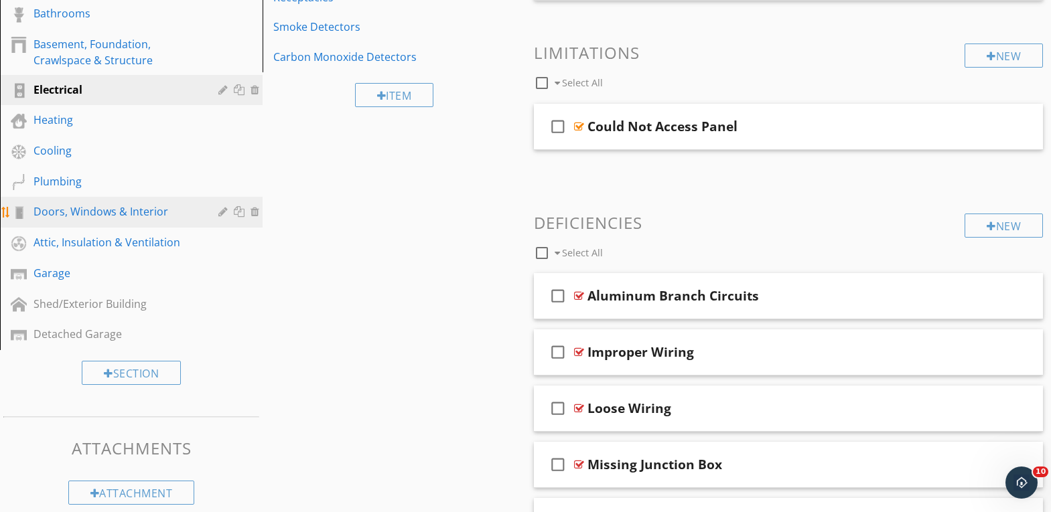
click at [76, 213] on div "Doors, Windows & Interior" at bounding box center [115, 212] width 165 height 16
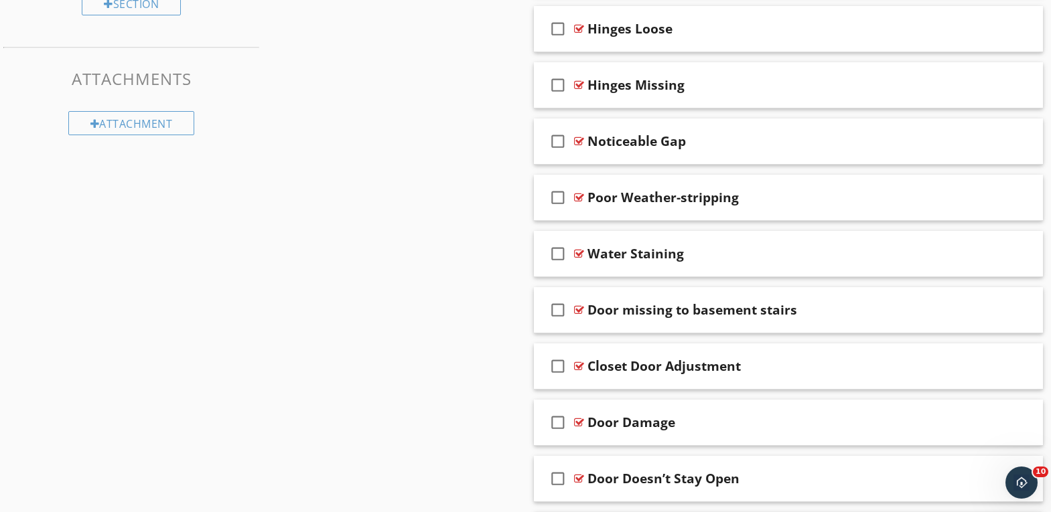
scroll to position [731, 0]
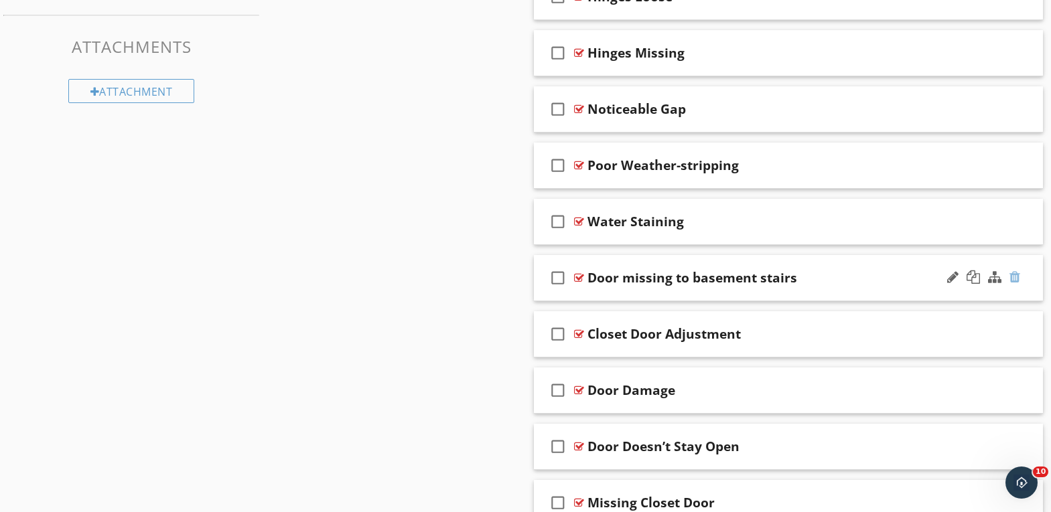
click at [1016, 277] on div at bounding box center [1014, 277] width 11 height 13
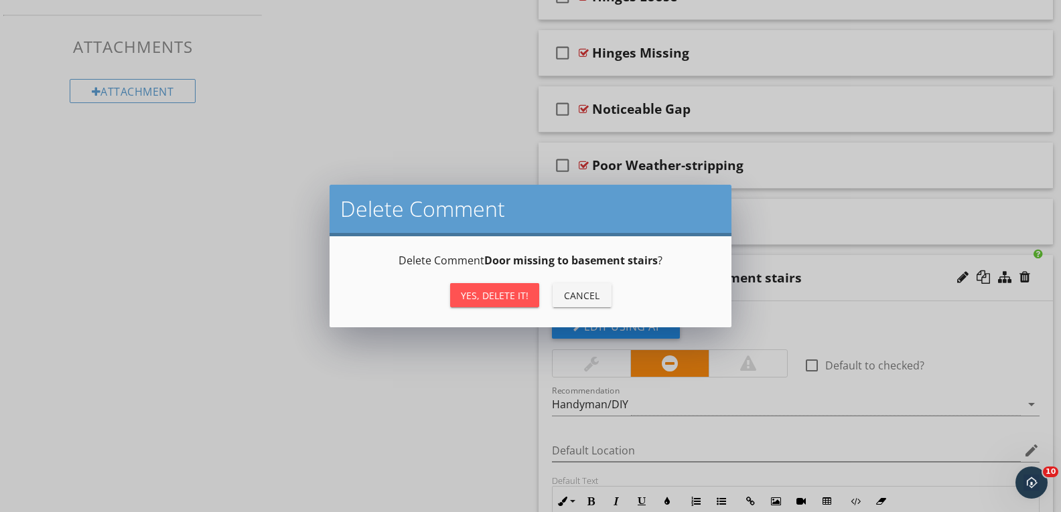
click at [480, 293] on div "Yes, Delete it!" at bounding box center [495, 296] width 68 height 14
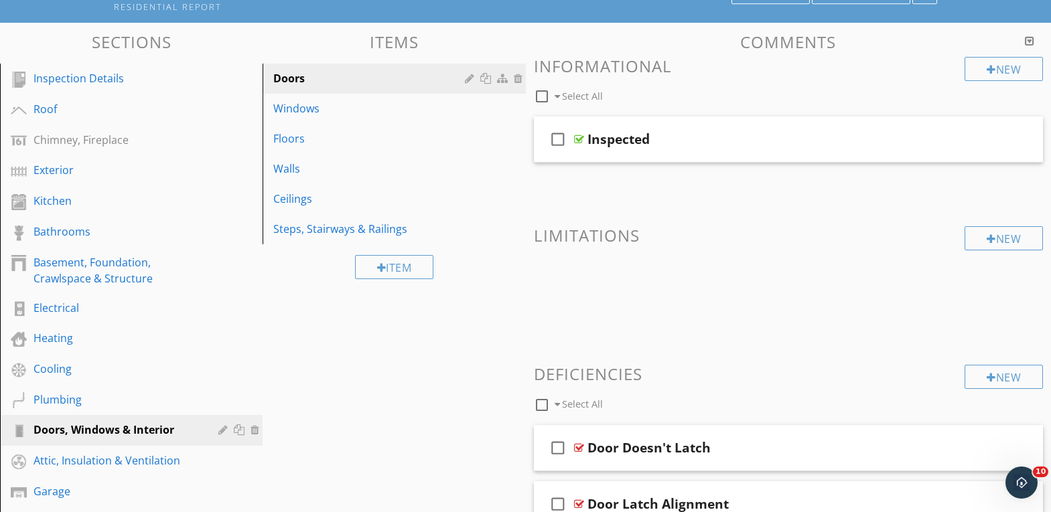
scroll to position [111, 0]
click at [307, 109] on div "Windows" at bounding box center [370, 109] width 195 height 16
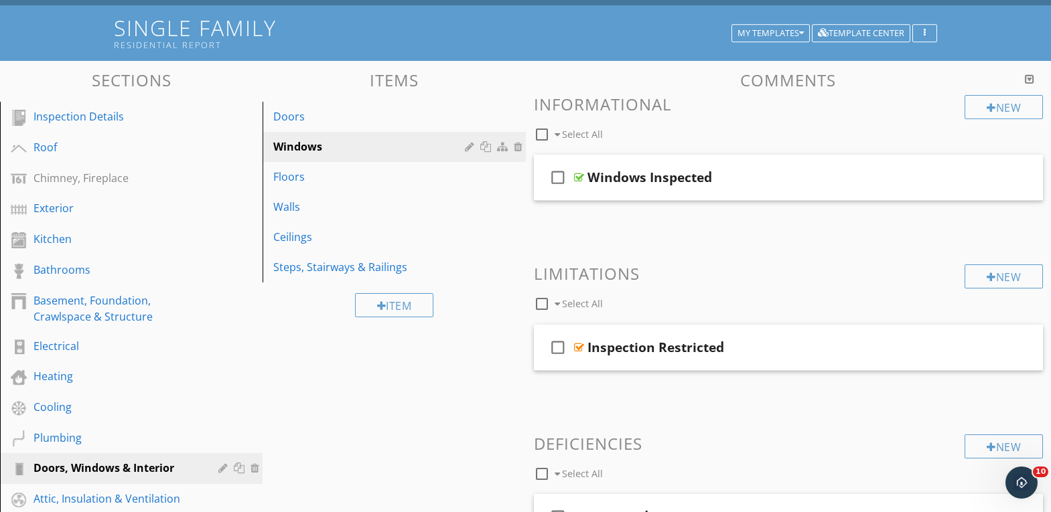
scroll to position [21, 0]
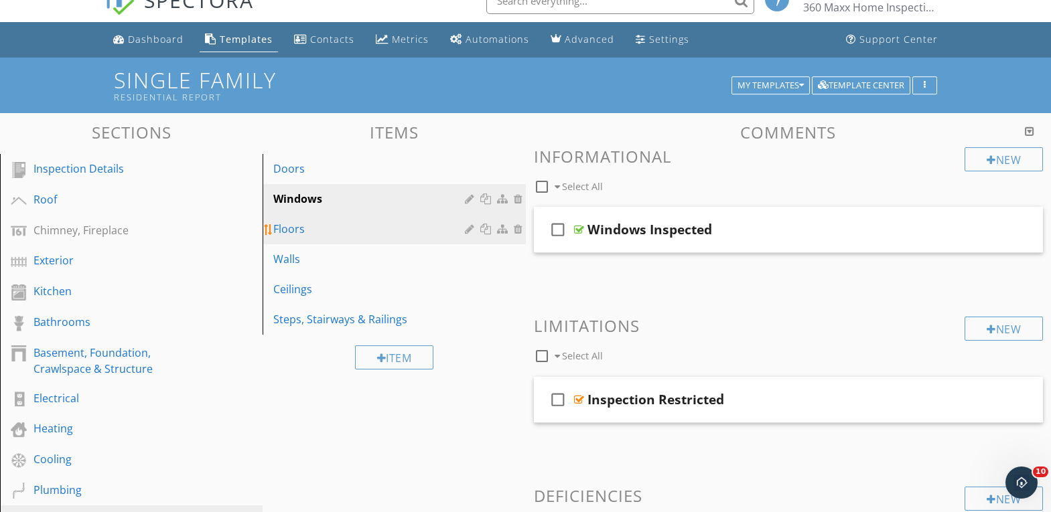
click at [301, 228] on div "Floors" at bounding box center [370, 229] width 195 height 16
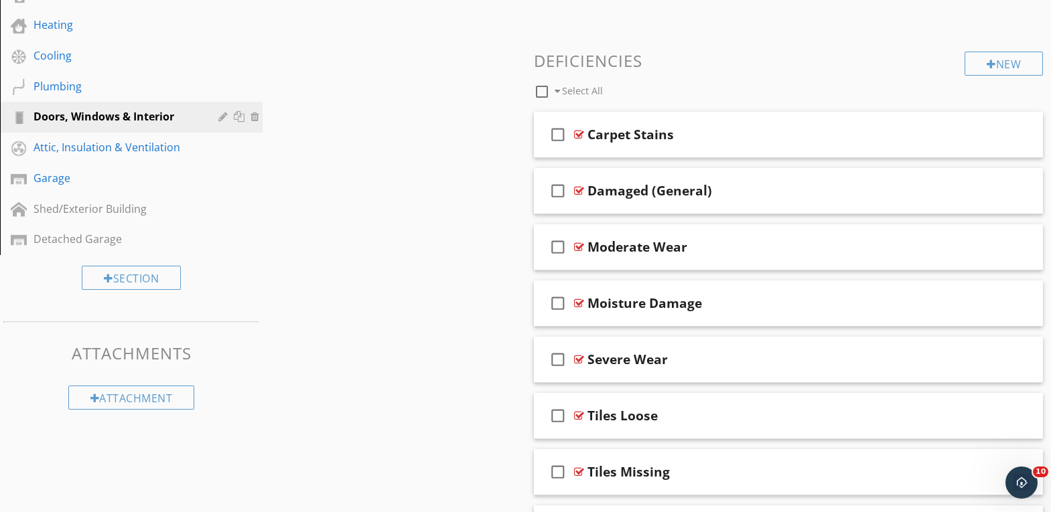
scroll to position [490, 0]
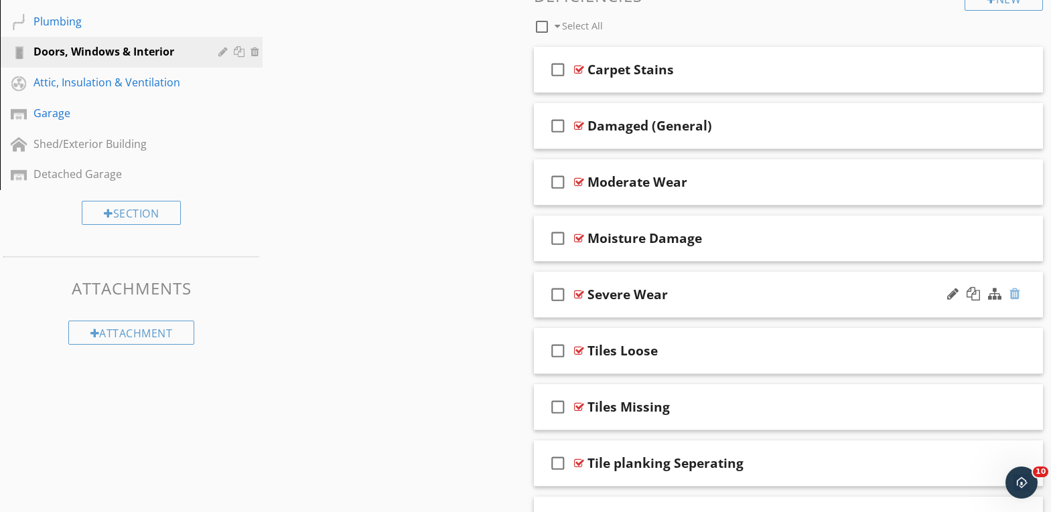
click at [1015, 293] on div at bounding box center [1014, 293] width 11 height 13
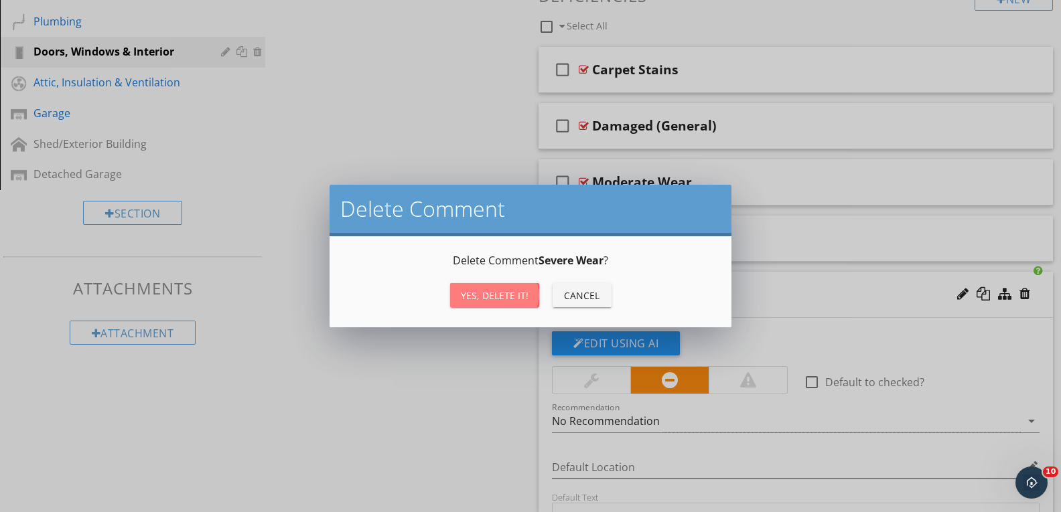
click at [496, 296] on div "Yes, Delete it!" at bounding box center [495, 296] width 68 height 14
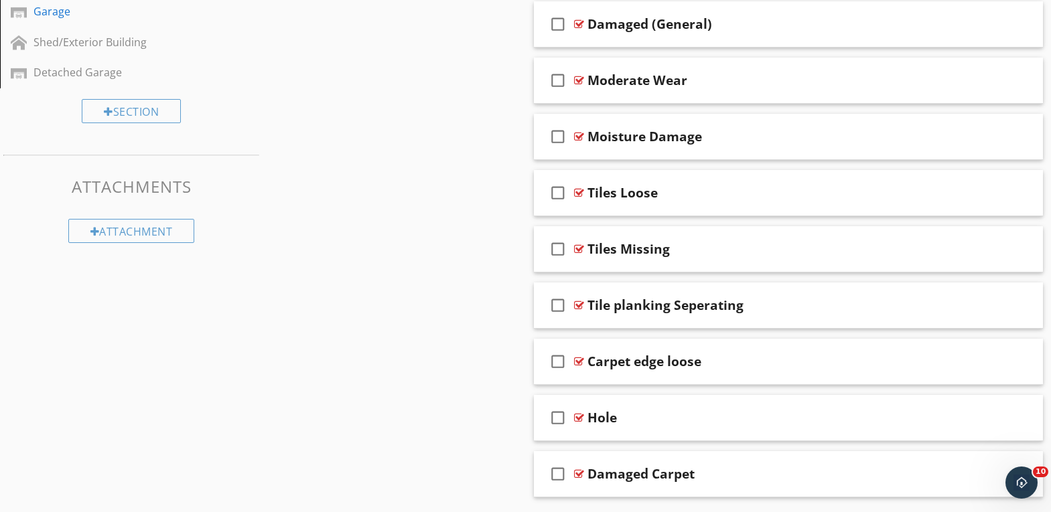
scroll to position [623, 0]
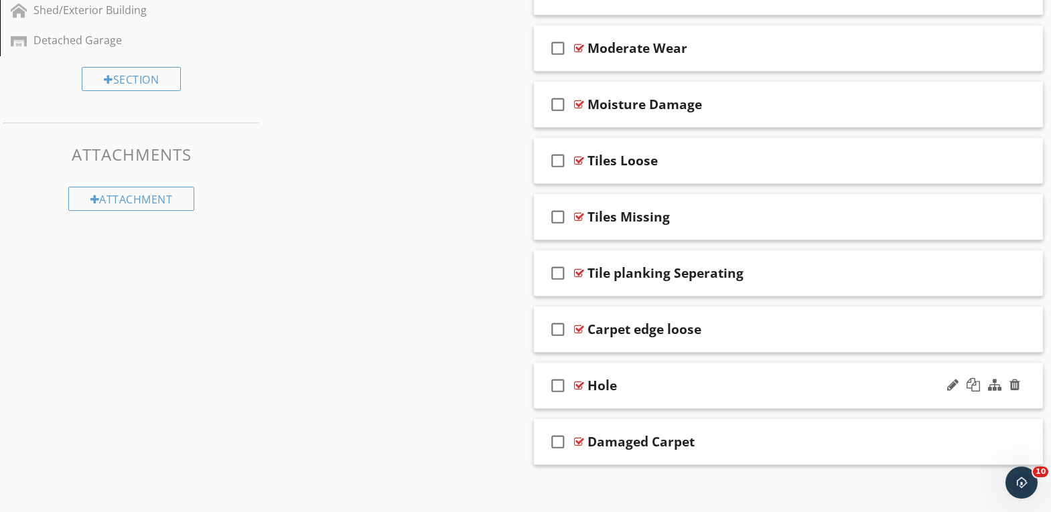
click at [725, 375] on div "check_box_outline_blank Hole" at bounding box center [789, 386] width 510 height 46
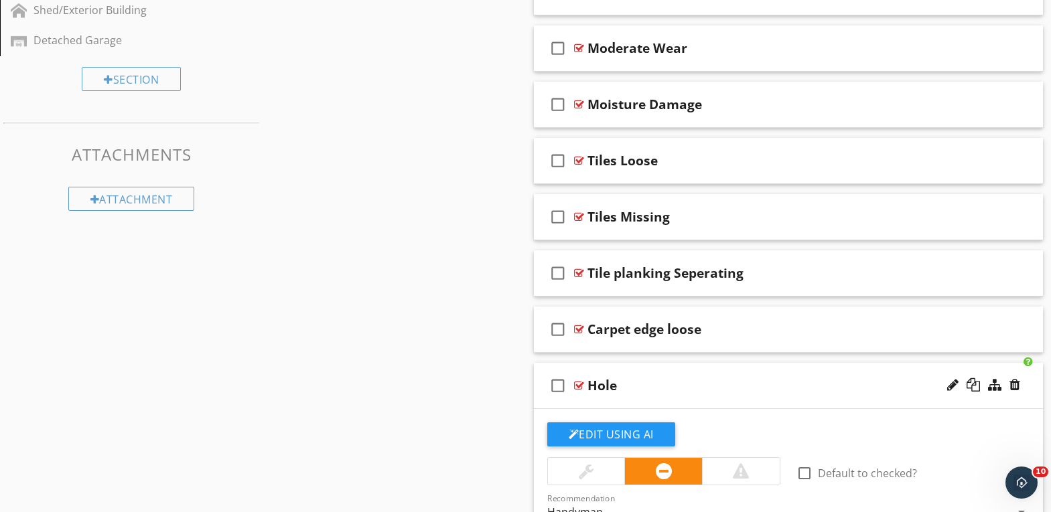
click at [443, 303] on div "Sections Inspection Details Roof Chimney, Fireplace Exterior Kitchen Bathrooms …" at bounding box center [525, 234] width 1051 height 1449
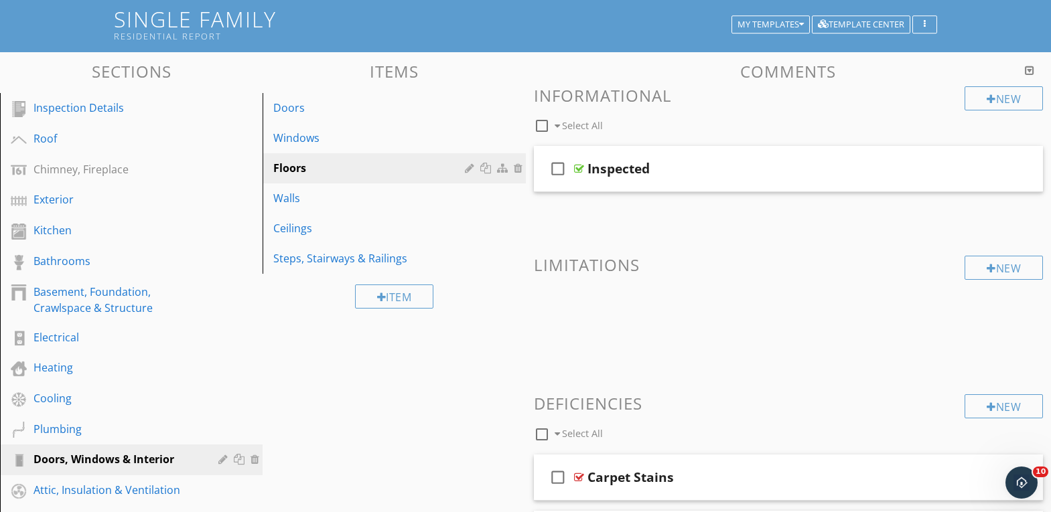
scroll to position [79, 0]
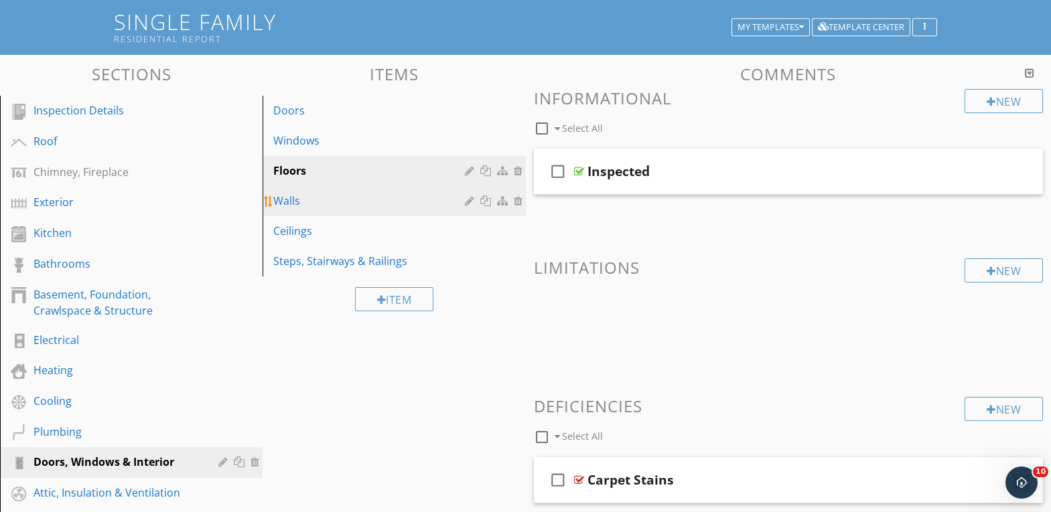
click at [289, 200] on div "Walls" at bounding box center [370, 201] width 195 height 16
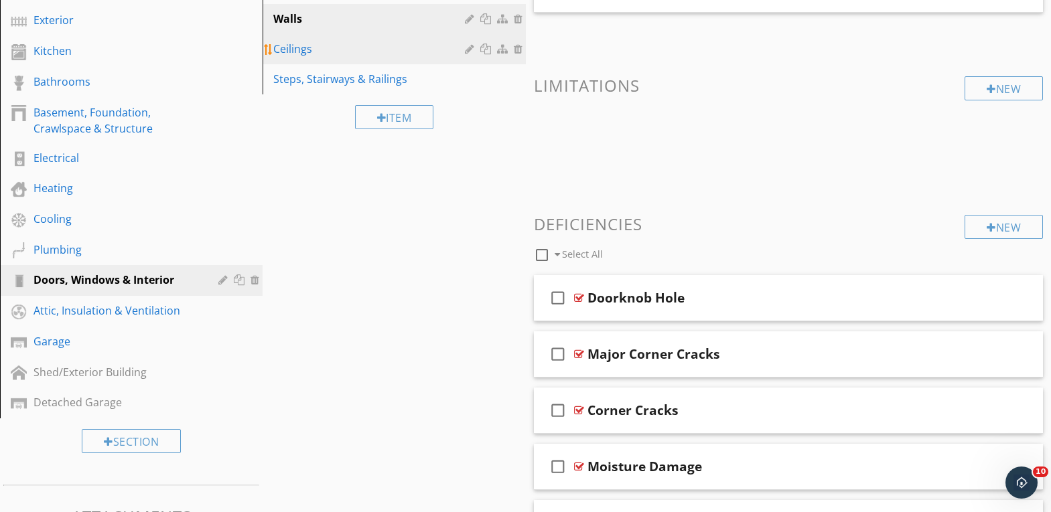
scroll to position [347, 0]
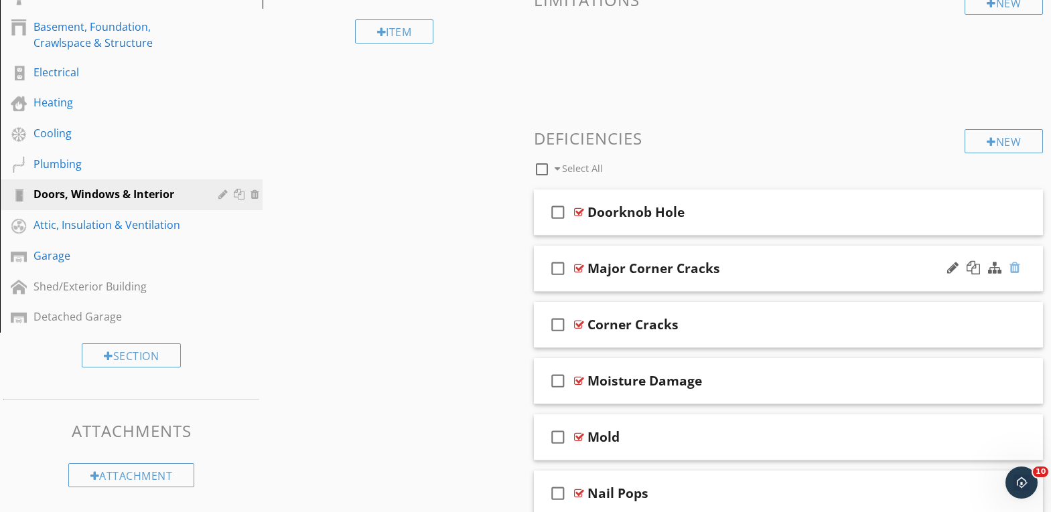
click at [1011, 266] on div at bounding box center [1014, 267] width 11 height 13
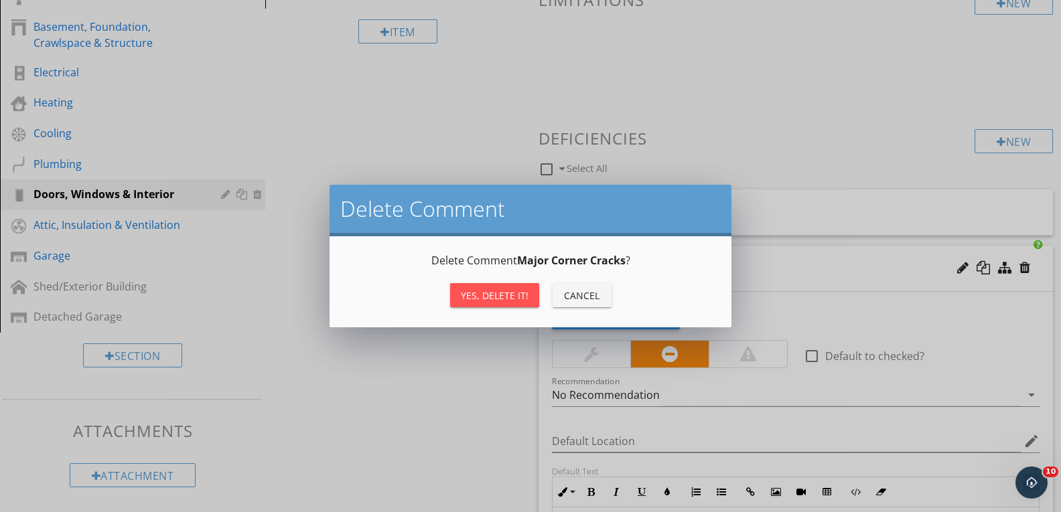
click at [490, 299] on div "Yes, Delete it!" at bounding box center [495, 296] width 68 height 14
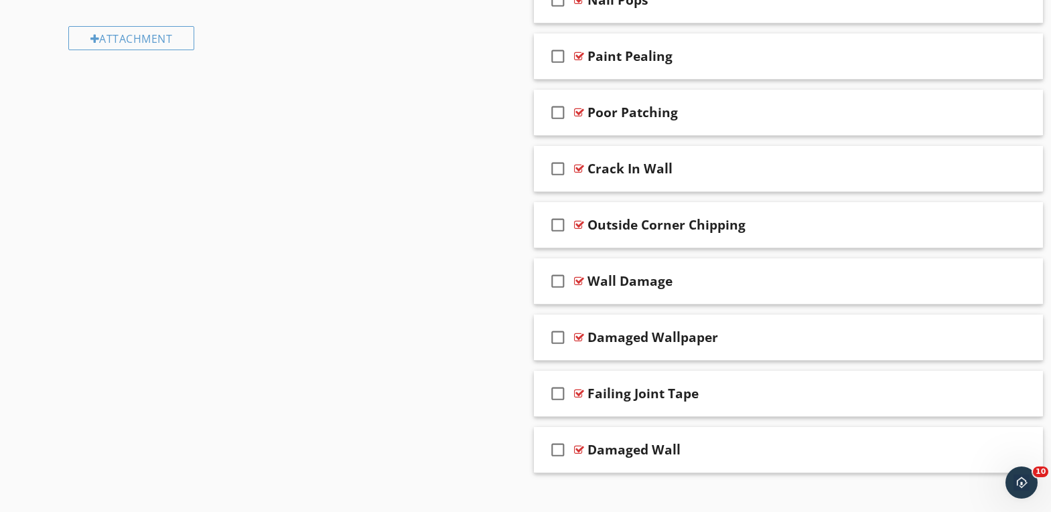
scroll to position [802, 0]
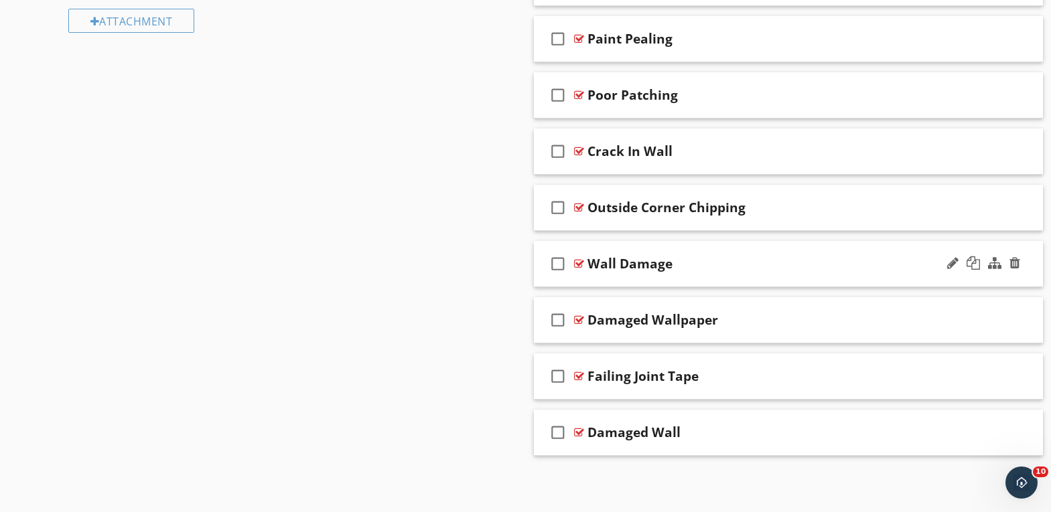
click at [779, 258] on div "Wall Damage" at bounding box center [768, 264] width 362 height 16
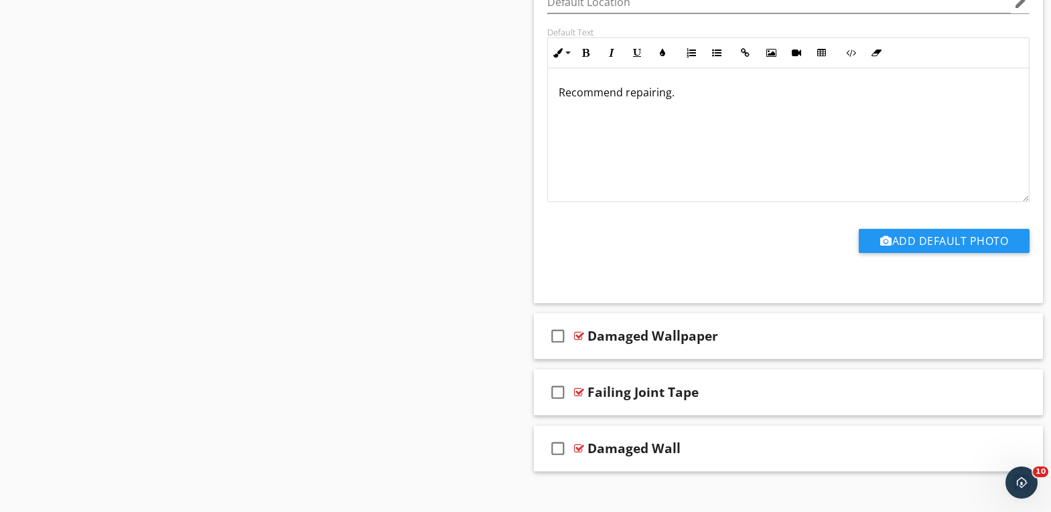
scroll to position [1252, 0]
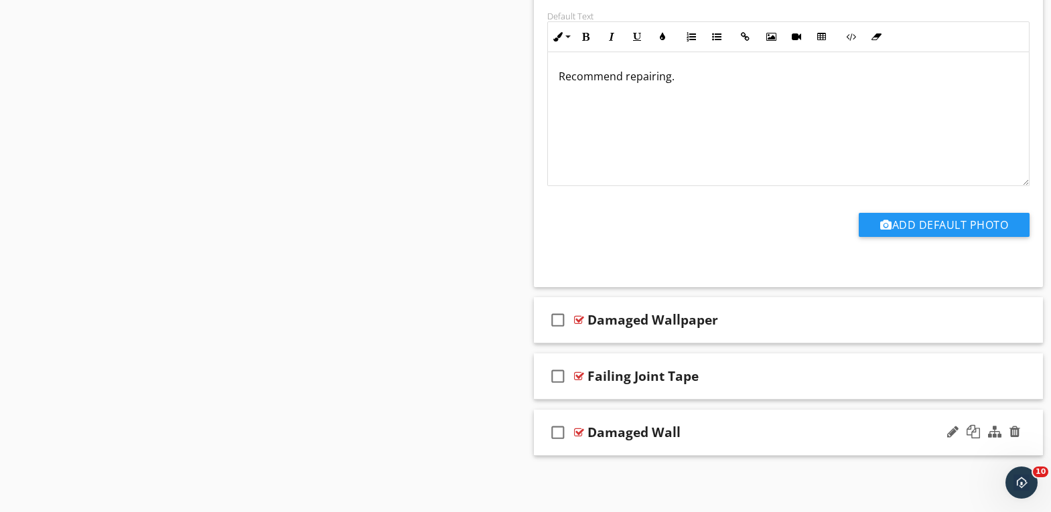
click at [729, 431] on div "Damaged Wall" at bounding box center [768, 433] width 362 height 16
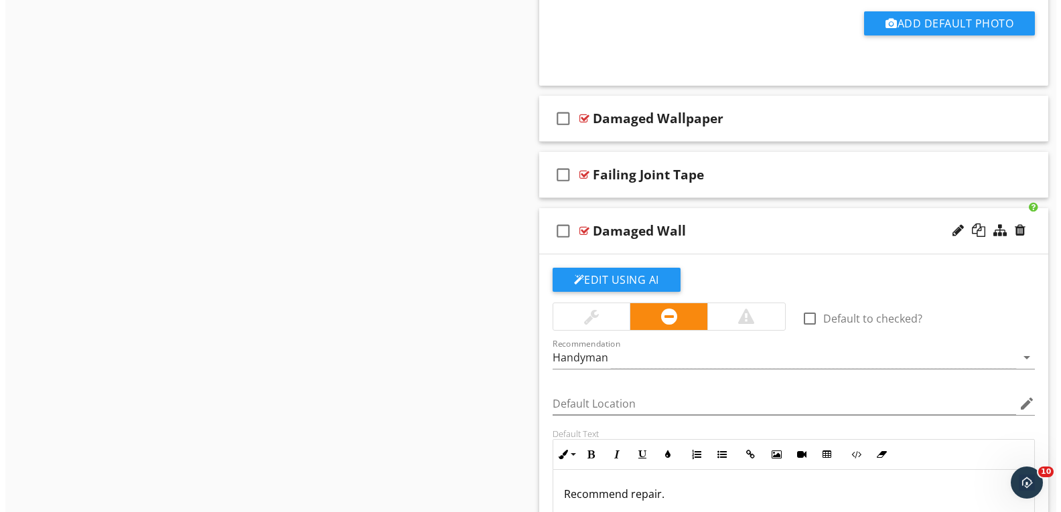
scroll to position [1453, 0]
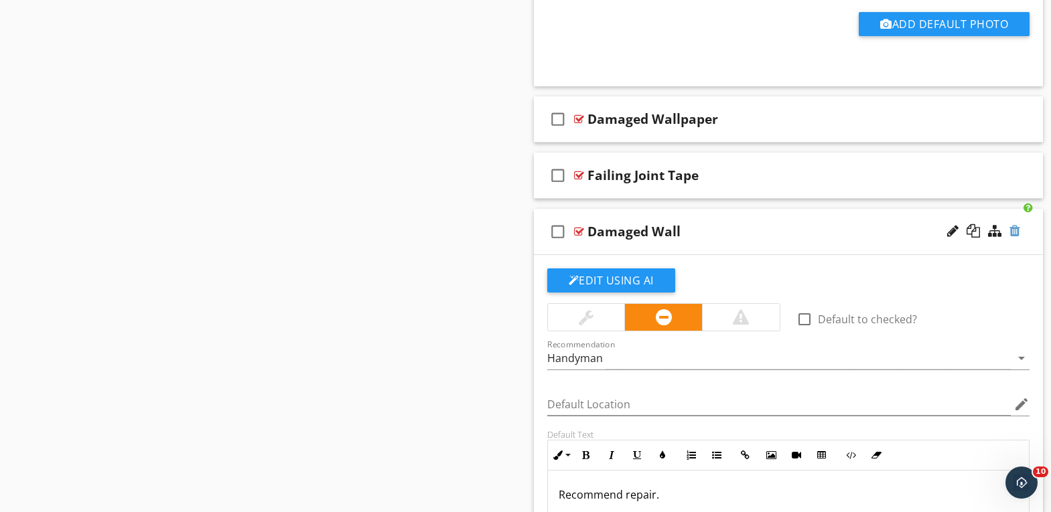
click at [1016, 231] on div at bounding box center [1014, 230] width 11 height 13
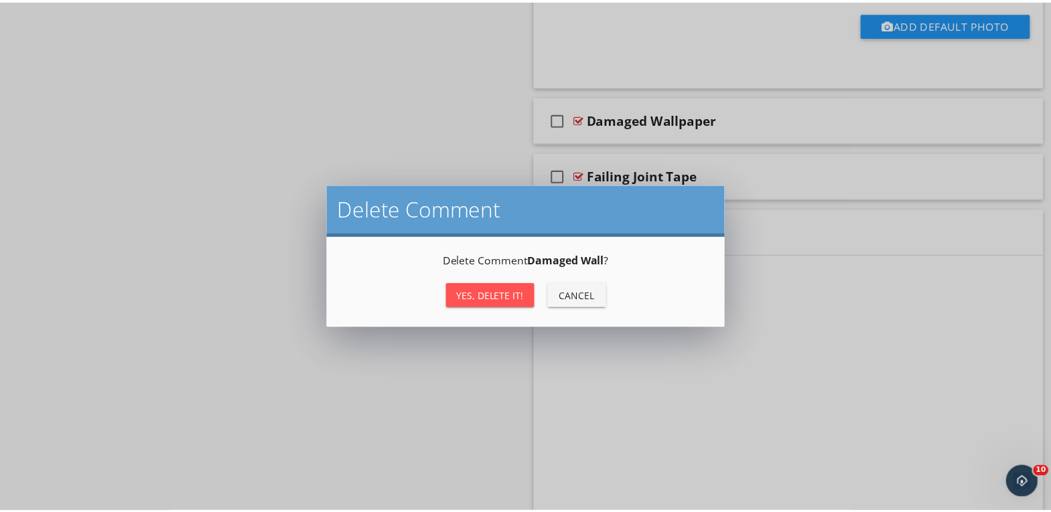
scroll to position [1252, 0]
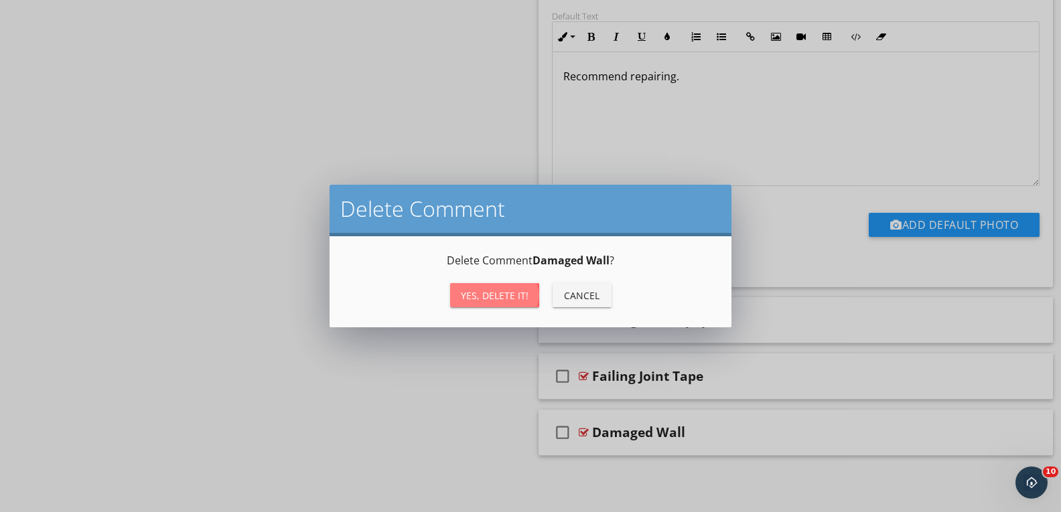
click at [468, 297] on div "Yes, Delete it!" at bounding box center [495, 296] width 68 height 14
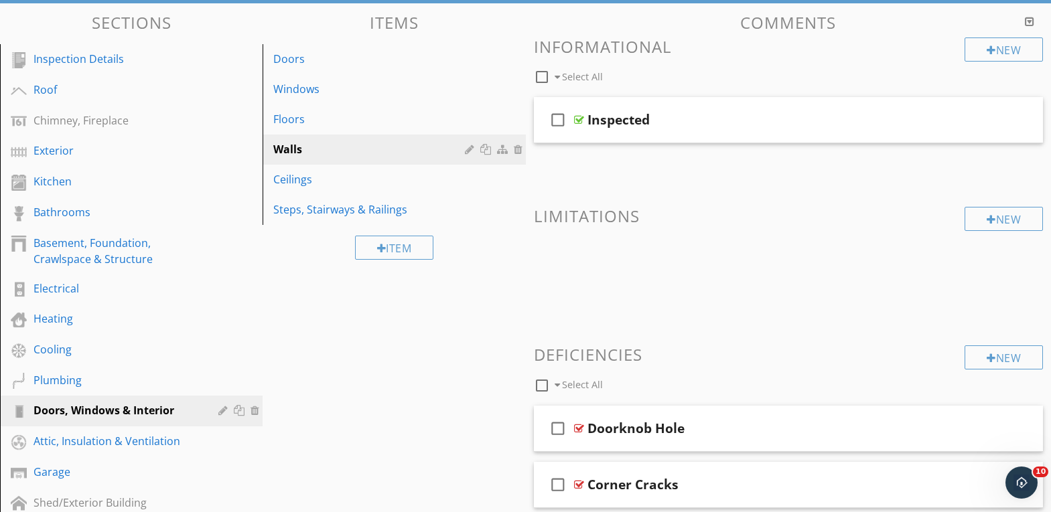
scroll to position [125, 0]
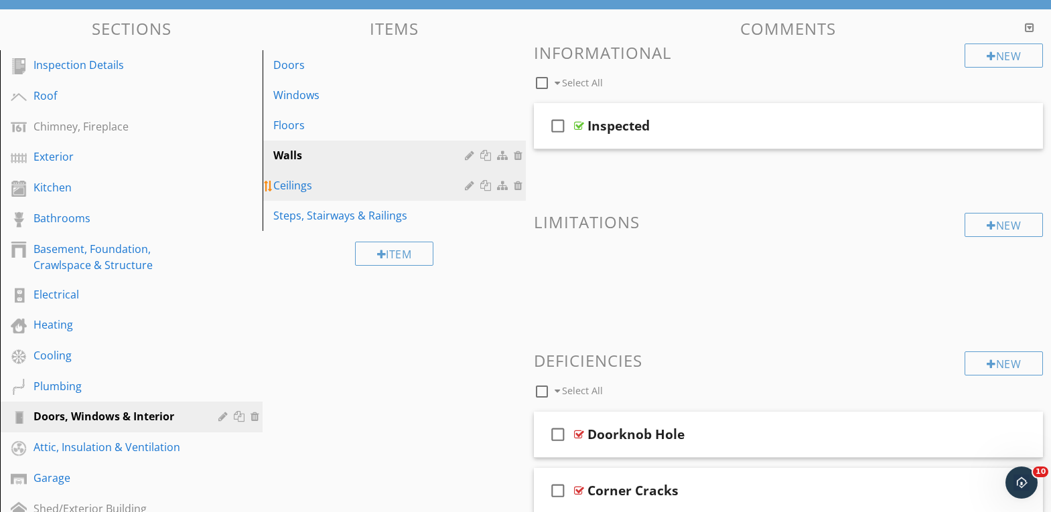
click at [334, 187] on div "Ceilings" at bounding box center [370, 185] width 195 height 16
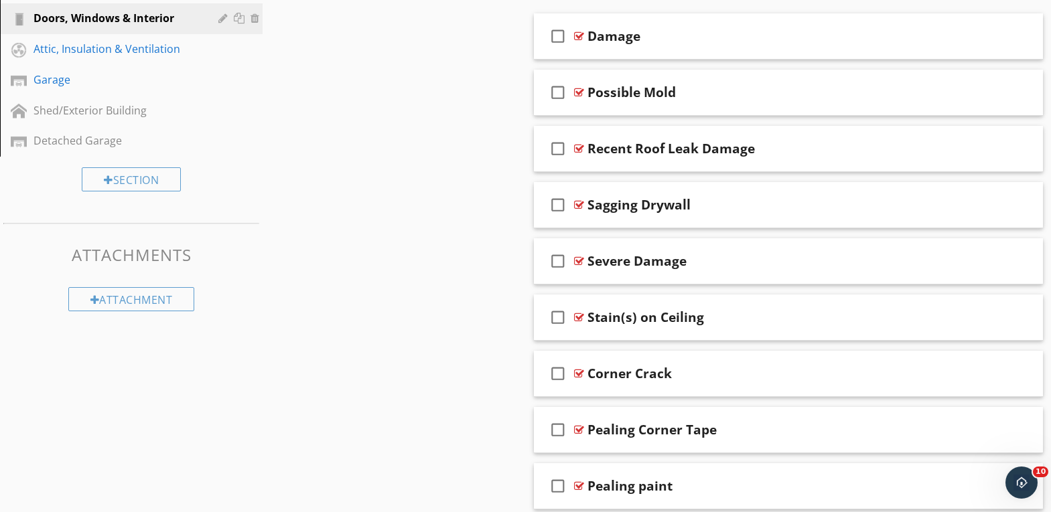
scroll to position [526, 0]
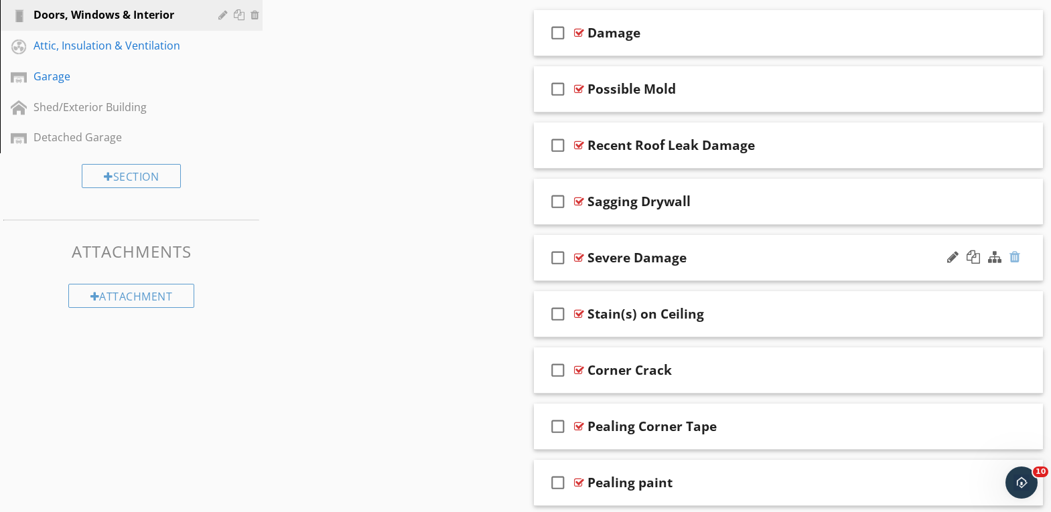
click at [1014, 257] on div at bounding box center [1014, 256] width 11 height 13
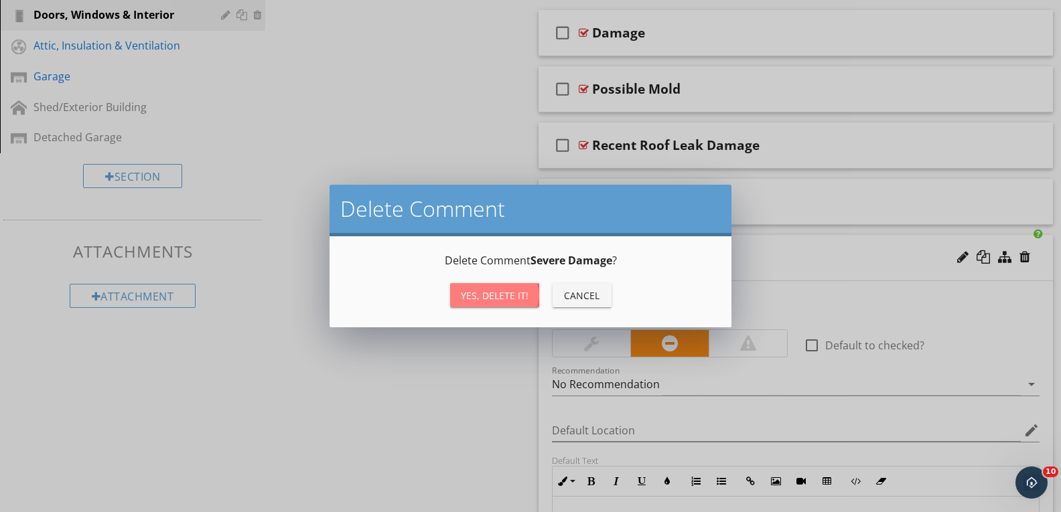
click at [496, 296] on div "Yes, Delete it!" at bounding box center [495, 296] width 68 height 14
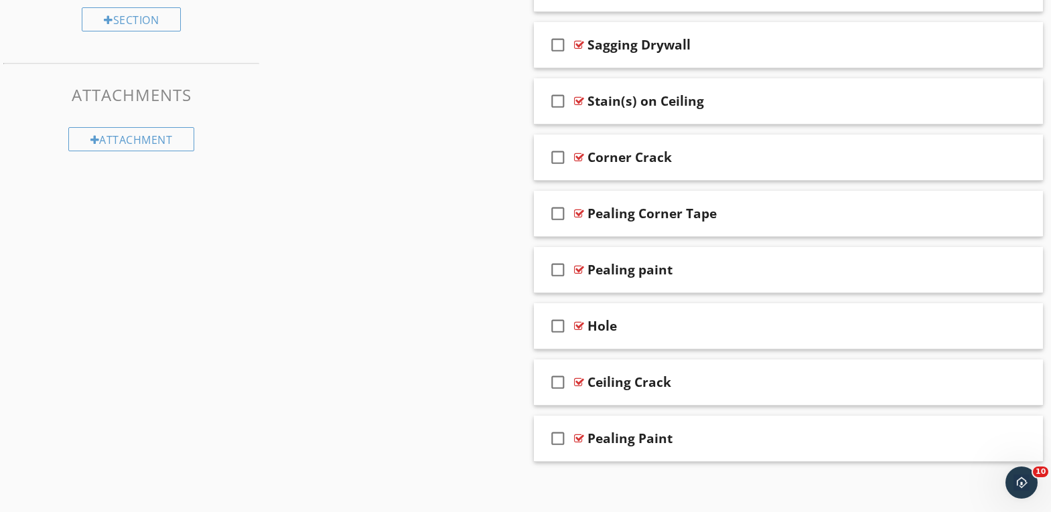
scroll to position [689, 0]
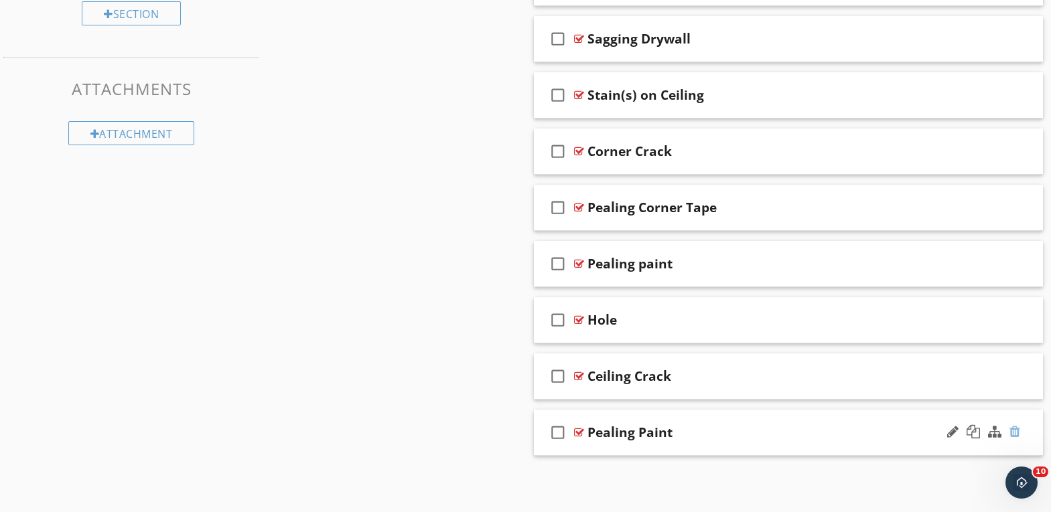
click at [1014, 432] on div at bounding box center [1014, 431] width 11 height 13
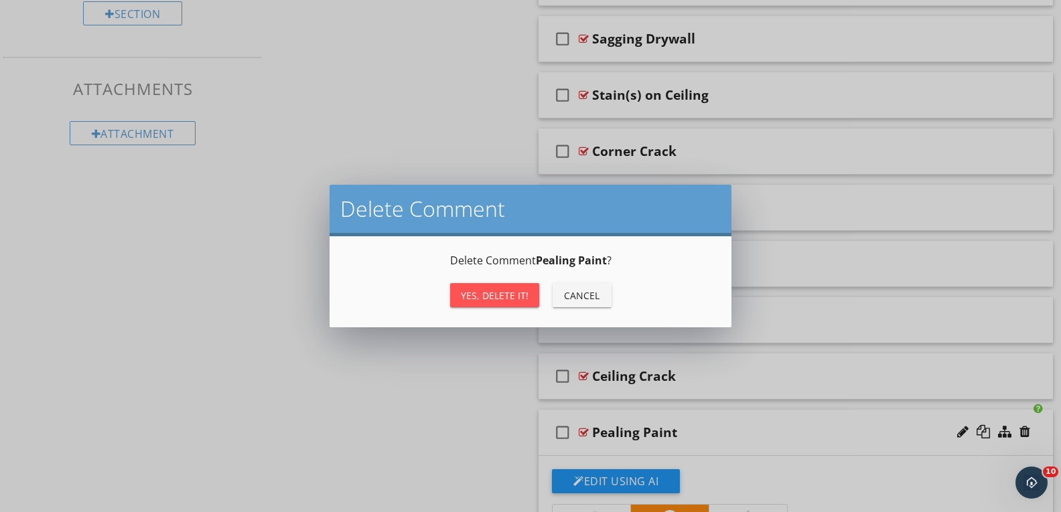
click at [489, 293] on div "Yes, Delete it!" at bounding box center [495, 296] width 68 height 14
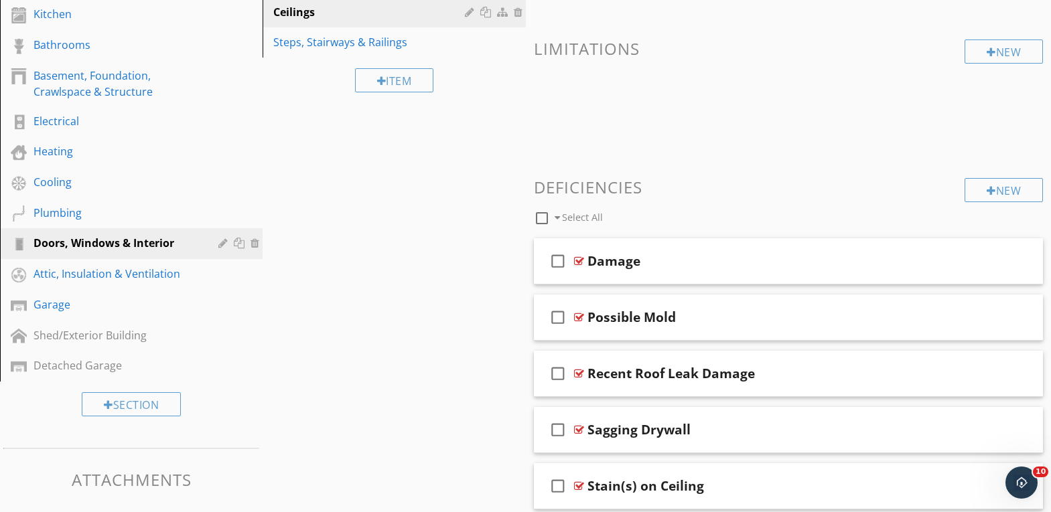
scroll to position [231, 0]
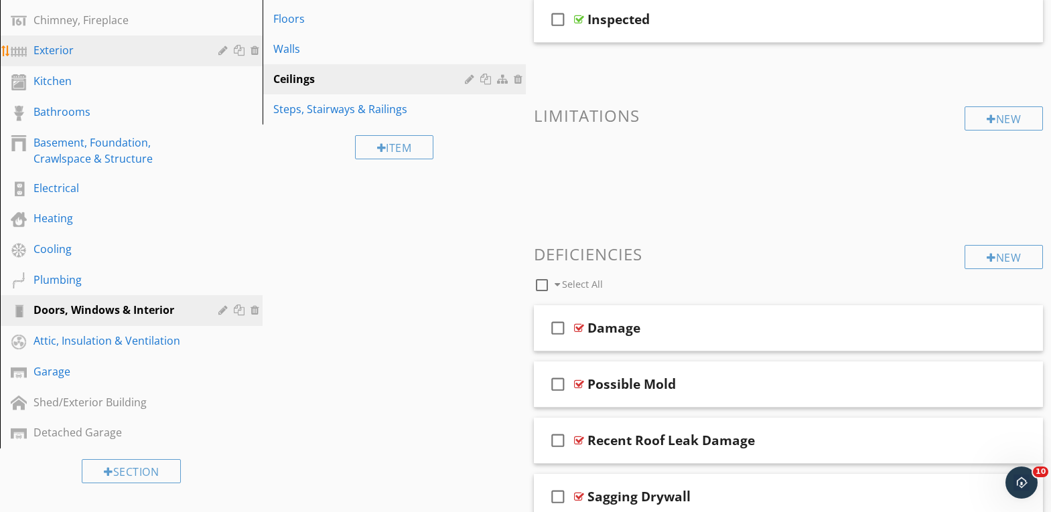
click at [46, 50] on div "Exterior" at bounding box center [115, 50] width 165 height 16
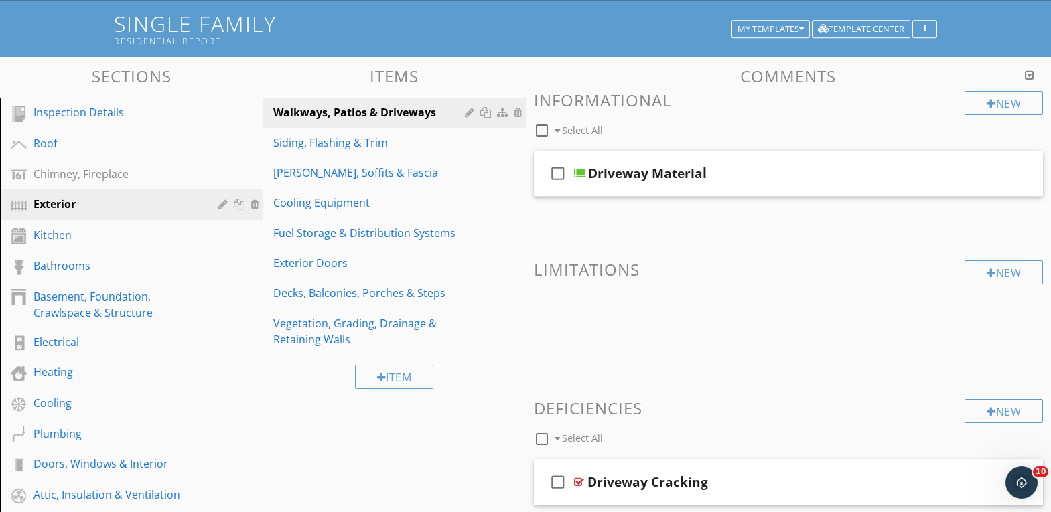
scroll to position [30, 0]
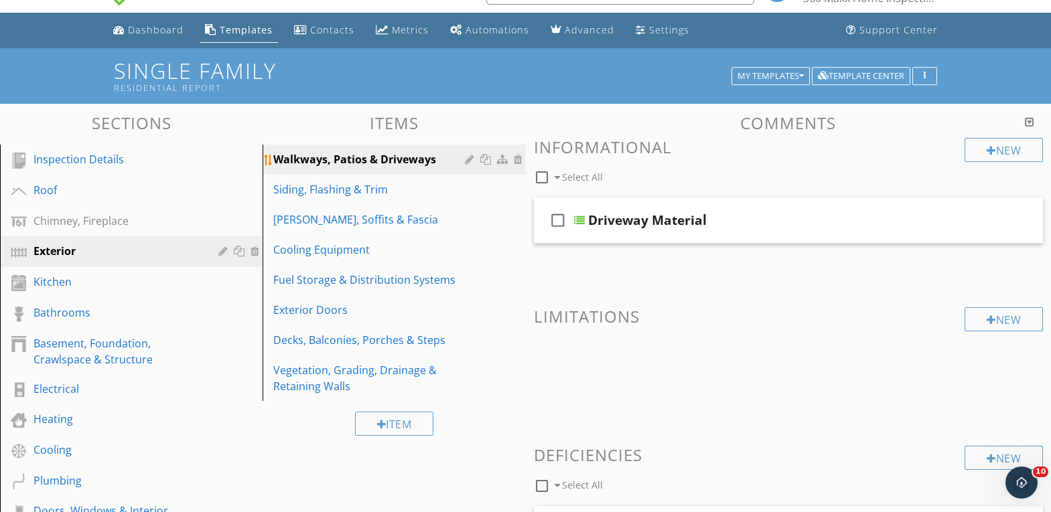
click at [319, 158] on div "Walkways, Patios & Driveways" at bounding box center [370, 159] width 195 height 16
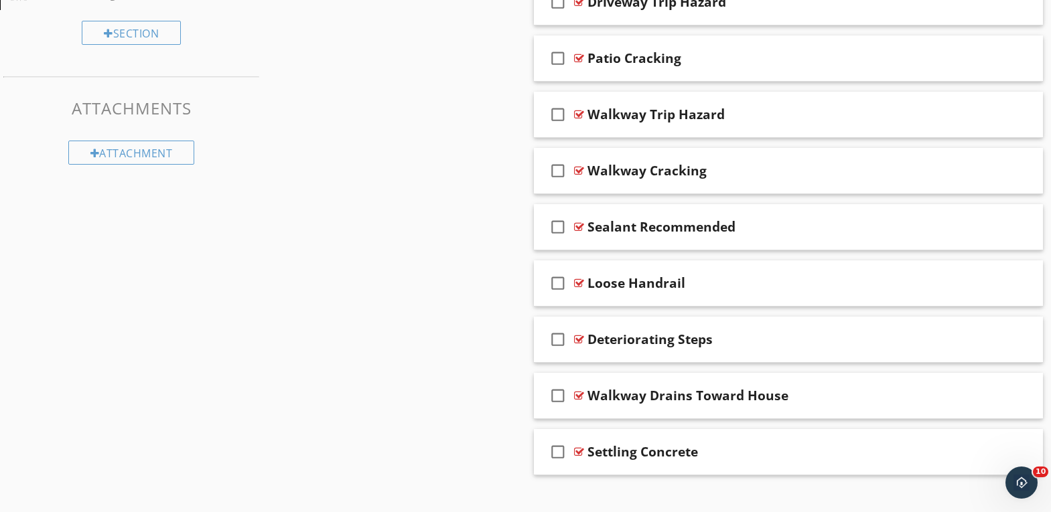
scroll to position [689, 0]
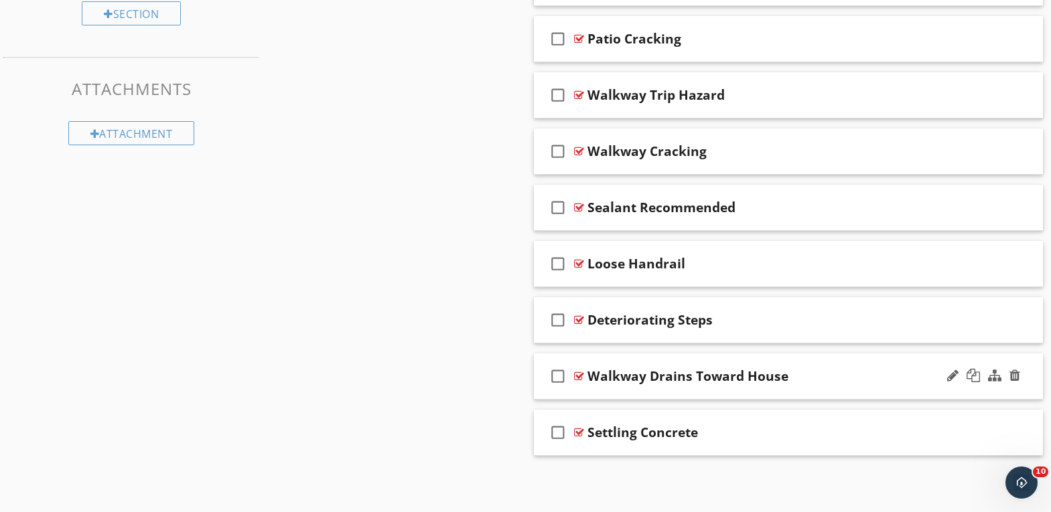
click at [810, 370] on div "Walkway Drains Toward House" at bounding box center [768, 376] width 362 height 16
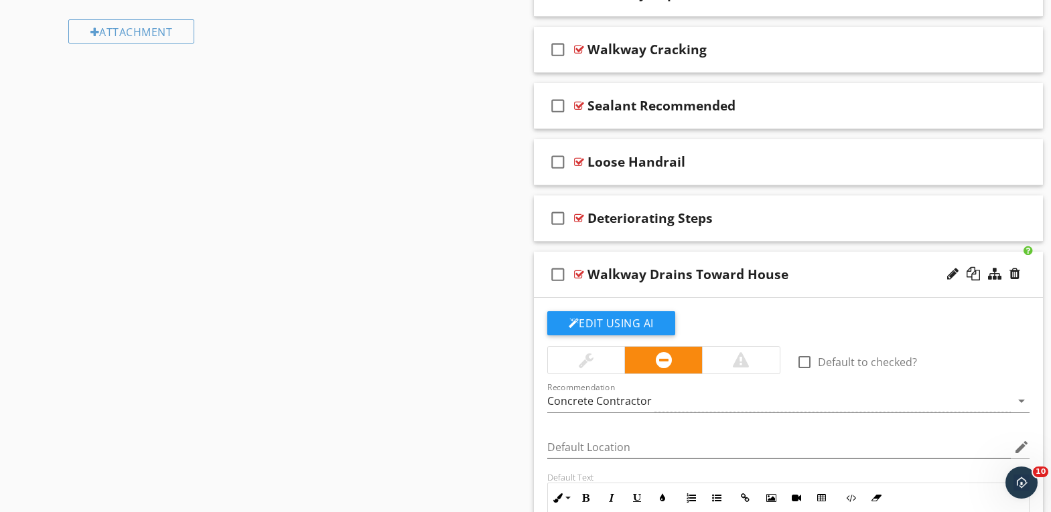
scroll to position [756, 0]
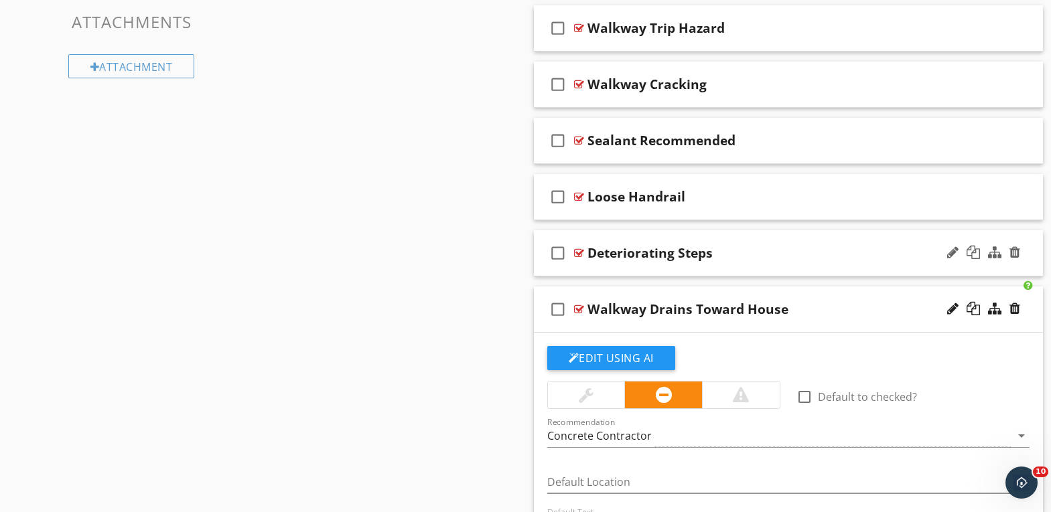
click at [763, 249] on div "Deteriorating Steps" at bounding box center [768, 253] width 362 height 16
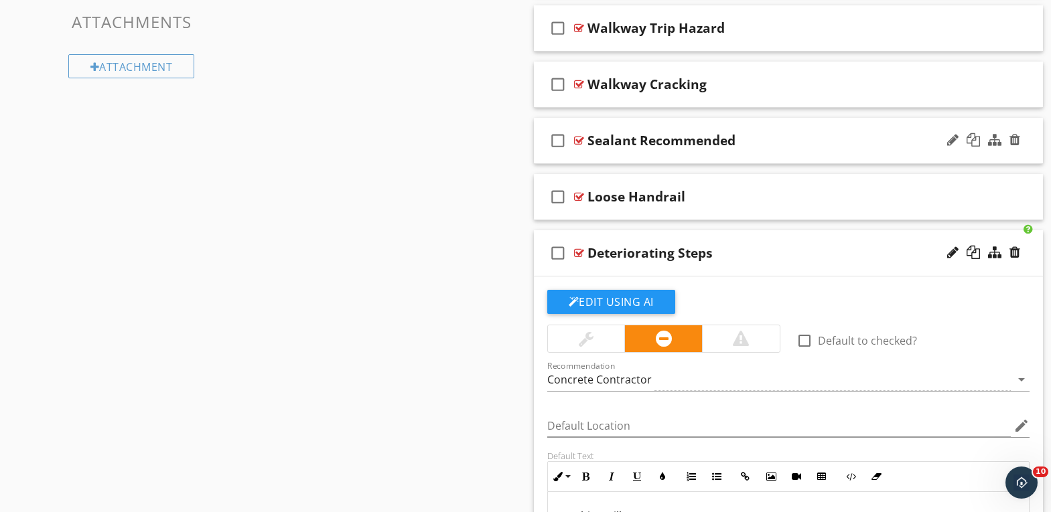
click at [772, 143] on div "Sealant Recommended" at bounding box center [768, 141] width 362 height 16
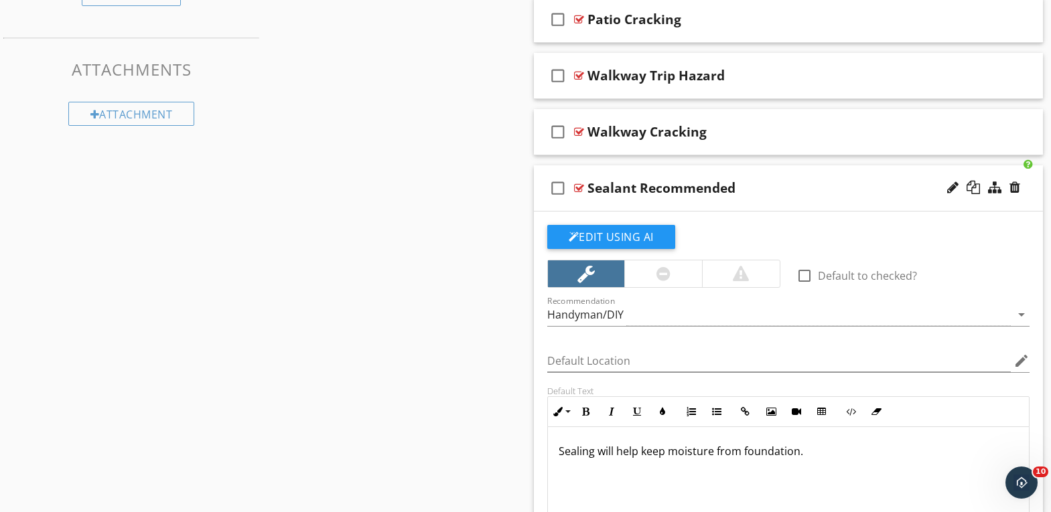
scroll to position [689, 0]
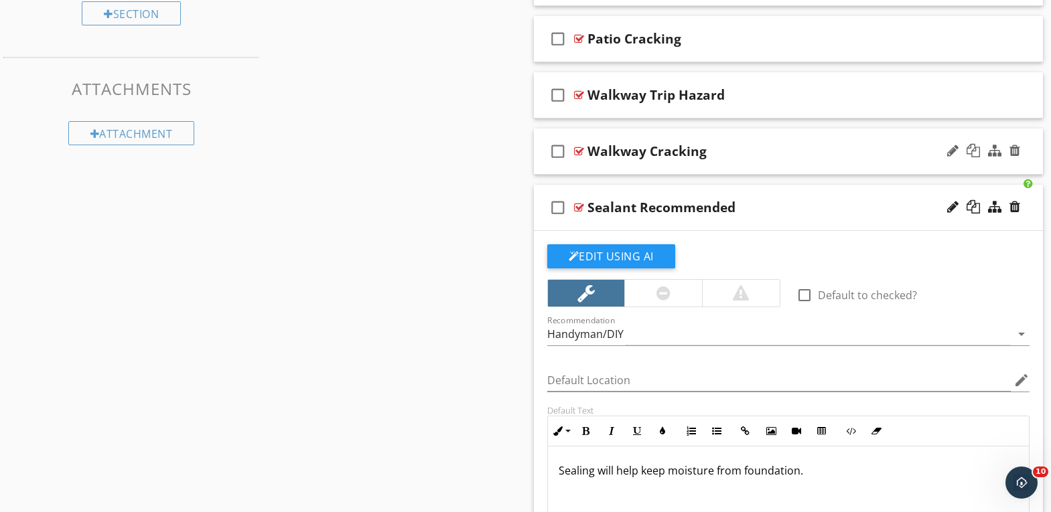
click at [773, 147] on div "Walkway Cracking" at bounding box center [768, 151] width 362 height 16
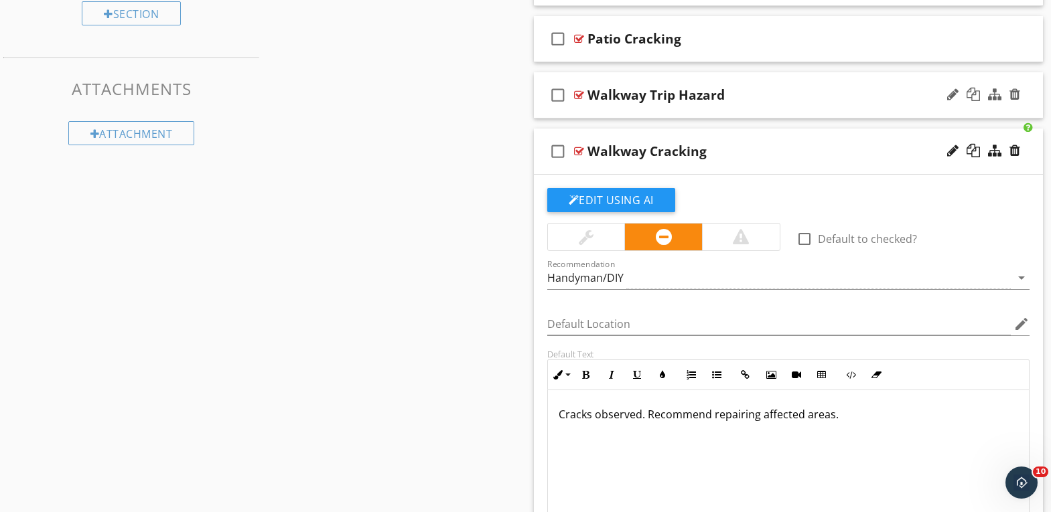
click at [777, 92] on div "Walkway Trip Hazard" at bounding box center [768, 95] width 362 height 16
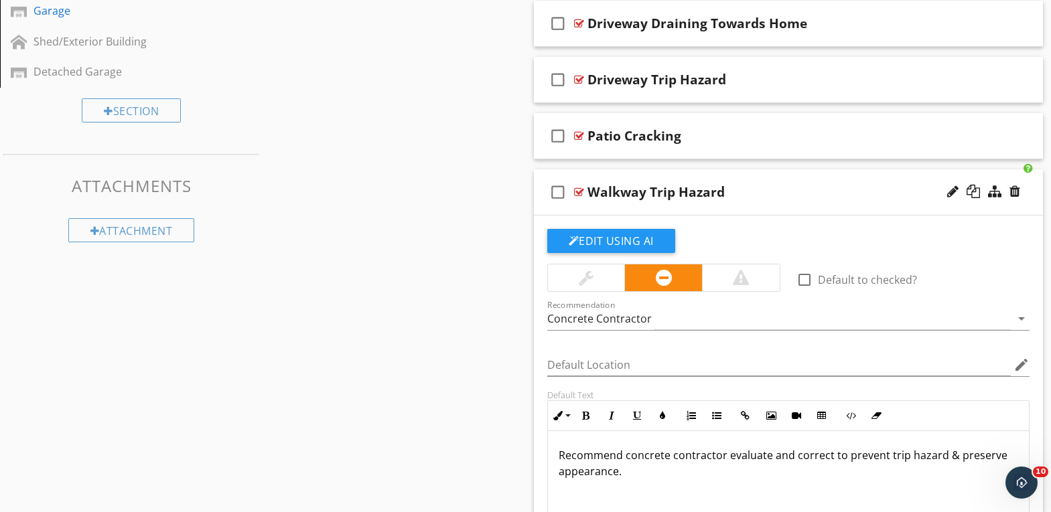
scroll to position [555, 0]
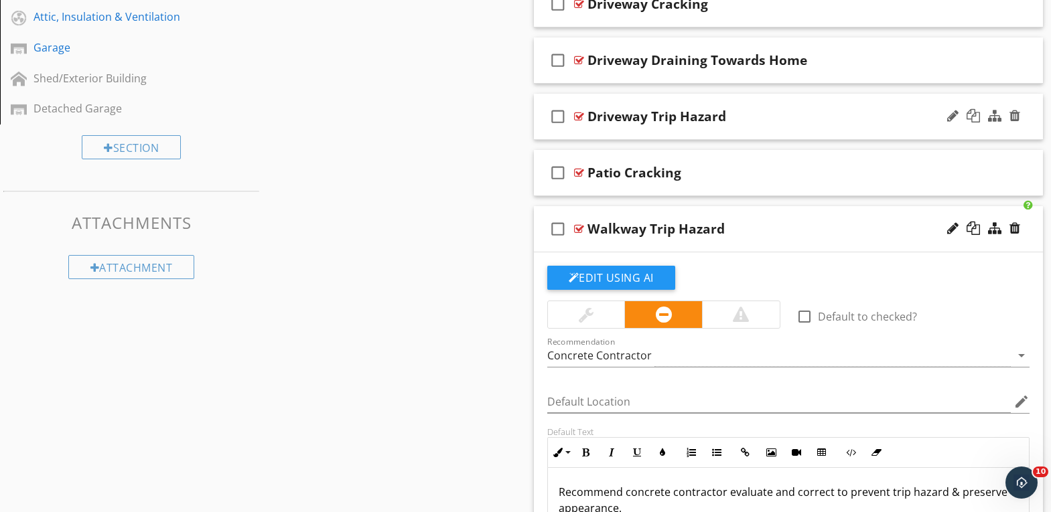
click at [758, 118] on div "Driveway Trip Hazard" at bounding box center [768, 116] width 362 height 16
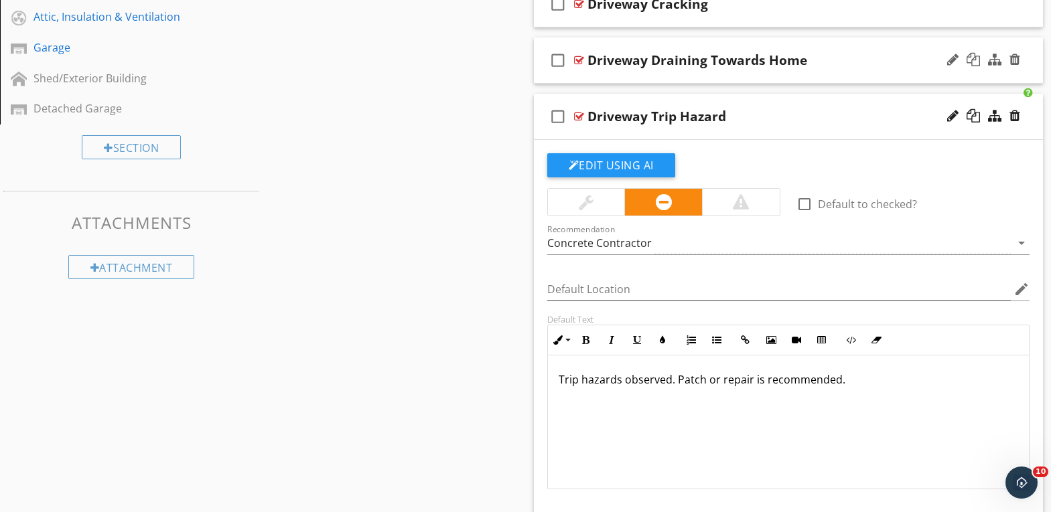
click at [840, 64] on div "Driveway Draining Towards Home" at bounding box center [768, 60] width 362 height 16
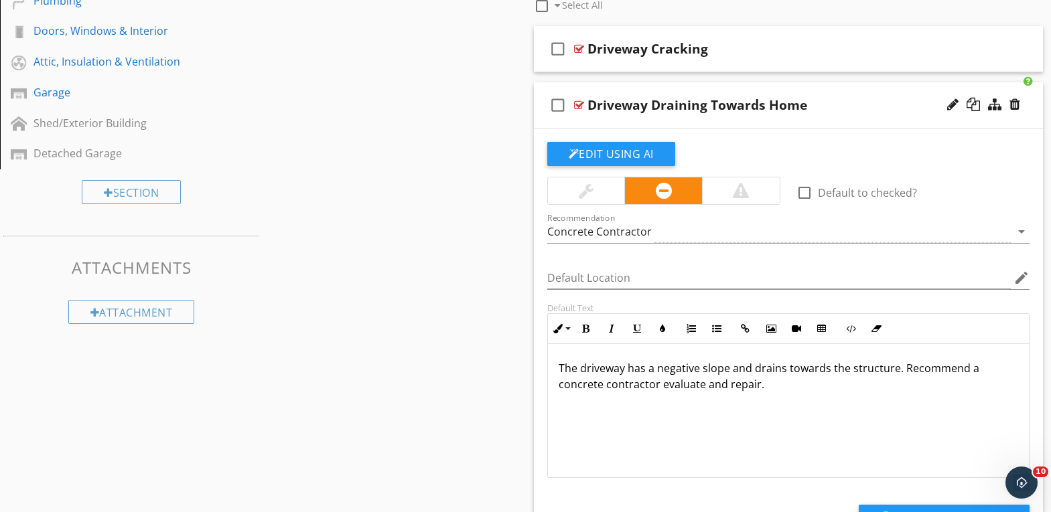
scroll to position [488, 0]
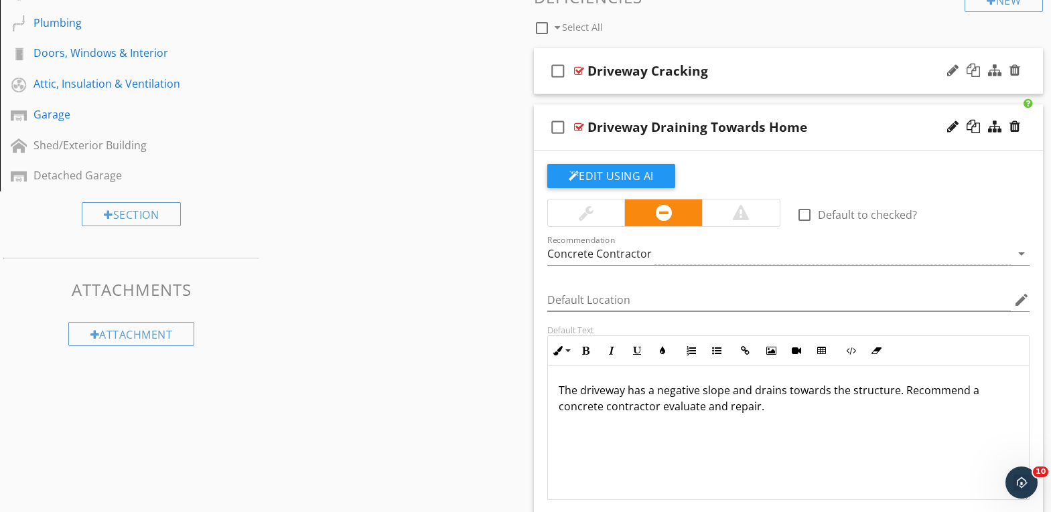
click at [810, 71] on div "Driveway Cracking" at bounding box center [768, 71] width 362 height 16
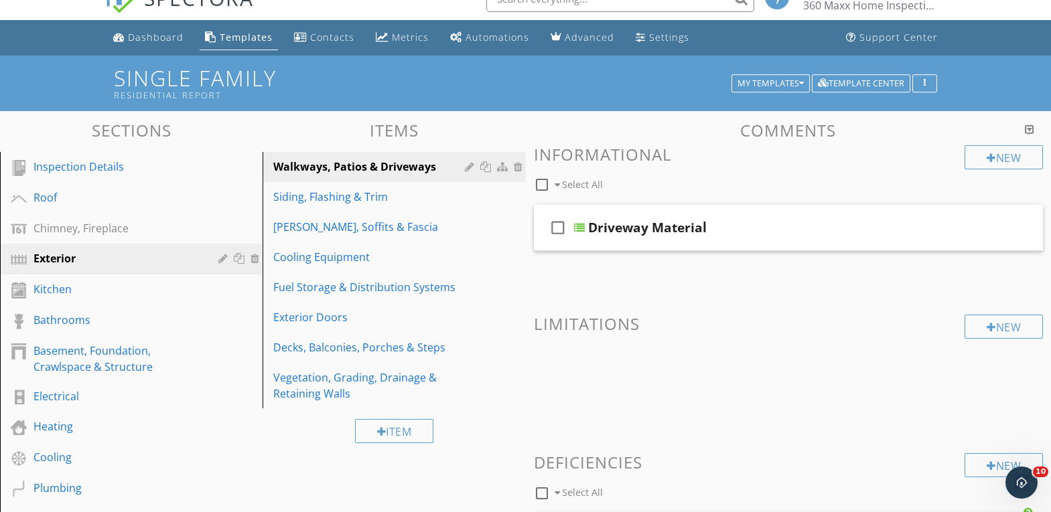
scroll to position [19, 0]
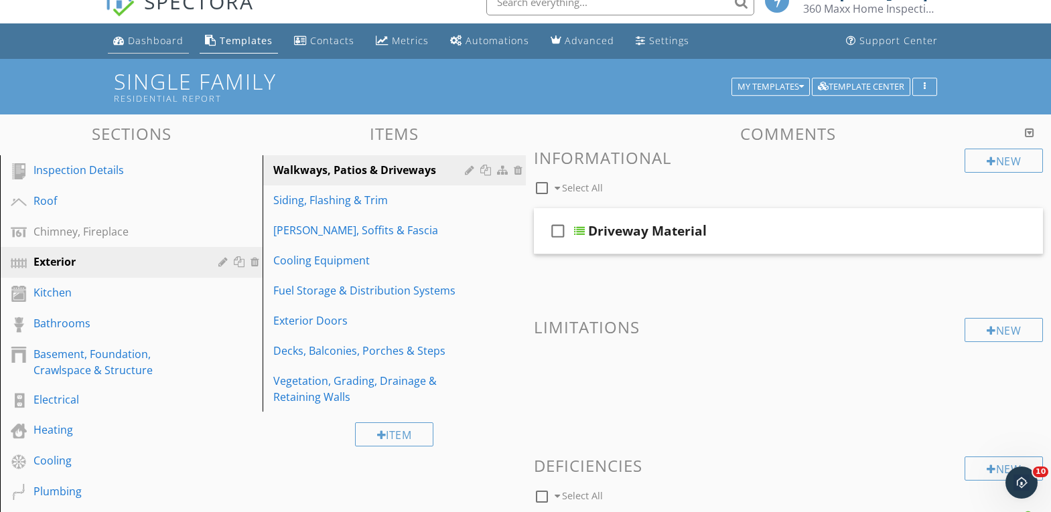
click at [137, 40] on div "Dashboard" at bounding box center [156, 40] width 56 height 13
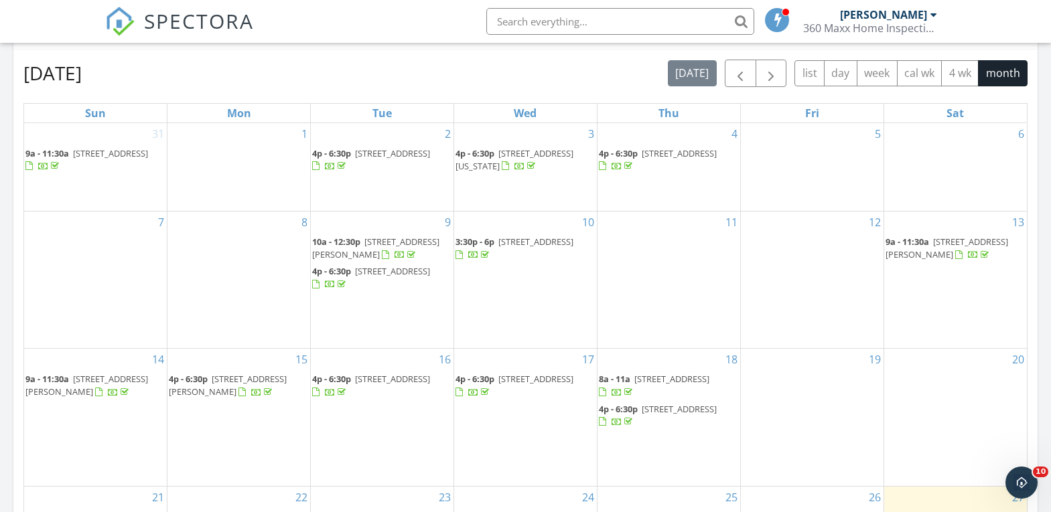
scroll to position [670, 0]
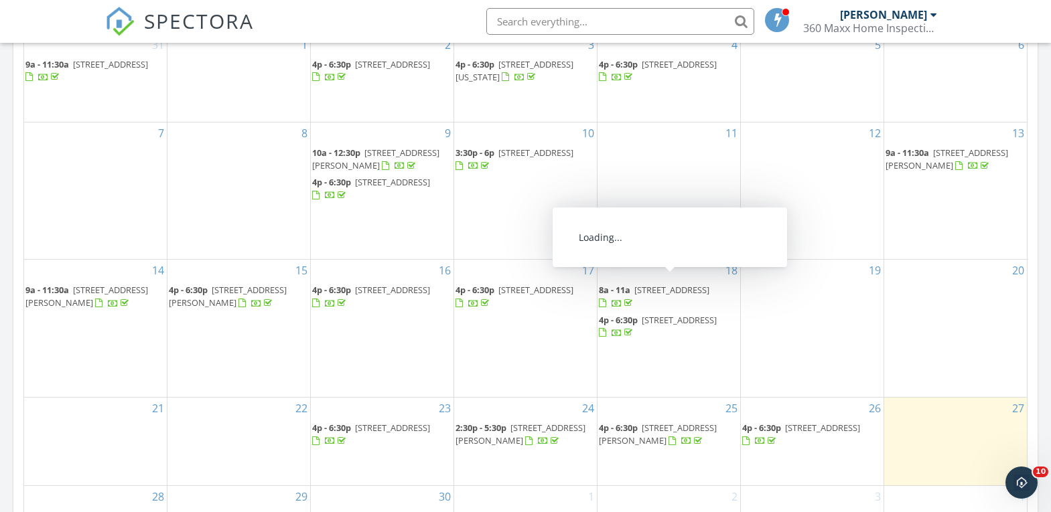
click at [667, 284] on span "[STREET_ADDRESS]" at bounding box center [671, 290] width 75 height 12
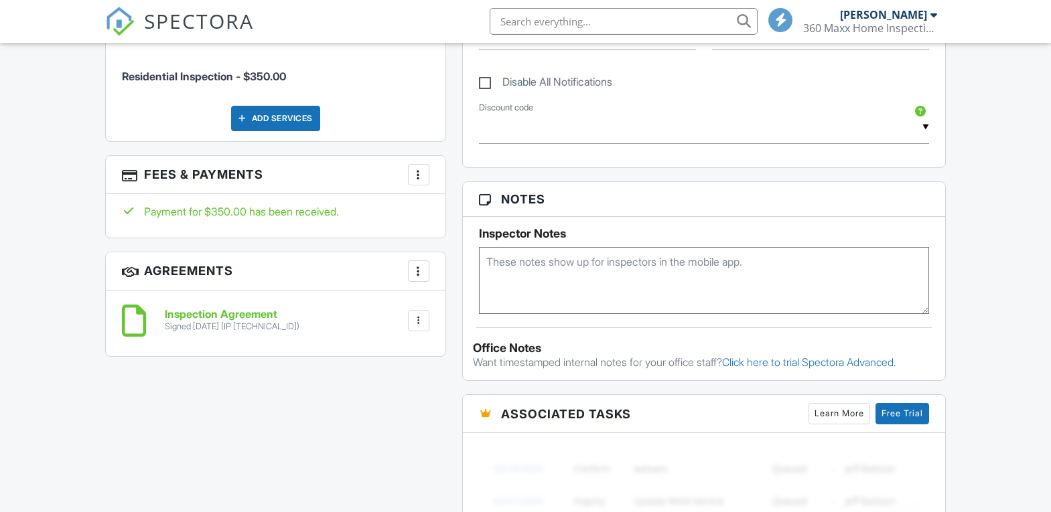
click at [419, 174] on div at bounding box center [418, 174] width 13 height 13
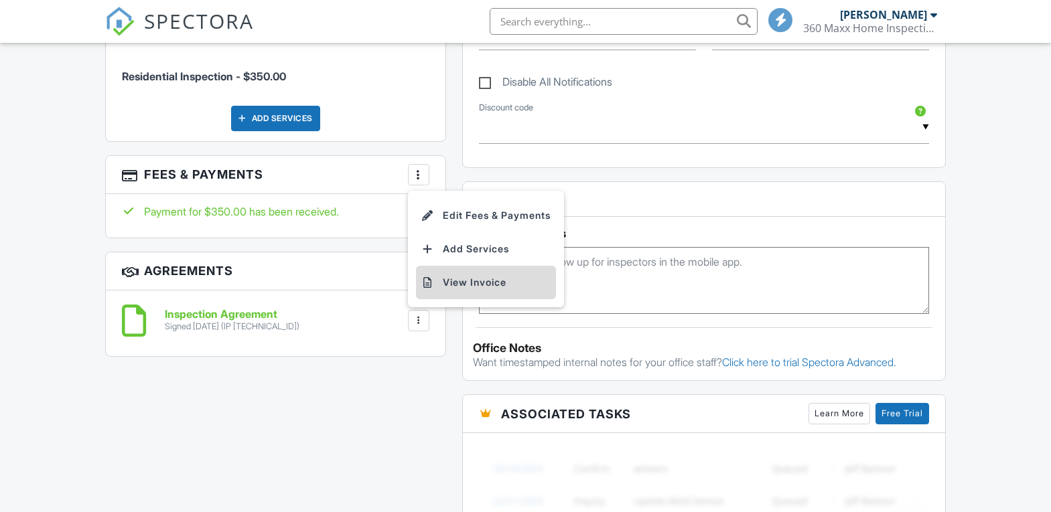
click at [452, 283] on li "View Invoice" at bounding box center [486, 282] width 140 height 33
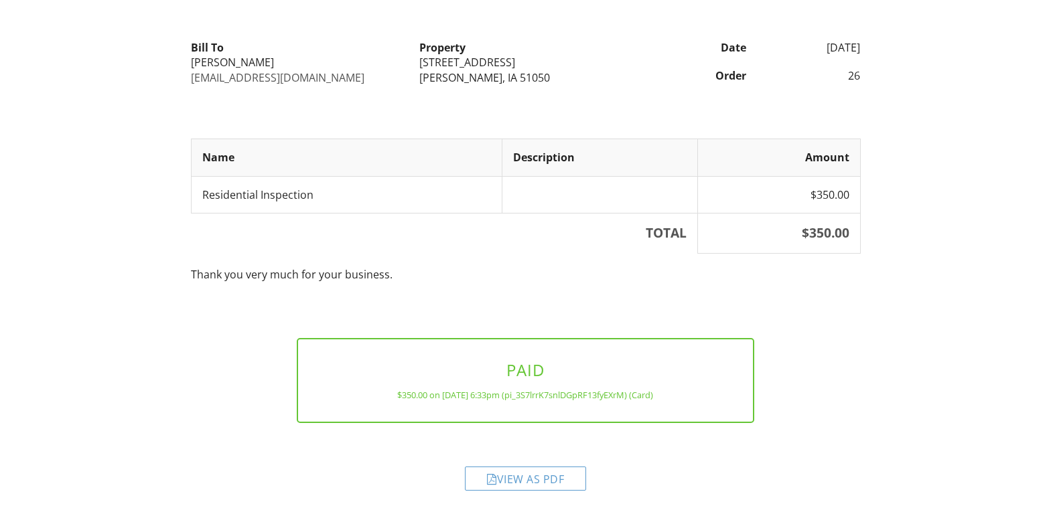
scroll to position [145, 0]
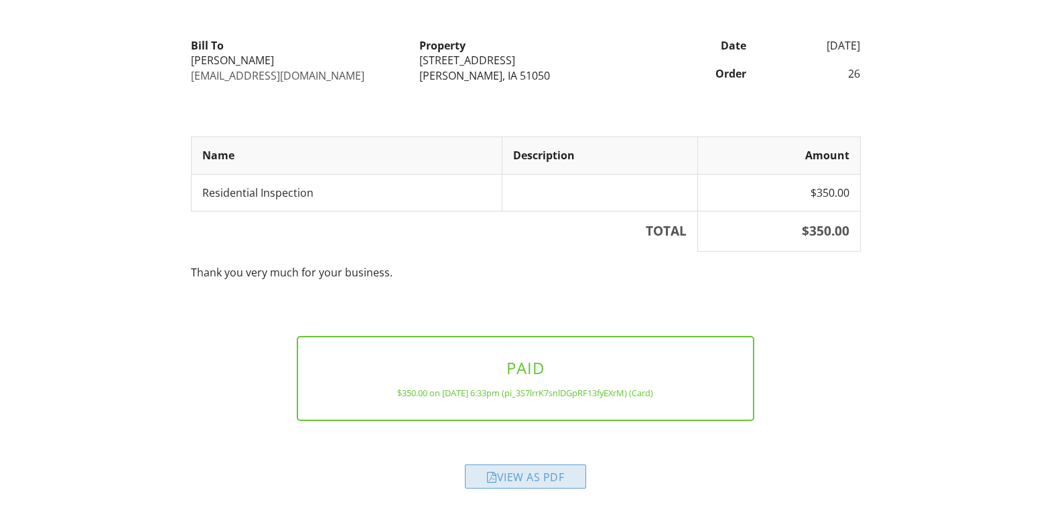
click at [519, 474] on div "View as PDF" at bounding box center [525, 477] width 121 height 24
